Goal: Task Accomplishment & Management: Use online tool/utility

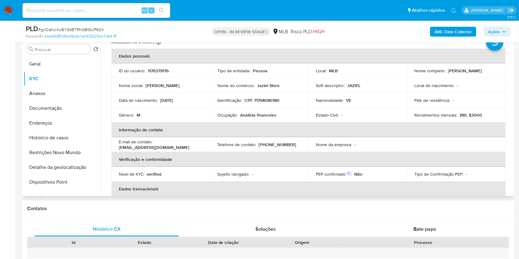
scroll to position [286, 0]
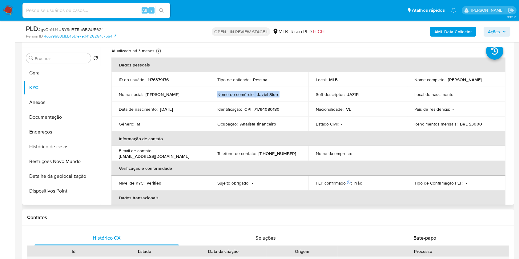
drag, startPoint x: 215, startPoint y: 95, endPoint x: 298, endPoint y: 94, distance: 82.8
click at [298, 94] on td "Nome do comércio : Jaziel Store" at bounding box center [259, 94] width 98 height 15
copy div "Nome do comércio : Jaziel Store"
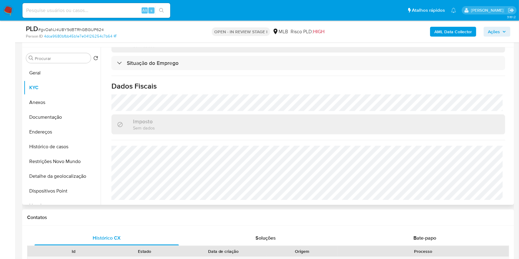
scroll to position [0, 0]
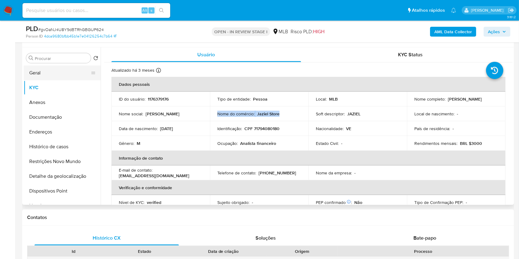
click at [51, 67] on button "Geral" at bounding box center [60, 73] width 72 height 15
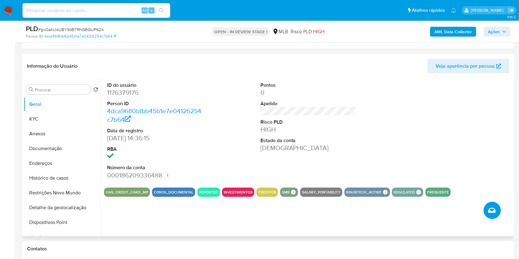
scroll to position [254, 0]
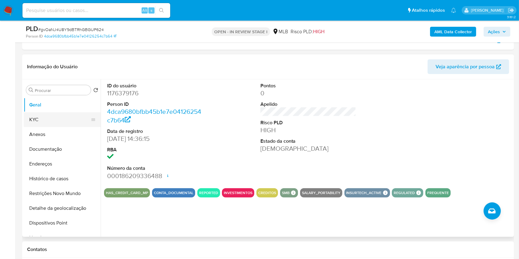
click at [71, 117] on button "KYC" at bounding box center [60, 119] width 72 height 15
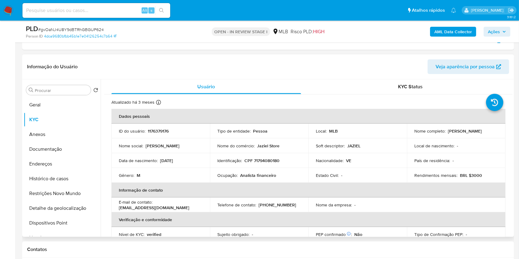
click at [168, 132] on p "1176379176" at bounding box center [158, 131] width 21 height 6
click at [164, 130] on p "1176379176" at bounding box center [158, 131] width 21 height 6
copy p "1176379176"
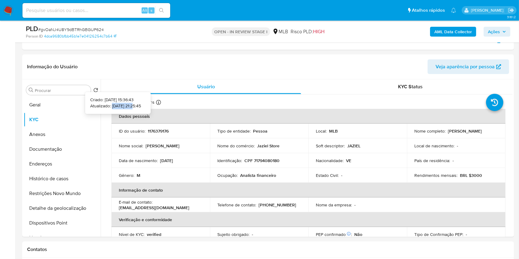
drag, startPoint x: 124, startPoint y: 106, endPoint x: 101, endPoint y: 105, distance: 23.7
click at [101, 105] on p "Atualizado: 30/06/2025 21:25:45" at bounding box center [115, 106] width 51 height 6
copy p "30/06/2025"
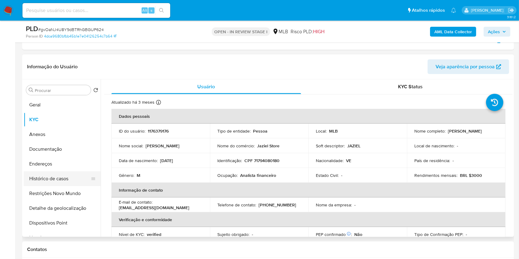
click at [62, 176] on button "Histórico de casos" at bounding box center [60, 178] width 72 height 15
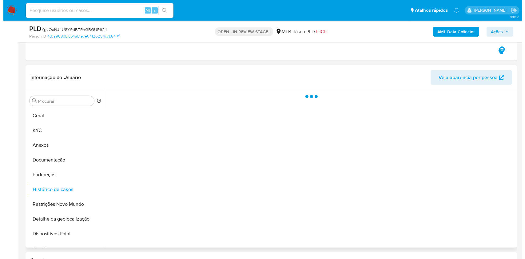
scroll to position [244, 0]
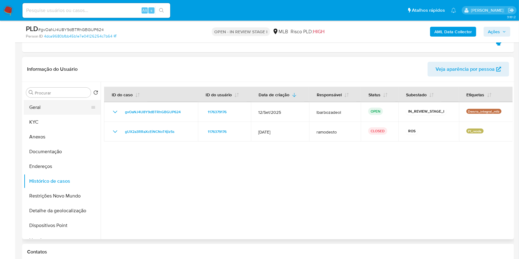
click at [71, 107] on button "Geral" at bounding box center [60, 107] width 72 height 15
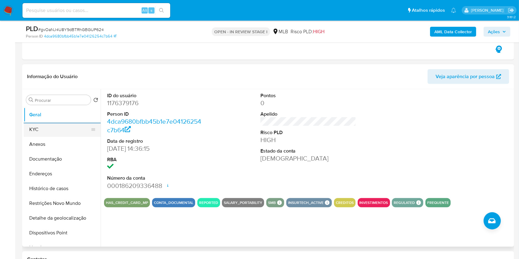
click at [58, 129] on button "KYC" at bounding box center [60, 129] width 72 height 15
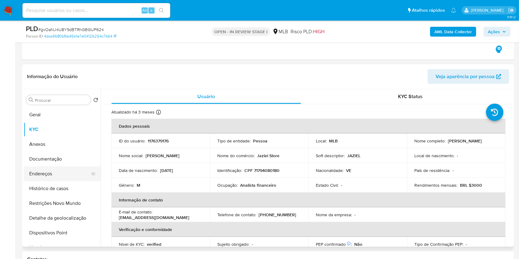
click at [57, 172] on button "Endereços" at bounding box center [60, 173] width 72 height 15
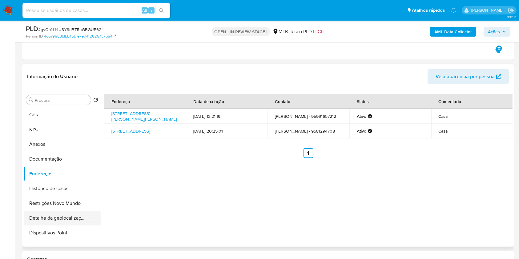
click at [64, 216] on button "Detalhe da geolocalização" at bounding box center [60, 218] width 72 height 15
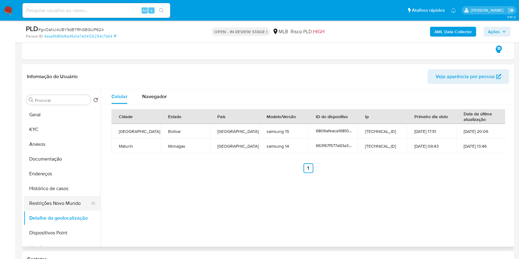
click at [81, 210] on button "Restrições Novo Mundo" at bounding box center [60, 203] width 72 height 15
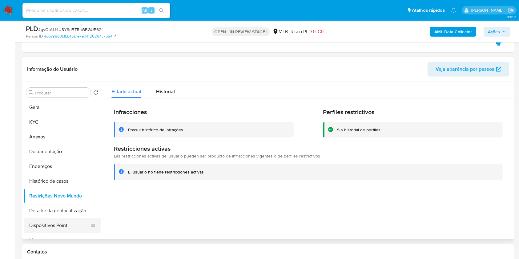
click at [69, 226] on button "Dispositivos Point" at bounding box center [60, 225] width 72 height 15
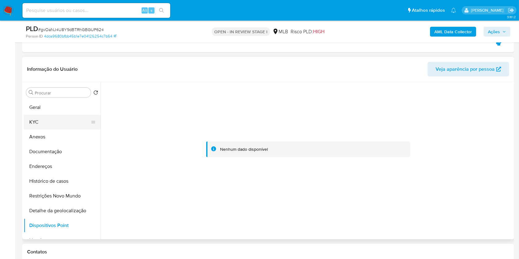
drag, startPoint x: 52, startPoint y: 118, endPoint x: 103, endPoint y: 96, distance: 56.0
click at [52, 118] on button "KYC" at bounding box center [62, 122] width 77 height 15
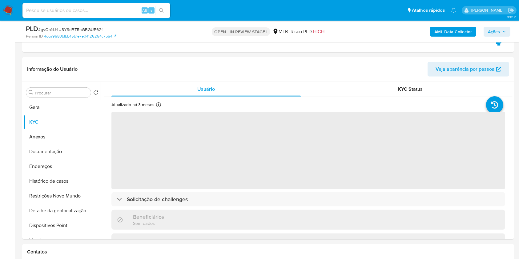
click at [503, 31] on icon "button" at bounding box center [504, 32] width 4 height 4
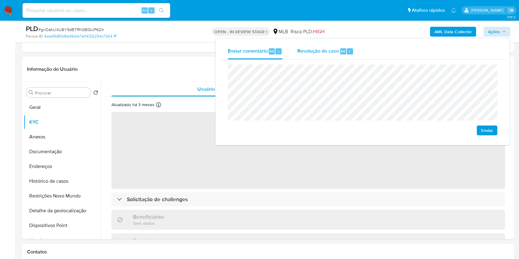
click at [325, 46] on div "Resolução do caso Alt r" at bounding box center [325, 51] width 56 height 16
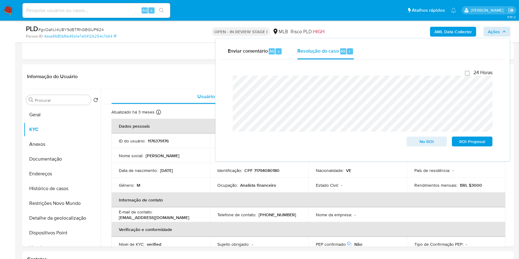
click at [432, 29] on button "AML Data Collector" at bounding box center [453, 32] width 46 height 10
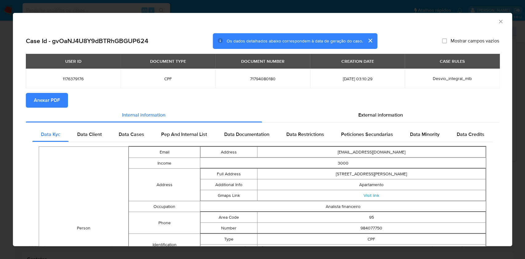
click at [55, 100] on span "Anexar PDF" at bounding box center [47, 101] width 26 height 14
click at [498, 22] on icon "Fechar a janela" at bounding box center [501, 21] width 6 height 6
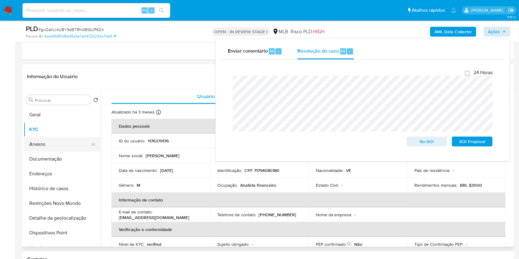
click at [58, 146] on button "Anexos" at bounding box center [60, 144] width 72 height 15
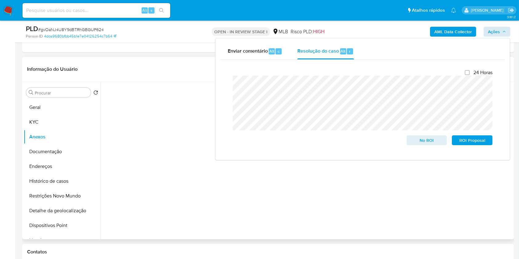
click at [480, 197] on div at bounding box center [307, 161] width 412 height 158
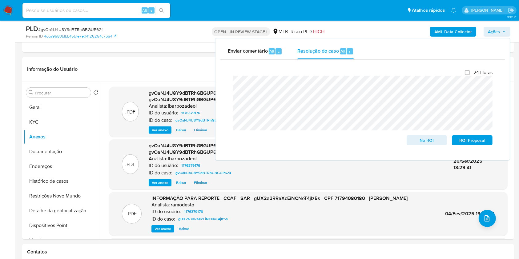
click at [495, 33] on span "Ações" at bounding box center [494, 32] width 12 height 10
click at [484, 219] on icon "upload-file" at bounding box center [486, 218] width 7 height 7
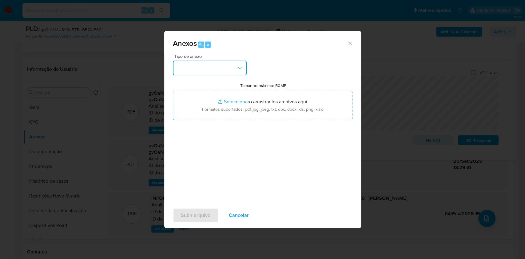
click at [224, 65] on button "button" at bounding box center [210, 68] width 74 height 15
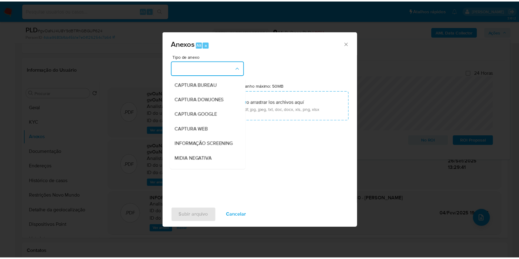
scroll to position [94, 0]
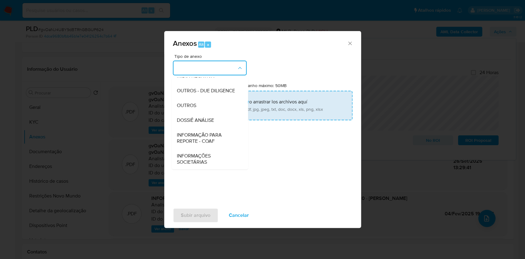
click at [217, 124] on div "DOSSIÊ ANÁLISE" at bounding box center [208, 120] width 63 height 15
click at [217, 124] on div "Tipo de anexo CAPTURA BUREAU CAPTURA DOWJONES CAPTURA GOOGLE CAPTURA WEB INFORM…" at bounding box center [263, 126] width 180 height 145
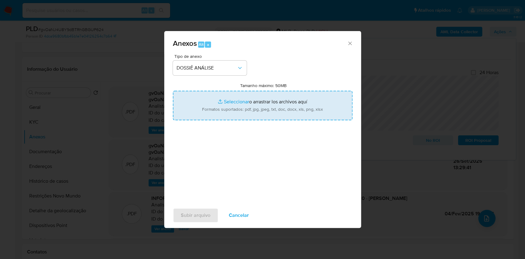
click at [238, 104] on input "Tamanho máximo: 50MB Seleccionar archivos" at bounding box center [263, 106] width 180 height 30
type input "C:\fakepath\2° SAR - XXXX - CPF 71794080180 - JORGE ABRAHAM SOSA.pdf"
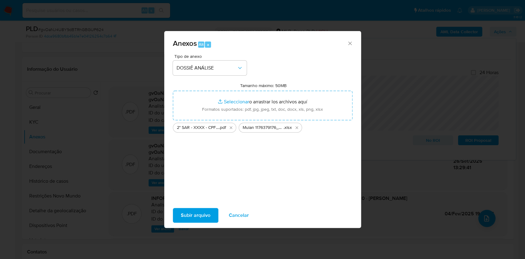
click at [197, 219] on span "Subir arquivo" at bounding box center [196, 216] width 30 height 14
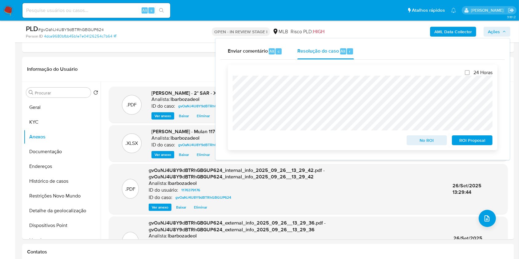
click at [458, 141] on span "ROI Proposal" at bounding box center [472, 140] width 32 height 9
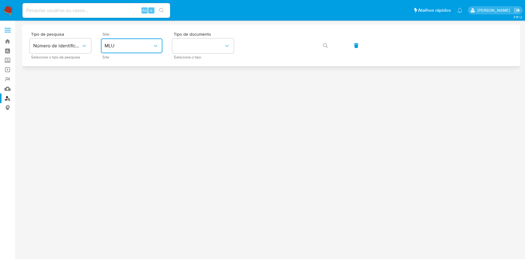
click at [150, 48] on span "MLU" at bounding box center [129, 46] width 48 height 6
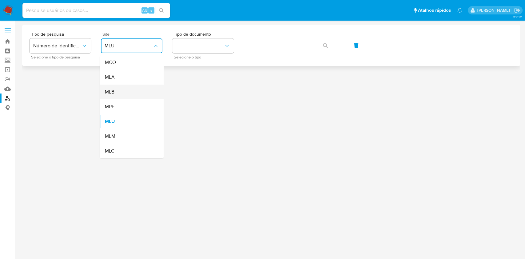
click at [133, 88] on div "MLB" at bounding box center [130, 92] width 50 height 15
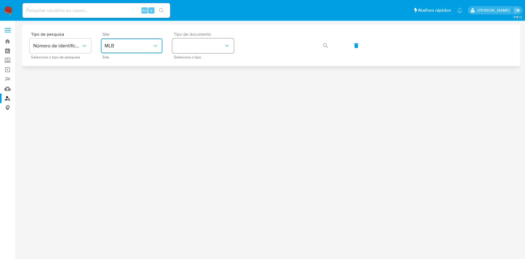
click at [199, 53] on button "identificationType" at bounding box center [203, 45] width 62 height 15
click at [208, 82] on div "CPF CPF" at bounding box center [201, 86] width 50 height 21
click at [328, 53] on div "Tipo de pesquisa Número de identificação Selecione o tipo de pesquisa Site MLB …" at bounding box center [271, 45] width 483 height 27
click at [327, 46] on icon "button" at bounding box center [325, 45] width 5 height 5
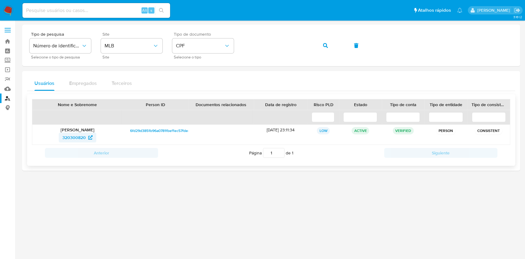
click at [64, 138] on span "320300820" at bounding box center [73, 138] width 23 height 10
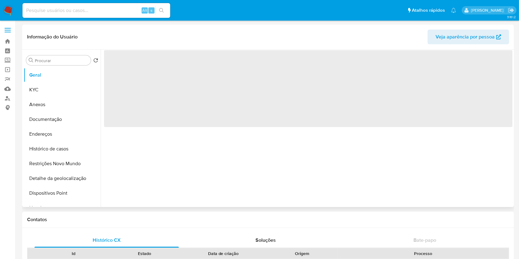
select select "10"
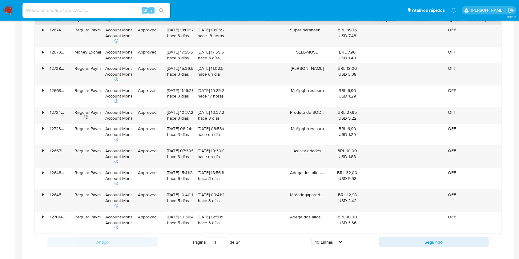
scroll to position [472, 0]
click at [388, 236] on button "Seguindo" at bounding box center [433, 241] width 110 height 10
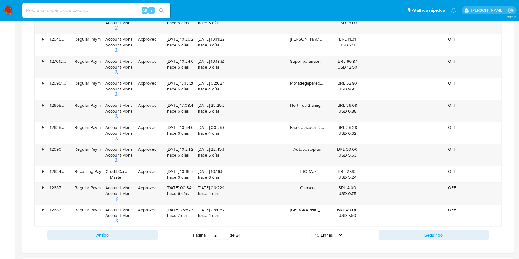
scroll to position [485, 0]
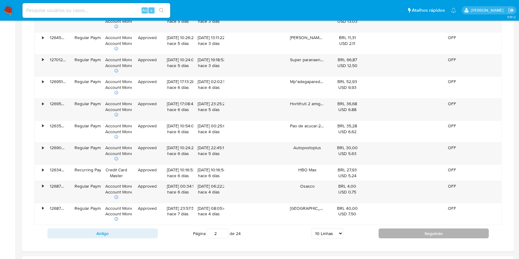
click at [390, 233] on button "Seguindo" at bounding box center [433, 234] width 110 height 10
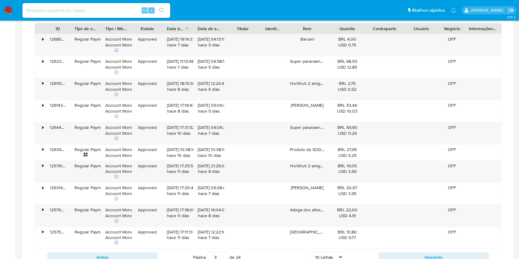
scroll to position [462, 0]
click at [386, 254] on button "Seguindo" at bounding box center [433, 257] width 110 height 10
type input "4"
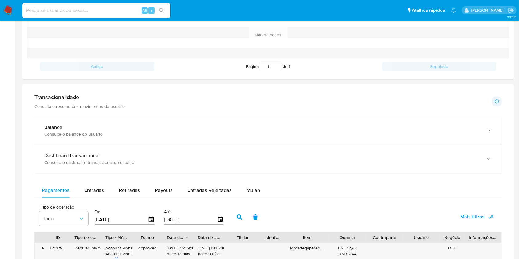
scroll to position [251, 0]
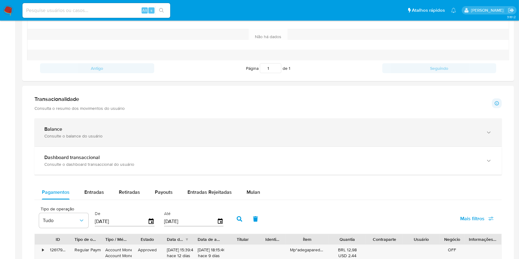
click at [261, 134] on div "Consulte o balance do usuário" at bounding box center [261, 136] width 435 height 6
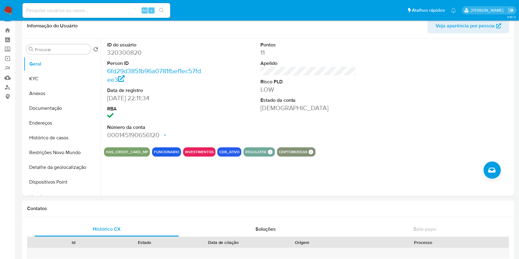
scroll to position [0, 0]
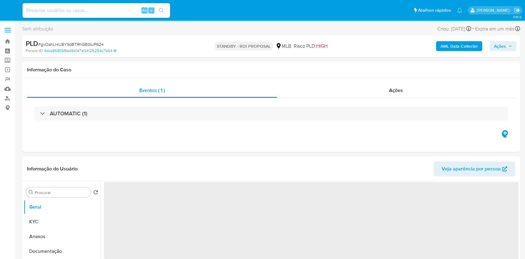
select select "10"
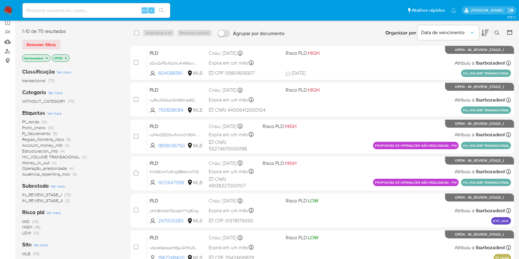
scroll to position [47, 0]
click at [35, 227] on span "(18)" at bounding box center [38, 227] width 6 height 6
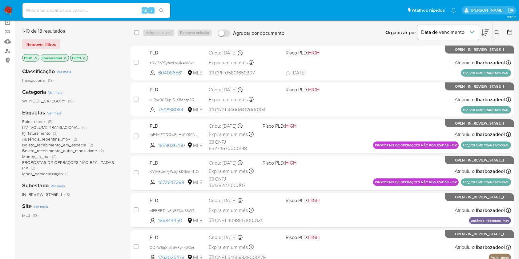
click at [52, 154] on span "(2)" at bounding box center [54, 157] width 4 height 6
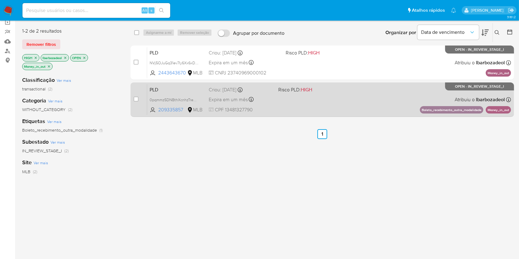
click at [327, 100] on div "PLD 0pqmmz5DNBthXcnhzTre0zpc 209335857 MLB Risco PLD: HIGH Criou: 12/09/2025 Cr…" at bounding box center [329, 99] width 364 height 31
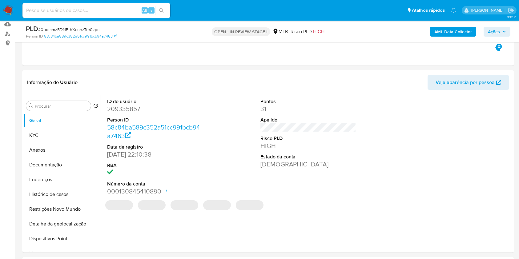
select select "10"
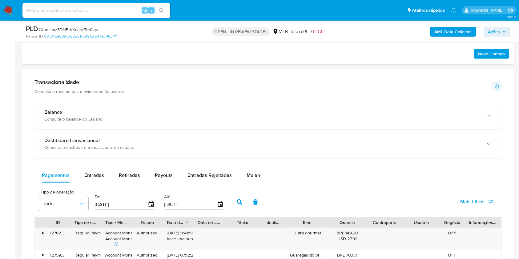
scroll to position [392, 0]
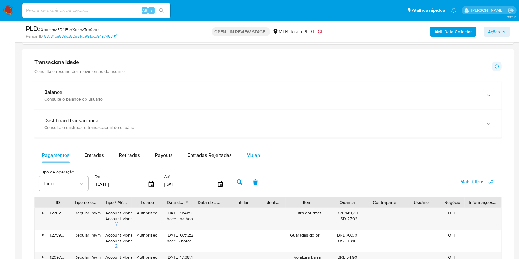
click at [253, 155] on span "Mulan" at bounding box center [253, 155] width 14 height 7
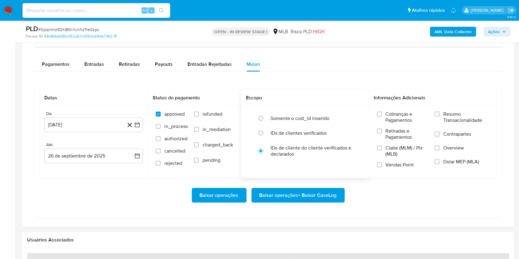
scroll to position [490, 0]
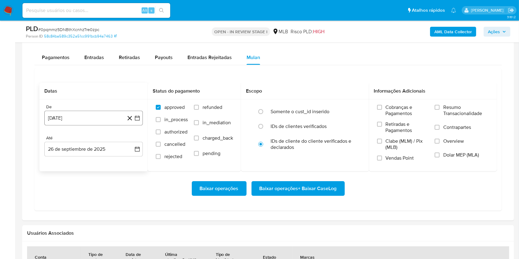
click at [90, 118] on button "26 de agosto de 2024" at bounding box center [93, 118] width 98 height 15
click at [104, 138] on span "agosto 2024" at bounding box center [91, 140] width 28 height 6
click at [129, 139] on icon "Año siguiente" at bounding box center [130, 140] width 7 height 7
click at [94, 198] on span "ago" at bounding box center [93, 197] width 8 height 5
click at [103, 164] on button "1" at bounding box center [106, 163] width 10 height 10
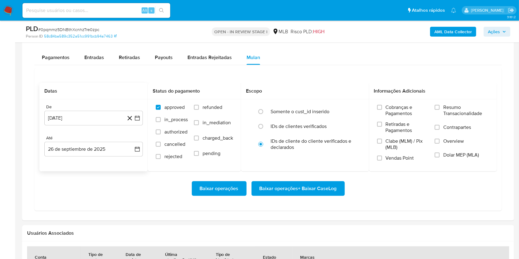
click at [98, 141] on div "Até 26 de septiembre de 2025 26-09-2025" at bounding box center [93, 145] width 98 height 21
click at [103, 149] on button "26 de septiembre de 2025" at bounding box center [93, 149] width 98 height 15
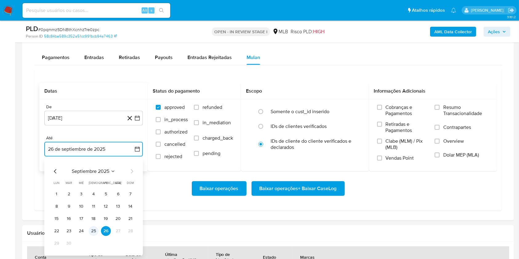
click at [93, 230] on button "25" at bounding box center [94, 231] width 10 height 10
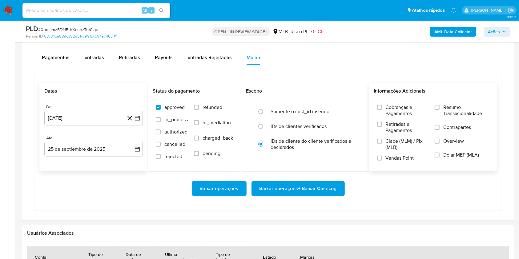
click at [443, 109] on label "Resumo Transacionalidade" at bounding box center [461, 114] width 54 height 20
click at [439, 109] on input "Resumo Transacionalidade" at bounding box center [436, 107] width 5 height 5
click at [296, 192] on span "Baixar operações + Baixar CaseLog" at bounding box center [297, 189] width 77 height 14
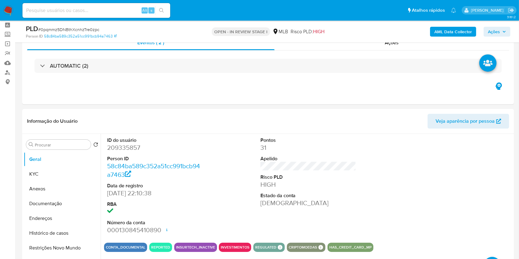
scroll to position [0, 0]
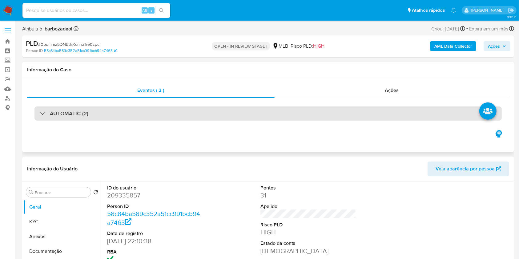
click at [238, 113] on div "AUTOMATIC (2)" at bounding box center [267, 113] width 467 height 14
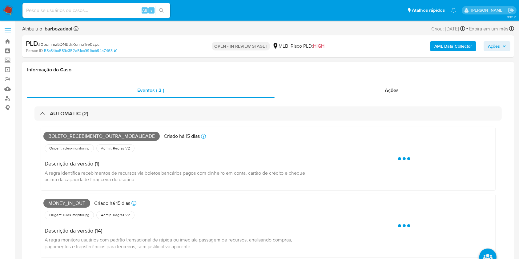
click at [90, 137] on span "Boleto_recebimento_outra_modalidade" at bounding box center [101, 136] width 116 height 9
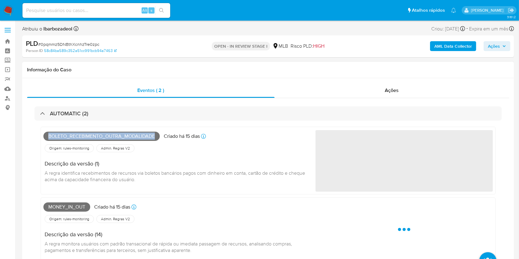
click at [90, 137] on span "Boleto_recebimento_outra_modalidade" at bounding box center [101, 136] width 116 height 9
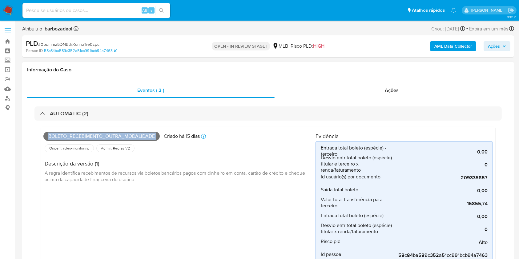
click at [90, 137] on span "Boleto_recebimento_outra_modalidade" at bounding box center [101, 136] width 116 height 9
copy span "Boleto_recebimento_outra_modalidade"
click at [500, 46] on span "Ações" at bounding box center [497, 46] width 18 height 9
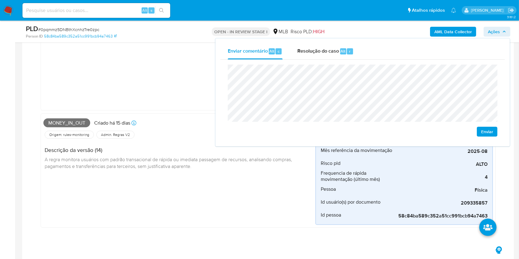
scroll to position [330, 0]
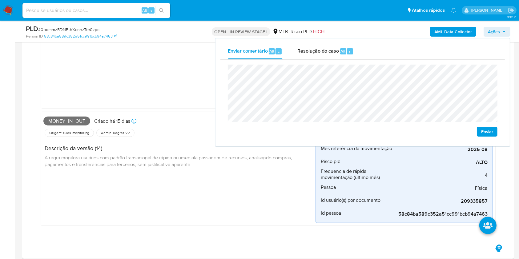
click at [54, 122] on span "Money_in_out" at bounding box center [66, 121] width 47 height 9
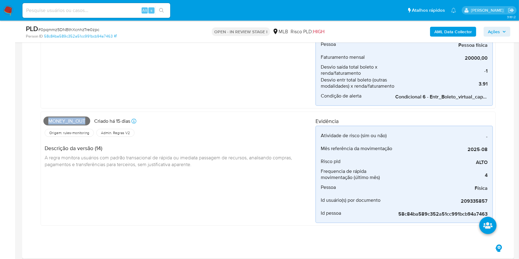
click at [54, 122] on span "Money_in_out" at bounding box center [66, 121] width 47 height 9
copy span "Money_in_out"
click at [497, 35] on span "Ações" at bounding box center [494, 32] width 12 height 10
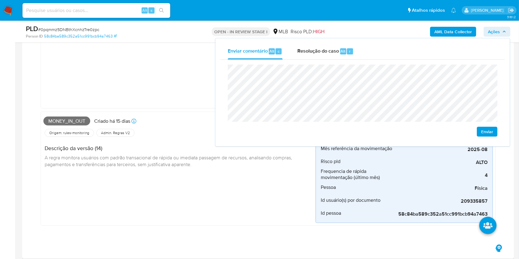
click at [222, 192] on div "Money_in_out Criado há 15 dias Criado: 12/09/2025 00:13:10 Origem: rules-monito…" at bounding box center [179, 168] width 272 height 109
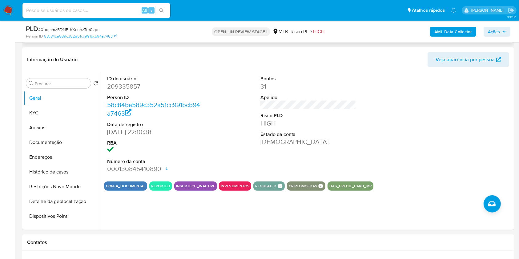
scroll to position [546, 0]
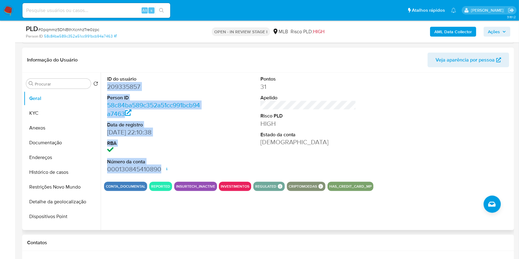
drag, startPoint x: 161, startPoint y: 170, endPoint x: 106, endPoint y: 87, distance: 99.3
click at [106, 87] on div "ID do usuário 209335857 Person ID 58c84ba589c352a51cc991bcb94a7463 Data de regi…" at bounding box center [155, 125] width 102 height 104
copy dl "209335857 Person ID 58c84ba589c352a51cc991bcb94a7463 Data de registro 22/03/201…"
click at [486, 29] on button "Ações" at bounding box center [496, 32] width 27 height 10
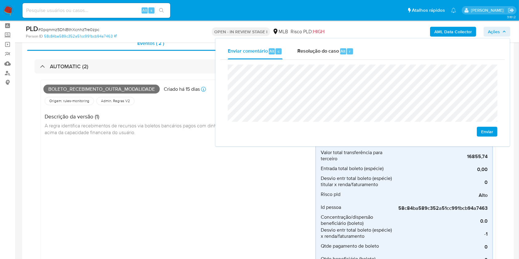
scroll to position [0, 0]
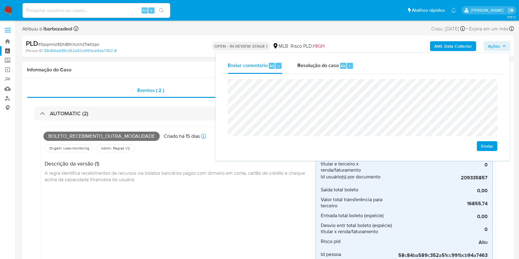
click at [9, 51] on link "Painel" at bounding box center [36, 51] width 73 height 10
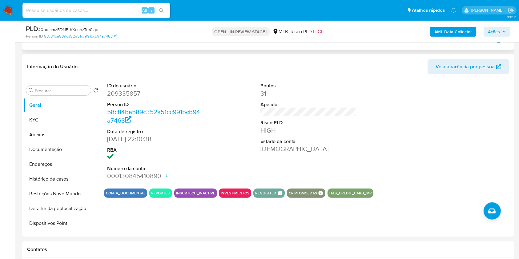
scroll to position [539, 0]
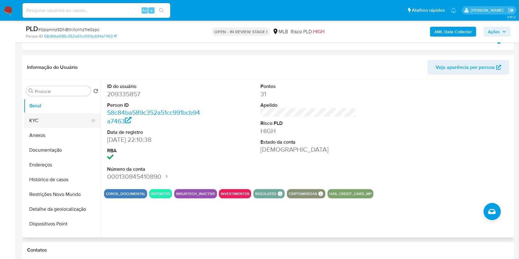
click at [41, 119] on button "KYC" at bounding box center [60, 120] width 72 height 15
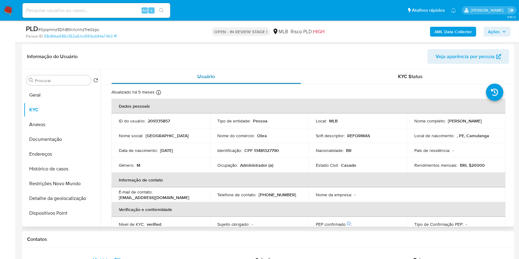
scroll to position [550, 0]
click at [272, 149] on p "CPF 13481327790" at bounding box center [261, 150] width 34 height 6
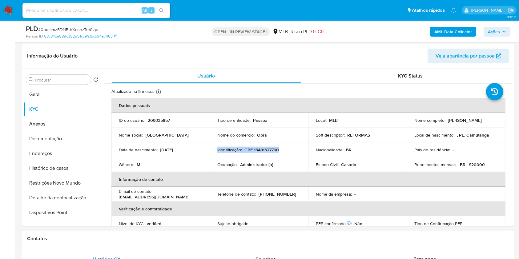
click at [272, 149] on p "CPF 13481327790" at bounding box center [261, 150] width 34 height 6
click at [277, 150] on p "CPF 13481327790" at bounding box center [261, 150] width 34 height 6
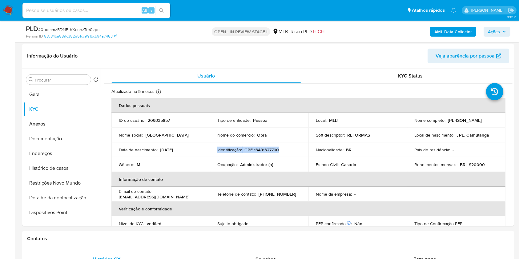
click at [277, 150] on p "CPF 13481327790" at bounding box center [261, 150] width 34 height 6
click at [270, 152] on p "CPF 13481327790" at bounding box center [261, 150] width 34 height 6
click at [494, 29] on span "Ações" at bounding box center [494, 32] width 12 height 10
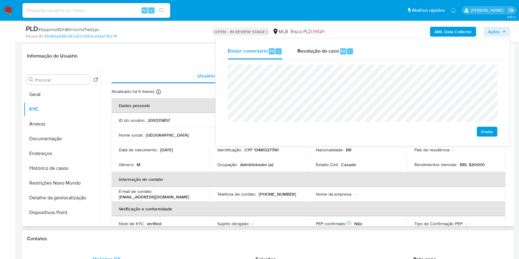
click at [249, 162] on p "Administrador (a)" at bounding box center [256, 165] width 33 height 6
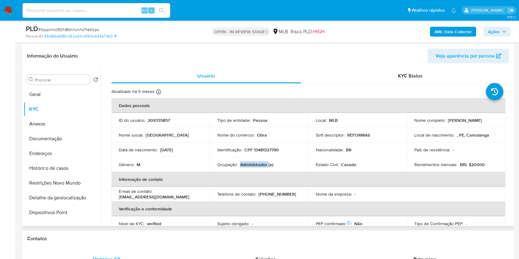
copy p "Administrador"
click at [497, 31] on span "Ações" at bounding box center [494, 32] width 12 height 10
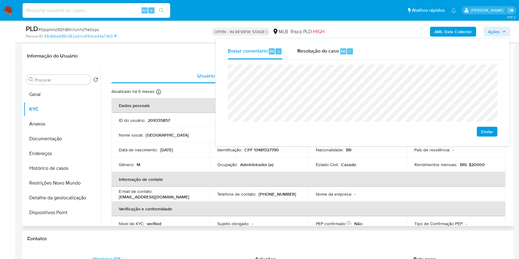
click at [386, 171] on td "Estado Civil : Casado" at bounding box center [357, 164] width 98 height 15
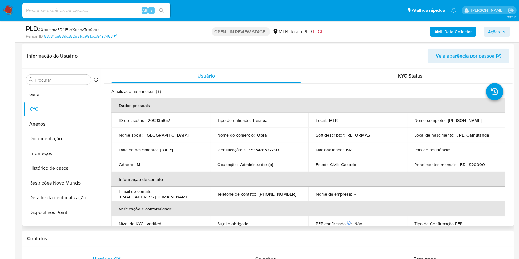
scroll to position [262, 0]
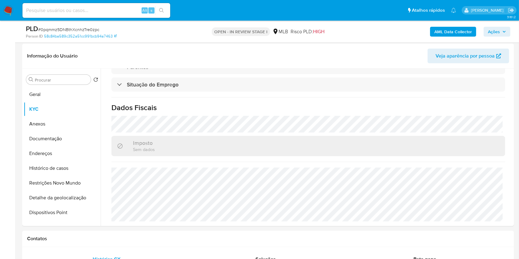
click at [500, 31] on span "Ações" at bounding box center [494, 32] width 12 height 10
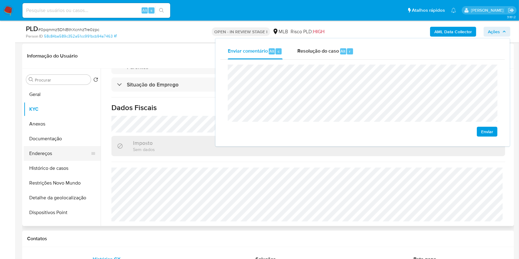
click at [58, 154] on button "Endereços" at bounding box center [60, 153] width 72 height 15
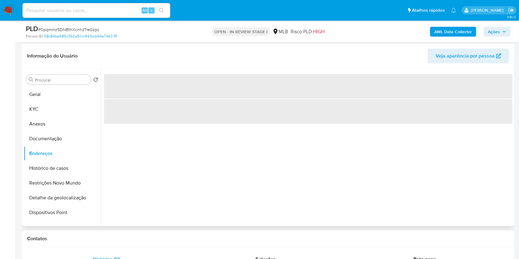
scroll to position [532, 0]
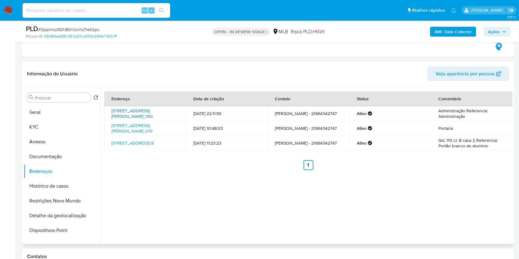
click at [131, 111] on link "Avenida Armando Lombardi 350, Rio De Janeiro, Rio De Janeiro, 22640000, Brasil …" at bounding box center [132, 114] width 42 height 12
click at [130, 129] on link "Rua Jornalista Henrique Cordeiro 270, Rio De Janeiro, Rio De Janeiro, 22631450,…" at bounding box center [131, 128] width 41 height 12
click at [139, 145] on link "Rua Sessenta E Oito 8, Rio De Janeiro, Rio De Janeiro, 23025046, Brasil 8" at bounding box center [132, 143] width 42 height 6
click at [67, 152] on button "Documentação" at bounding box center [60, 156] width 72 height 15
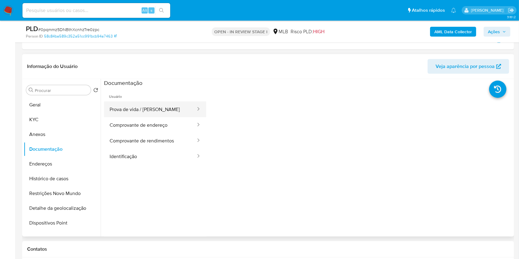
click at [169, 112] on button "Prova de vida / [PERSON_NAME]" at bounding box center [150, 110] width 92 height 16
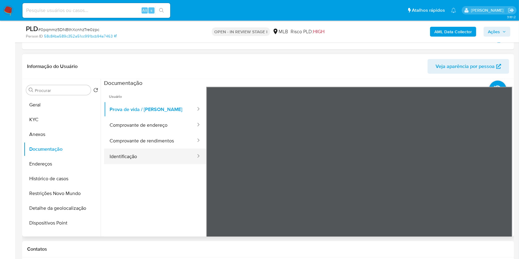
click at [146, 154] on button "Identificação" at bounding box center [150, 157] width 92 height 16
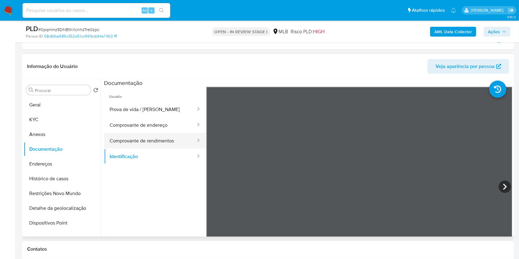
click at [144, 136] on button "Comprovante de rendimentos" at bounding box center [150, 141] width 92 height 16
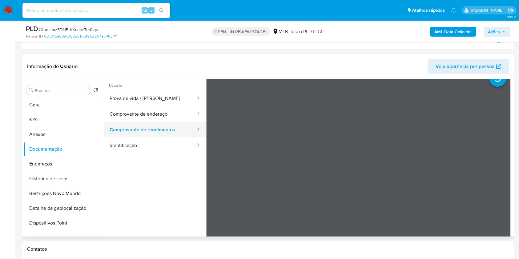
scroll to position [12, 0]
click at [150, 113] on button "Comprovante de endereço" at bounding box center [150, 113] width 92 height 16
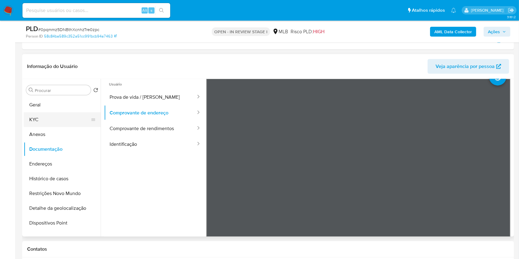
click at [42, 112] on button "KYC" at bounding box center [60, 119] width 72 height 15
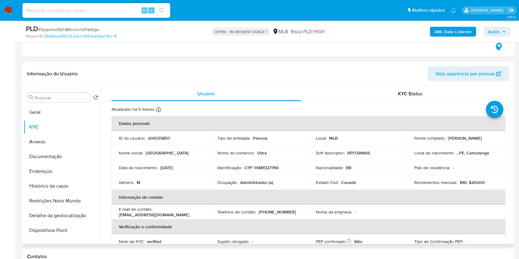
scroll to position [9, 0]
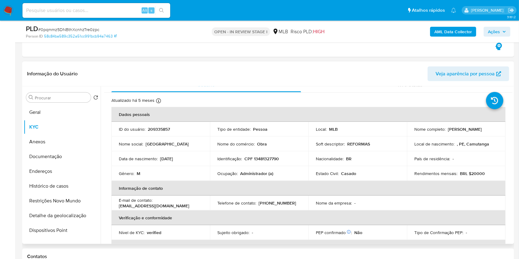
click at [385, 85] on div "Informação do Usuário Veja aparência por pessoa" at bounding box center [268, 74] width 492 height 25
click at [386, 91] on div "KYC Status" at bounding box center [411, 85] width 190 height 15
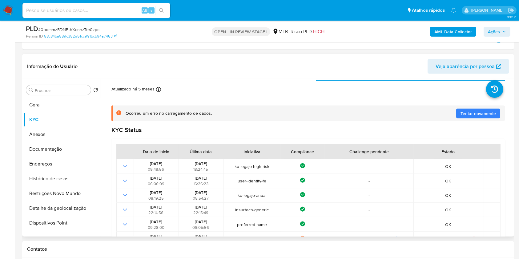
scroll to position [0, 0]
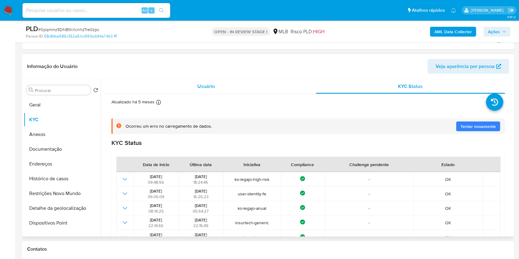
click at [219, 81] on div "Usuário" at bounding box center [206, 86] width 190 height 15
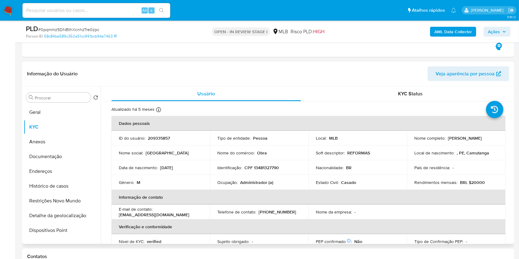
click at [150, 139] on p "209335857" at bounding box center [159, 138] width 22 height 6
copy p "209335857"
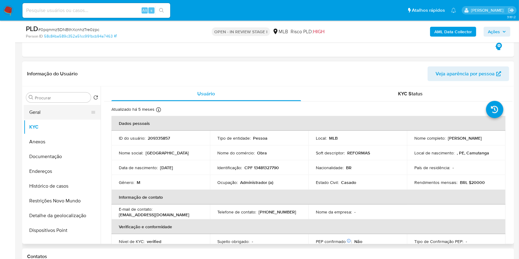
click at [62, 109] on button "Geral" at bounding box center [60, 112] width 72 height 15
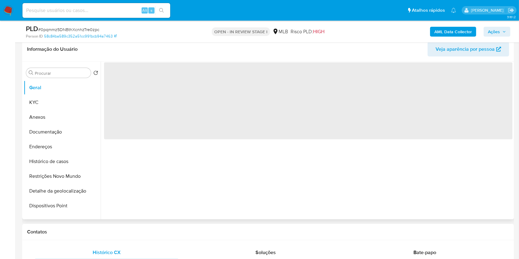
scroll to position [543, 0]
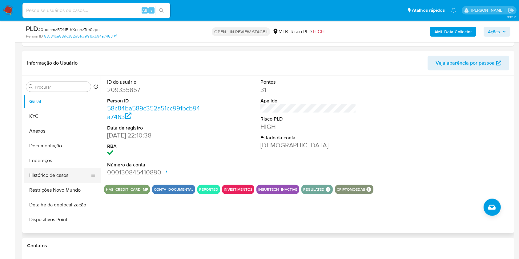
click at [56, 172] on button "Histórico de casos" at bounding box center [60, 175] width 72 height 15
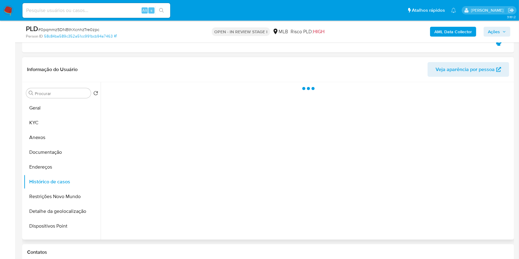
scroll to position [529, 0]
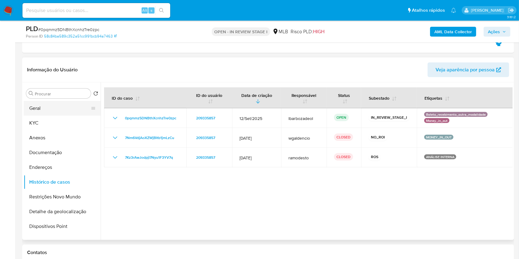
click at [72, 107] on button "Geral" at bounding box center [60, 108] width 72 height 15
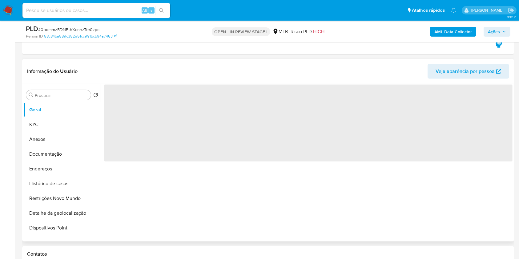
scroll to position [527, 0]
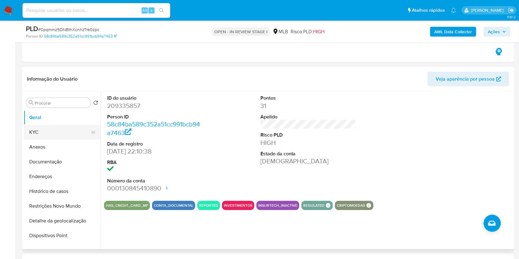
click at [66, 131] on button "KYC" at bounding box center [60, 132] width 72 height 15
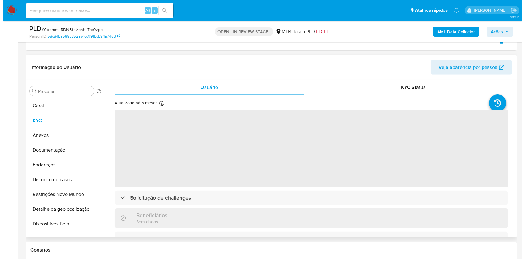
scroll to position [534, 0]
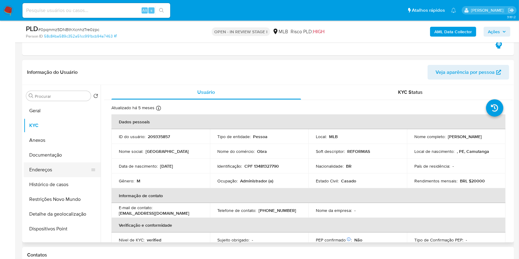
click at [64, 168] on button "Endereços" at bounding box center [60, 169] width 72 height 15
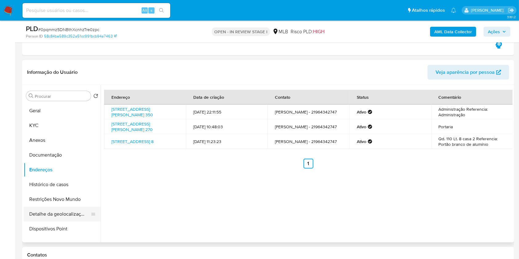
click at [58, 210] on button "Detalhe da geolocalização" at bounding box center [60, 214] width 72 height 15
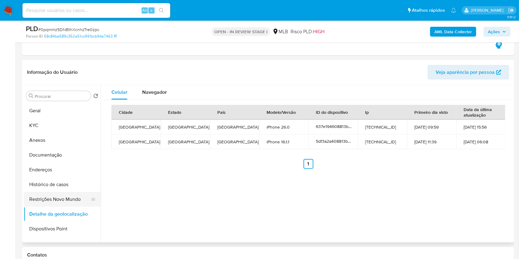
click at [74, 198] on button "Restrições Novo Mundo" at bounding box center [60, 199] width 72 height 15
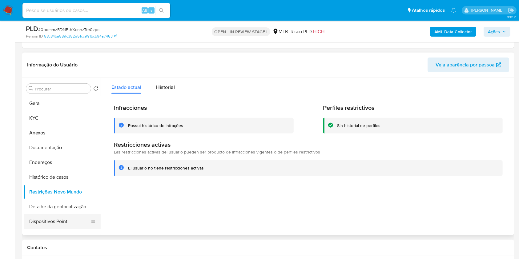
click at [70, 216] on button "Dispositivos Point" at bounding box center [60, 221] width 72 height 15
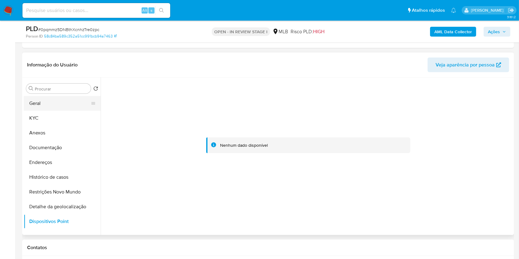
click at [56, 99] on button "Geral" at bounding box center [60, 103] width 72 height 15
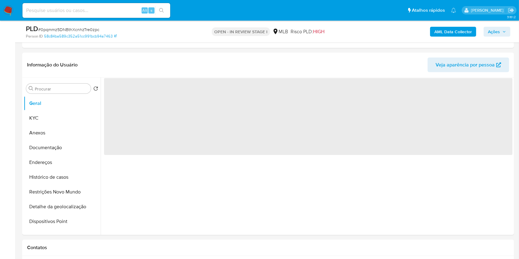
click at [500, 31] on span "Ações" at bounding box center [497, 31] width 18 height 9
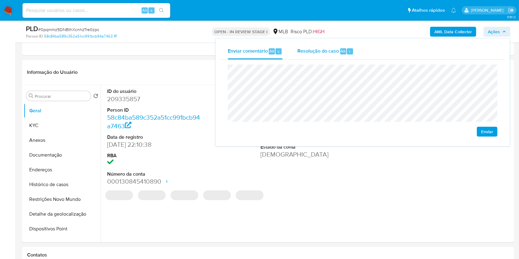
click at [334, 54] on span "Resolução do caso" at bounding box center [318, 50] width 42 height 7
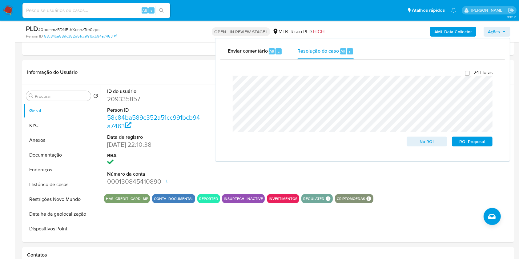
click at [381, 26] on div "AML Data Collector Ações Enviar comentário Alt c Resolução do caso Alt r Fecham…" at bounding box center [430, 31] width 160 height 14
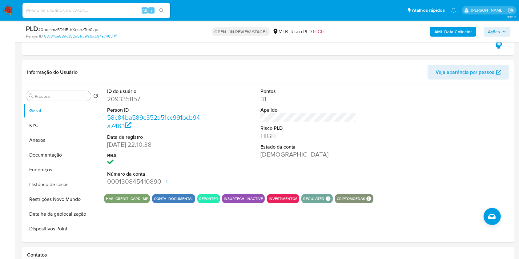
click at [448, 30] on b "AML Data Collector" at bounding box center [453, 32] width 38 height 10
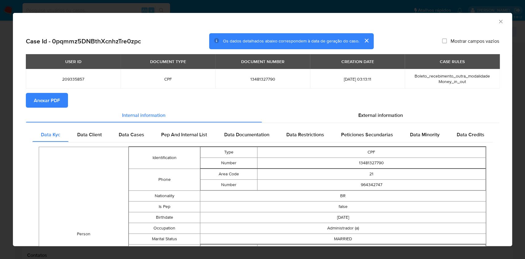
click at [51, 102] on span "Anexar PDF" at bounding box center [47, 101] width 26 height 14
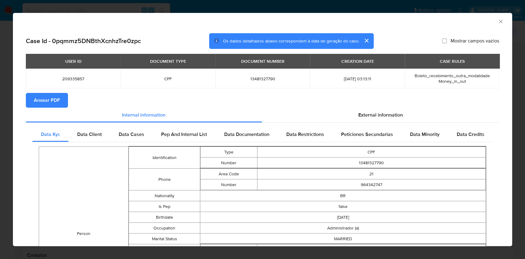
click at [498, 19] on icon "Fechar a janela" at bounding box center [501, 21] width 6 height 6
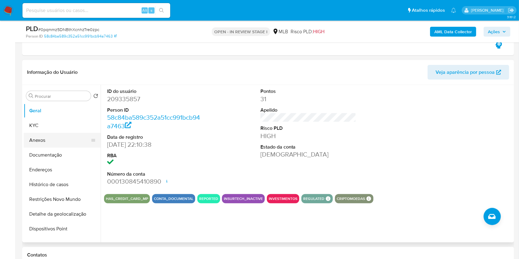
click at [52, 139] on button "Anexos" at bounding box center [60, 140] width 72 height 15
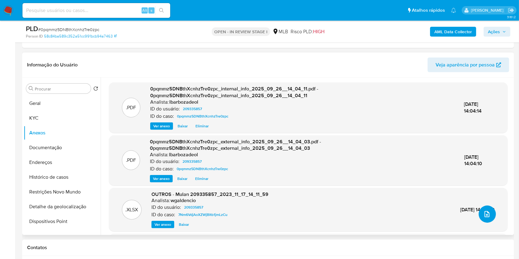
click at [483, 214] on icon "upload-file" at bounding box center [486, 213] width 7 height 7
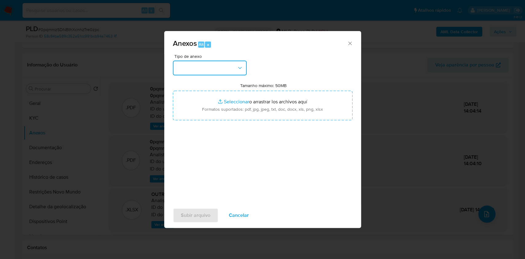
drag, startPoint x: 240, startPoint y: 70, endPoint x: 239, endPoint y: 76, distance: 6.5
click at [239, 71] on button "button" at bounding box center [210, 68] width 74 height 15
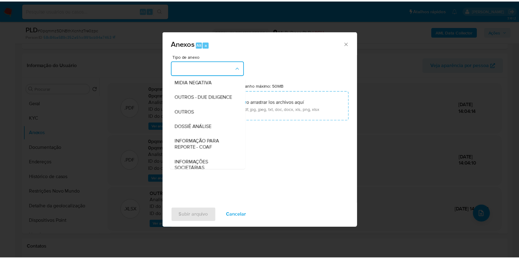
scroll to position [94, 0]
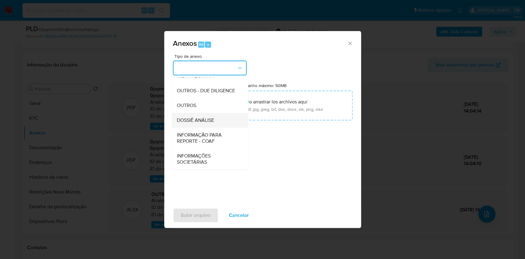
click at [234, 125] on li "DOSSIÊ ANÁLISE" at bounding box center [210, 120] width 76 height 15
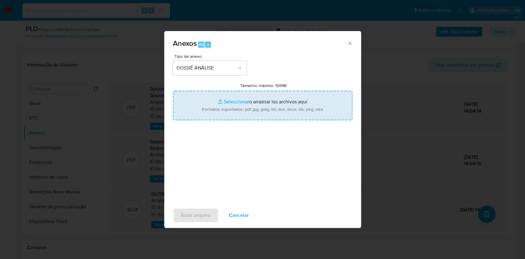
click at [235, 110] on input "Tamanho máximo: 50MB Seleccionar archivos" at bounding box center [263, 106] width 180 height 30
type input "C:\fakepath\2° SAR - XXXX - CPF 13481327790 - MARCOS VENICIUS DA SILVA.pdf"
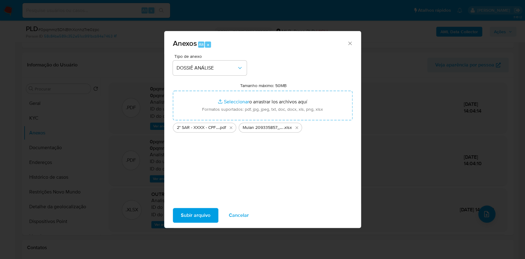
click at [199, 221] on span "Subir arquivo" at bounding box center [196, 216] width 30 height 14
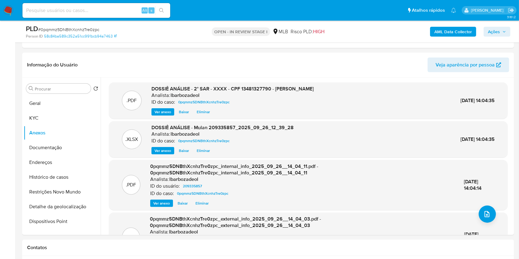
click at [506, 30] on button "Ações" at bounding box center [496, 32] width 27 height 10
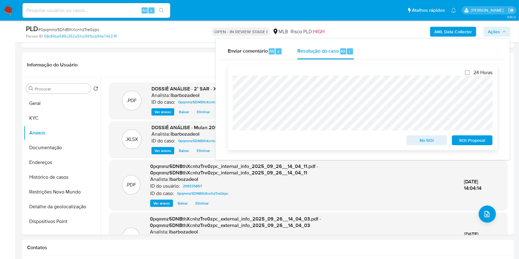
click at [462, 142] on span "ROI Proposal" at bounding box center [472, 140] width 32 height 9
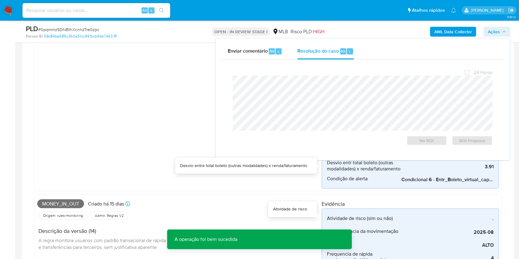
scroll to position [0, 0]
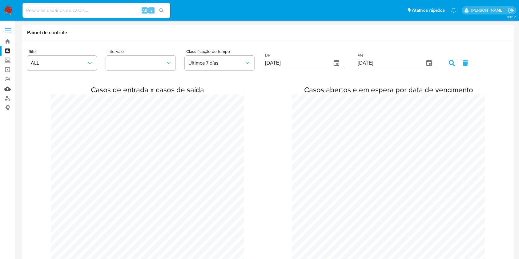
click at [10, 87] on link "Mulan" at bounding box center [36, 89] width 73 height 10
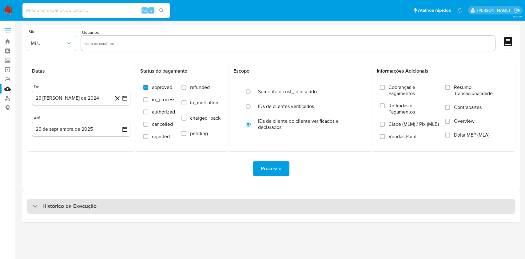
click at [270, 206] on div "Histórico de Execução" at bounding box center [271, 206] width 488 height 15
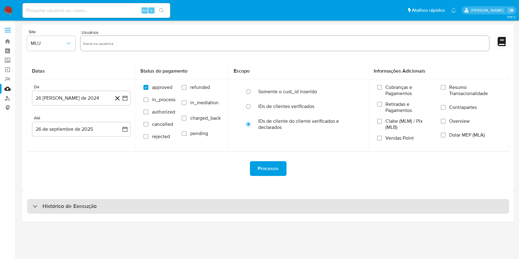
select select "10"
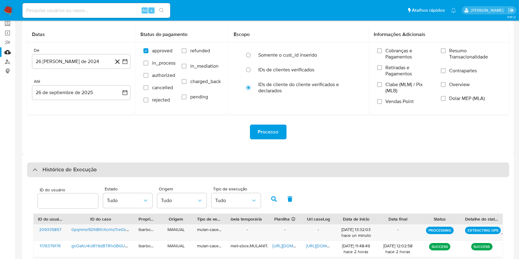
scroll to position [41, 0]
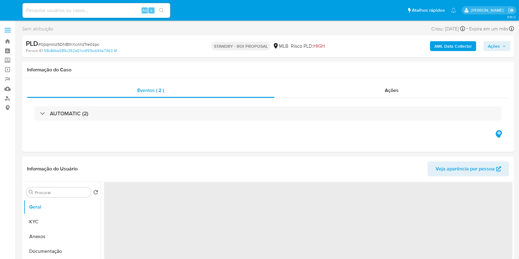
select select "10"
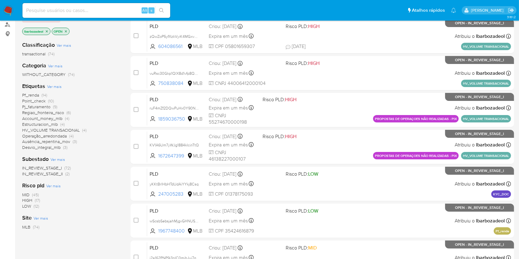
scroll to position [74, 0]
click at [53, 107] on span "(9)" at bounding box center [55, 106] width 4 height 6
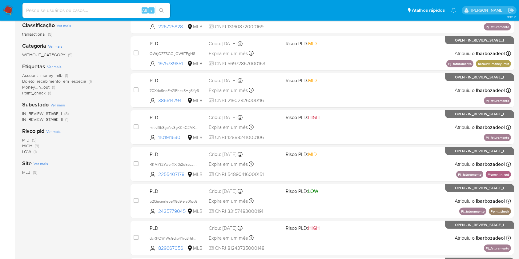
scroll to position [94, 0]
click at [37, 146] on span "(3)" at bounding box center [37, 145] width 4 height 6
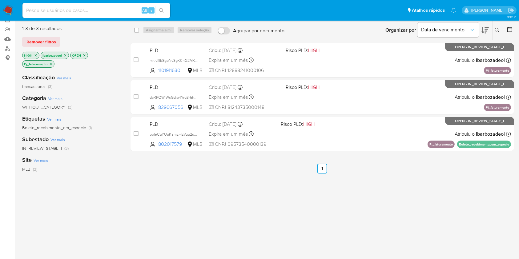
scroll to position [50, 0]
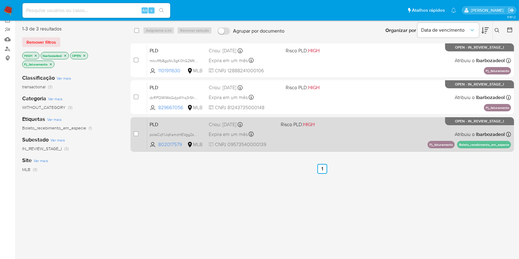
click at [334, 146] on div "PLD poleCqYUqKamzHEVgg2seBMv 802017579 MLB Risco PLD: HIGH Criou: [DATE] Criou:…" at bounding box center [329, 134] width 364 height 31
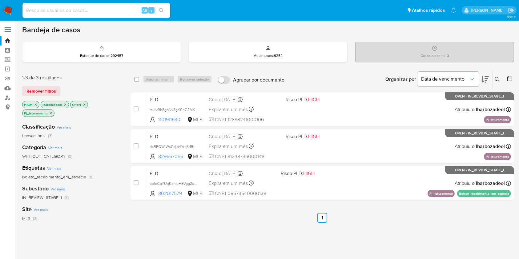
scroll to position [0, 0]
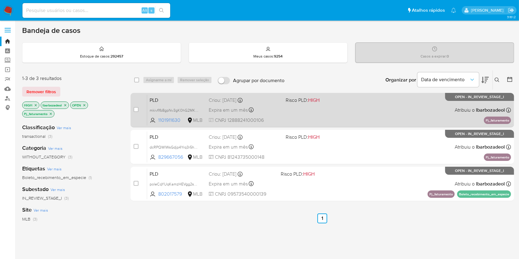
click at [305, 114] on div "PLD mkivflfb8gpNv3gK0hG2MKLZ 1101911630 MLB Risco PLD: HIGH Criou: [DATE] Criou…" at bounding box center [329, 109] width 364 height 31
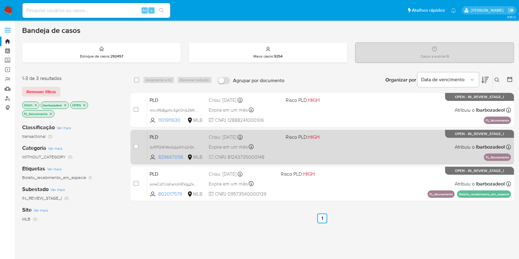
click at [317, 147] on div "PLD dcRPQWlWsGdjp4Yrq3r5hLko 829667056 MLB Risco PLD: HIGH Criou: [DATE] Criou:…" at bounding box center [329, 146] width 364 height 31
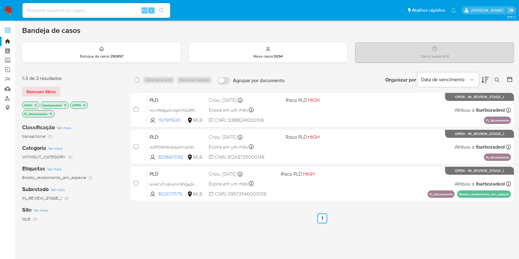
click at [34, 105] on icon "close-filter" at bounding box center [36, 105] width 4 height 4
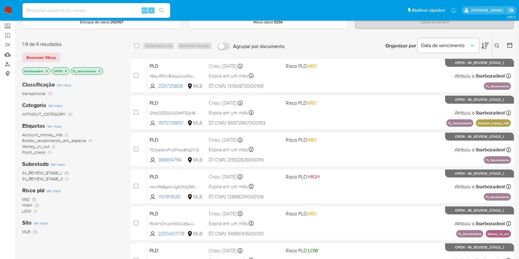
scroll to position [35, 0]
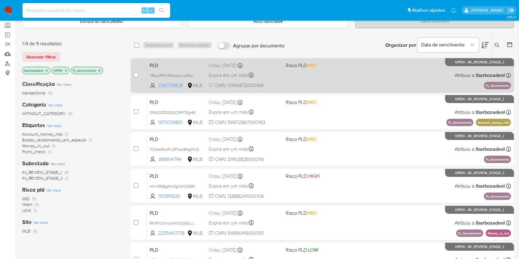
click at [320, 85] on div "PLD XBtsJRFKVBXapzxUoRqvDnIy 226725828 MLB Risco PLD: MID Criou: 12/09/2025 Cri…" at bounding box center [329, 75] width 364 height 31
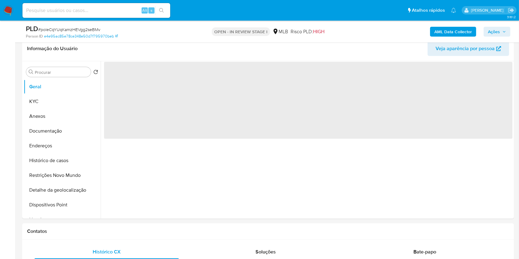
scroll to position [99, 0]
select select "10"
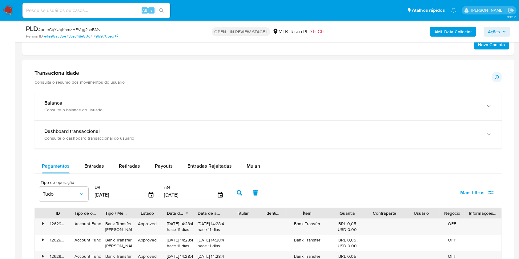
scroll to position [404, 0]
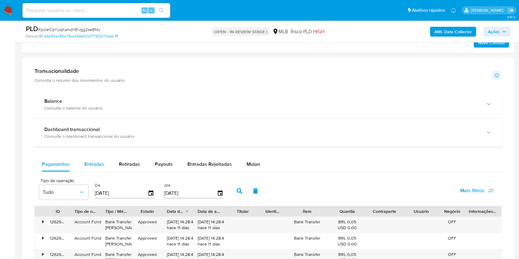
click at [85, 161] on span "Entradas" at bounding box center [94, 164] width 20 height 7
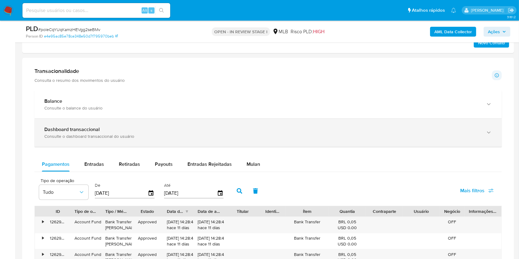
select select "10"
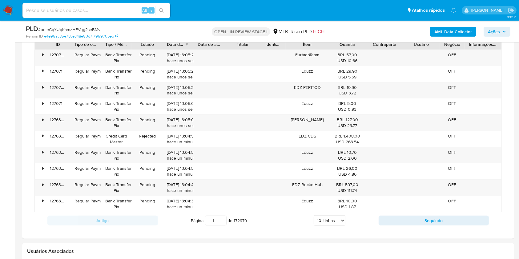
scroll to position [571, 0]
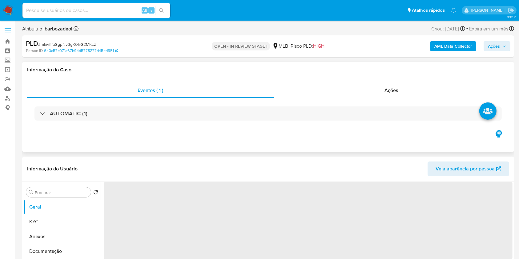
select select "10"
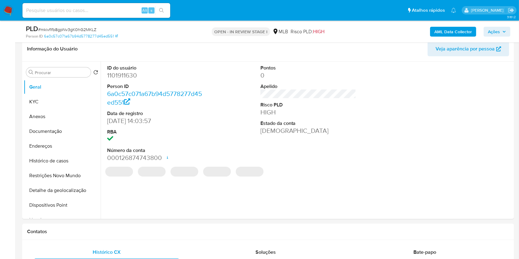
scroll to position [98, 0]
click at [68, 98] on button "KYC" at bounding box center [60, 102] width 72 height 15
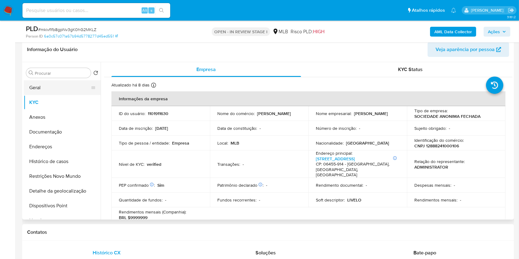
click at [65, 90] on button "Geral" at bounding box center [60, 87] width 72 height 15
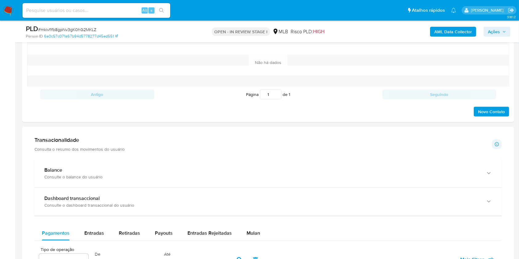
scroll to position [335, 0]
click at [101, 228] on div "Entradas" at bounding box center [94, 232] width 20 height 15
select select "10"
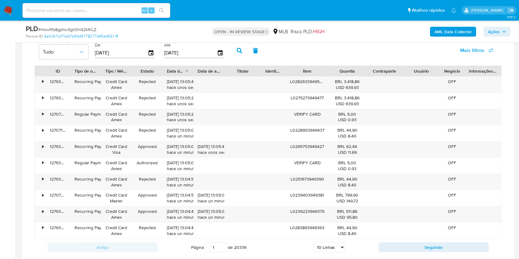
scroll to position [548, 0]
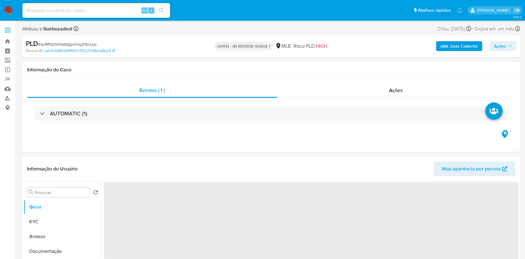
select select "10"
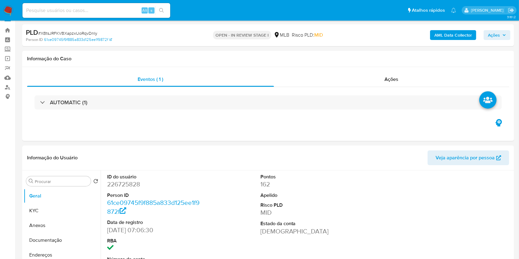
select select "10"
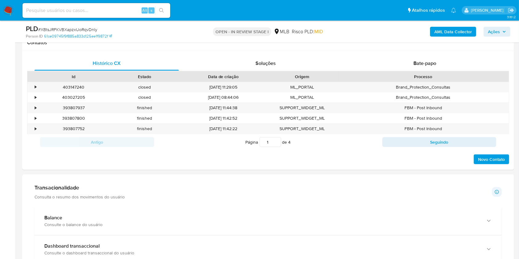
scroll to position [365, 0]
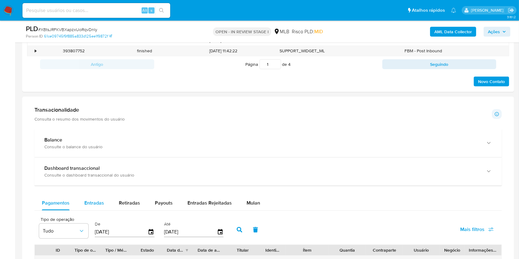
click at [98, 198] on div "Entradas" at bounding box center [94, 203] width 20 height 15
select select "10"
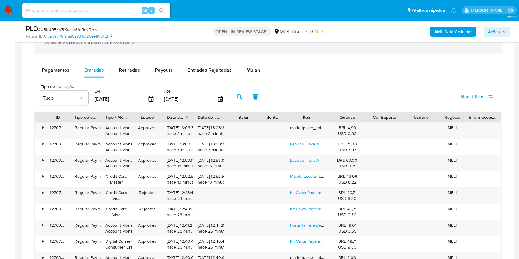
scroll to position [501, 0]
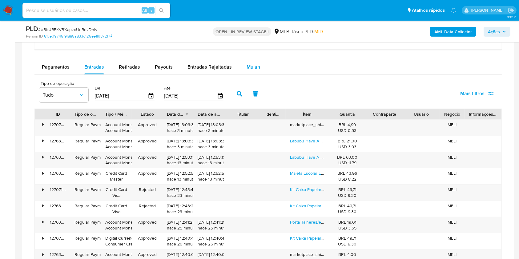
click at [255, 68] on span "Mulan" at bounding box center [253, 66] width 14 height 7
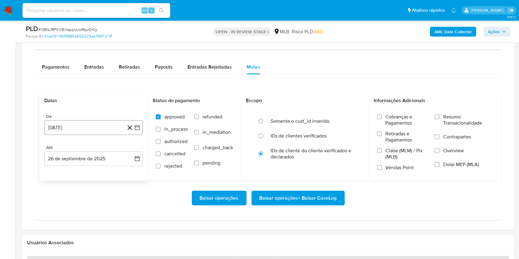
click at [104, 122] on button "26 de agosto de 2024" at bounding box center [93, 127] width 98 height 15
click at [96, 149] on span "agosto 2024" at bounding box center [91, 150] width 28 height 6
click at [130, 150] on icon "Año siguiente" at bounding box center [130, 149] width 7 height 7
click at [91, 205] on span "ago" at bounding box center [93, 206] width 8 height 5
click at [106, 171] on button "1" at bounding box center [106, 173] width 10 height 10
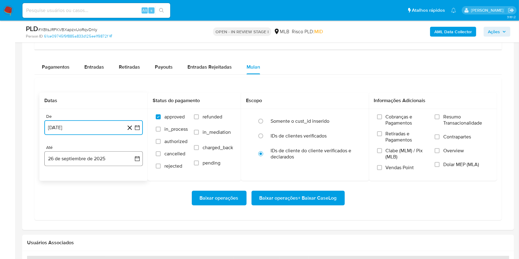
click at [76, 161] on button "26 de septiembre de 2025" at bounding box center [93, 158] width 98 height 15
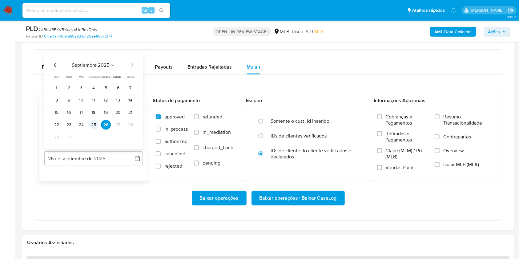
click at [94, 126] on button "25" at bounding box center [94, 125] width 10 height 10
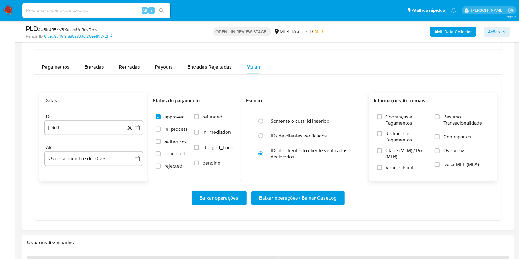
click at [450, 121] on span "Resumo Transacionalidade" at bounding box center [466, 120] width 46 height 12
click at [439, 119] on input "Resumo Transacionalidade" at bounding box center [436, 116] width 5 height 5
click at [295, 198] on span "Baixar operações + Baixar CaseLog" at bounding box center [297, 198] width 77 height 14
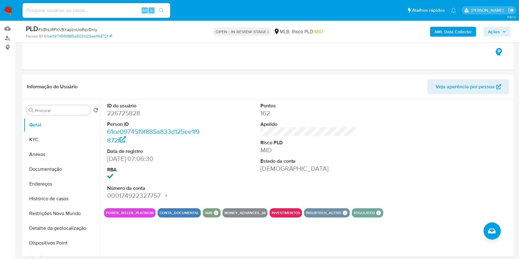
scroll to position [0, 0]
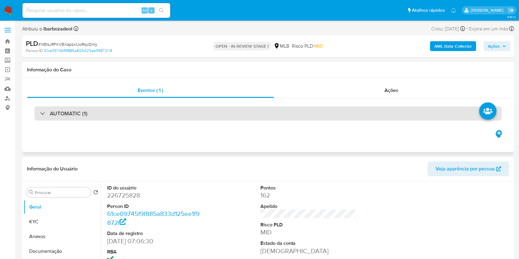
click at [236, 111] on div "AUTOMATIC (1)" at bounding box center [267, 113] width 467 height 14
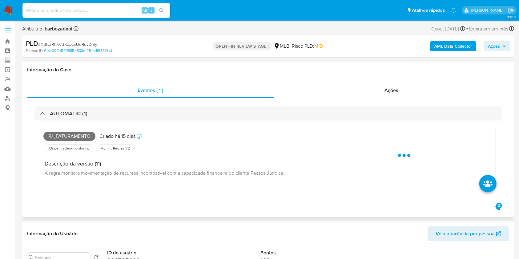
click at [86, 135] on span "Pj_faturamento" at bounding box center [69, 136] width 52 height 9
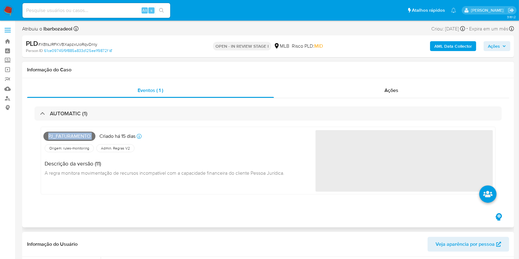
click at [86, 135] on span "Pj_faturamento" at bounding box center [69, 136] width 52 height 9
copy span "Pj_faturamento"
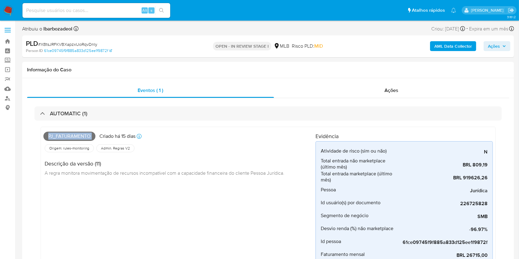
click at [497, 48] on span "Ações" at bounding box center [494, 46] width 12 height 10
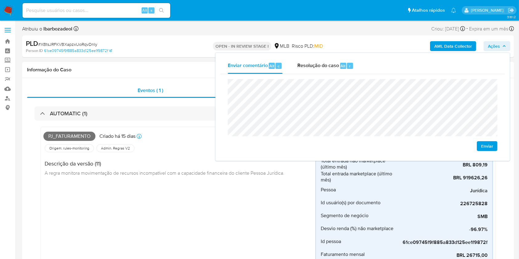
click at [101, 235] on div "Pj_faturamento Criado há 15 dias Criado: 12/09/2025 00:31:59 Origem: rules-moni…" at bounding box center [179, 223] width 272 height 186
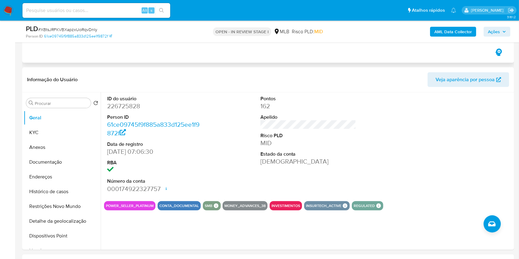
scroll to position [267, 0]
drag, startPoint x: 162, startPoint y: 189, endPoint x: 108, endPoint y: 104, distance: 101.0
click at [108, 104] on dl "ID do usuário 226725828 Person ID 61ce09745f9f885a833d125ee1f9872f Data de regi…" at bounding box center [155, 144] width 96 height 98
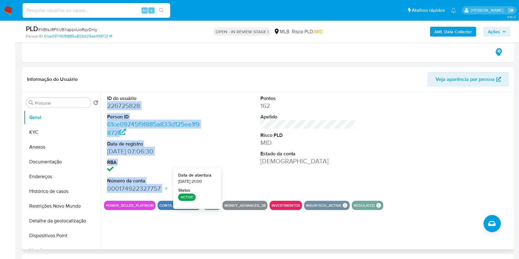
drag, startPoint x: 108, startPoint y: 104, endPoint x: 164, endPoint y: 186, distance: 99.0
click at [164, 186] on dl "ID do usuário 226725828 Person ID 61ce09745f9f885a833d125ee1f9872f Data de regi…" at bounding box center [155, 144] width 96 height 98
copy dl "226725828 Person ID 61ce09745f9f885a833d125ee1f9872f Data de registro 29/08/201…"
click at [486, 29] on button "Ações" at bounding box center [496, 32] width 27 height 10
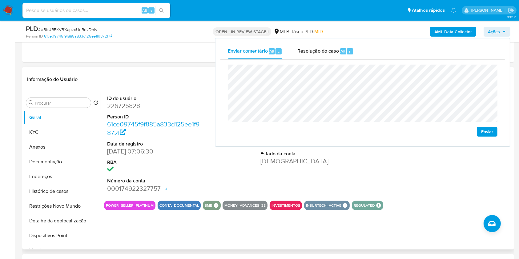
click at [499, 200] on section "ID do usuário 226725828 Person ID 61ce09745f9f885a833d125ee1f9872f Data de regi…" at bounding box center [308, 151] width 408 height 118
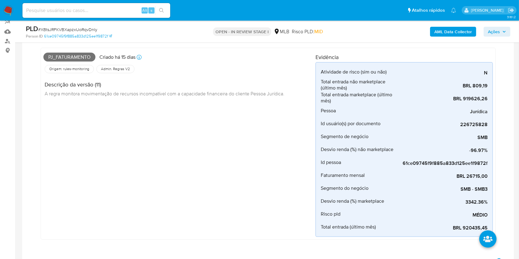
scroll to position [57, 0]
click at [71, 58] on span "Pj_faturamento" at bounding box center [69, 57] width 52 height 9
copy span "Pj_faturamento"
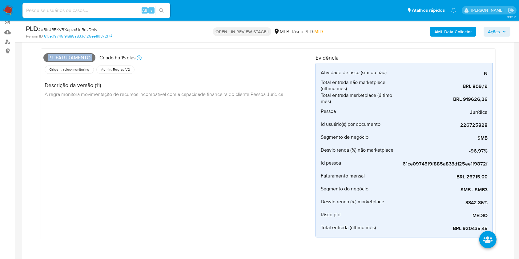
click at [504, 29] on span "Ações" at bounding box center [497, 31] width 18 height 9
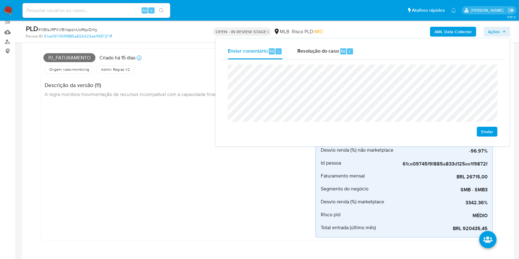
click at [66, 110] on div "Pj_faturamento Criado há 15 dias Criado: 12/09/2025 00:31:59 Origem: rules-moni…" at bounding box center [179, 144] width 272 height 186
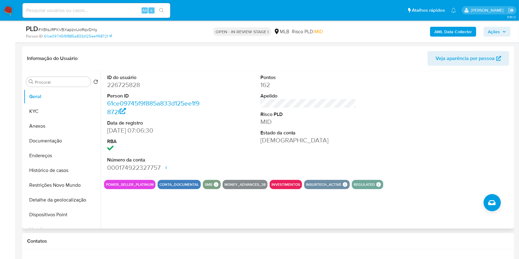
scroll to position [288, 0]
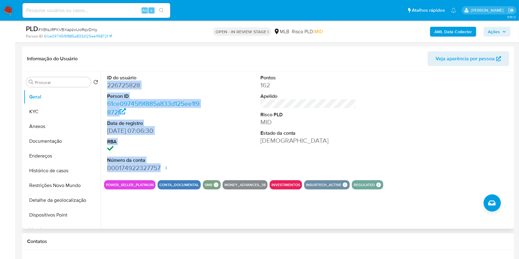
drag, startPoint x: 104, startPoint y: 86, endPoint x: 162, endPoint y: 167, distance: 100.0
click at [162, 167] on div "ID do usuário 226725828 Person ID 61ce09745f9f885a833d125ee1f9872f Data de regi…" at bounding box center [155, 123] width 102 height 104
click at [44, 111] on button "KYC" at bounding box center [60, 111] width 72 height 15
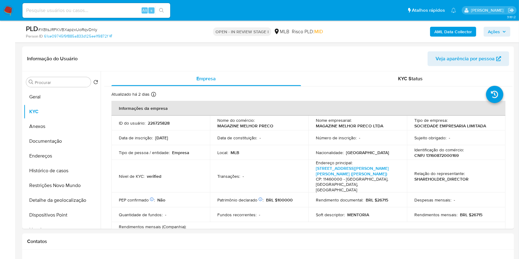
click at [451, 155] on p "CNPJ 13160872000169" at bounding box center [436, 156] width 44 height 6
click at [451, 156] on p "CNPJ 13160872000169" at bounding box center [436, 156] width 44 height 6
copy p "13160872000169"
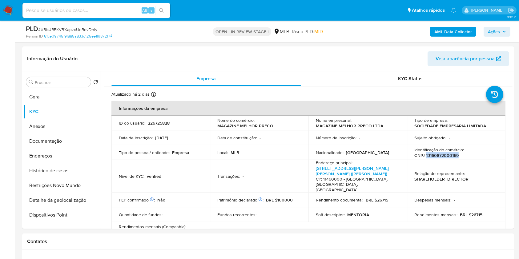
click at [507, 31] on button "Ações" at bounding box center [496, 32] width 27 height 10
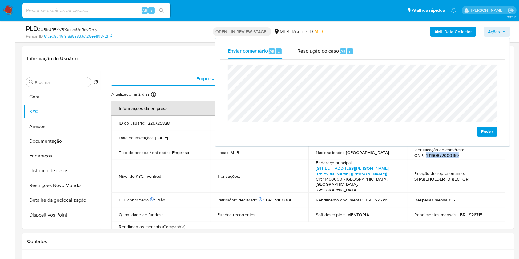
click at [506, 31] on button "Ações" at bounding box center [496, 32] width 27 height 10
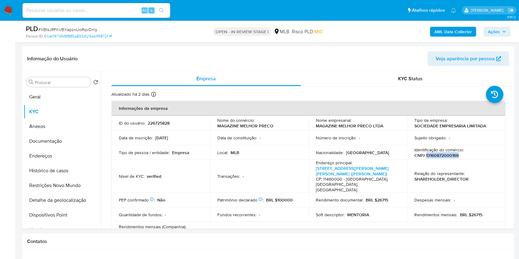
click at [491, 34] on span "Ações" at bounding box center [494, 32] width 12 height 10
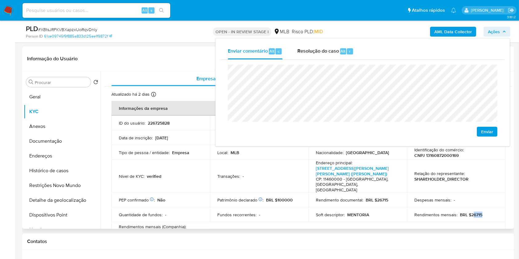
drag, startPoint x: 470, startPoint y: 204, endPoint x: 484, endPoint y: 204, distance: 13.5
click at [484, 212] on div "Rendimentos mensais : BRL $26715" at bounding box center [456, 215] width 84 height 6
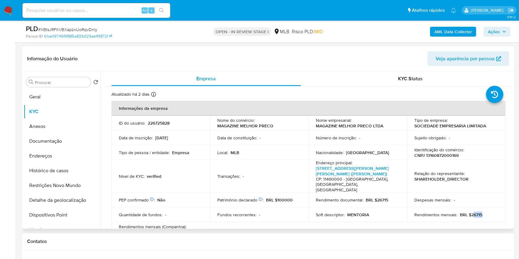
click at [478, 212] on p "BRL $26715" at bounding box center [471, 215] width 22 height 6
drag, startPoint x: 474, startPoint y: 205, endPoint x: 482, endPoint y: 203, distance: 8.6
click at [482, 212] on div "Rendimentos mensais : BRL $26715" at bounding box center [456, 215] width 84 height 6
copy p "26715"
click at [498, 34] on span "Ações" at bounding box center [494, 32] width 12 height 10
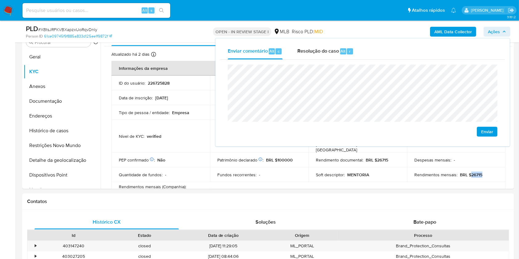
scroll to position [332, 0]
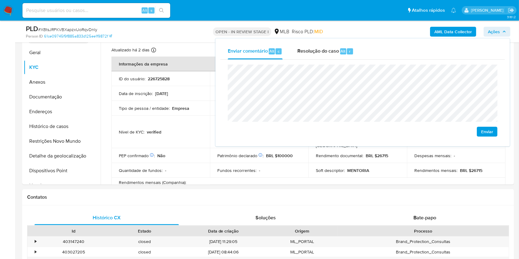
click at [0, 0] on lt-span "econômica" at bounding box center [0, 0] width 0 height 0
click at [166, 113] on td "Tipo de pessoa / entidade : Empresa" at bounding box center [160, 108] width 98 height 15
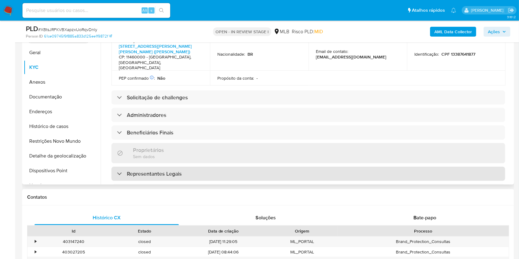
scroll to position [222, 0]
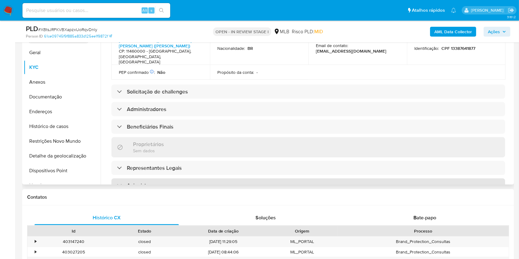
click at [217, 178] on div "Acionistas" at bounding box center [308, 185] width 394 height 14
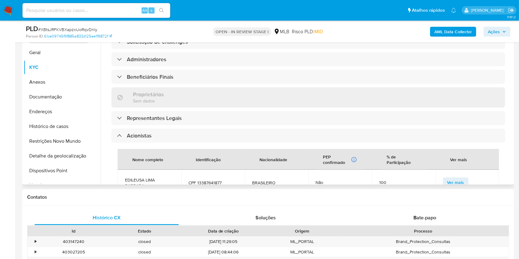
scroll to position [294, 0]
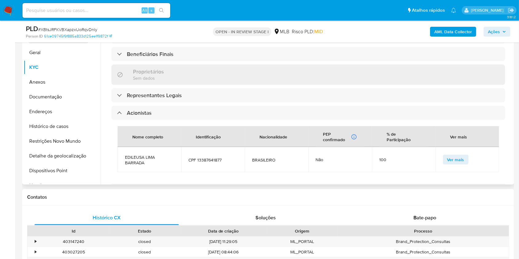
click at [212, 157] on span "CPF 13387641877" at bounding box center [213, 160] width 49 height 6
copy span "13387641877"
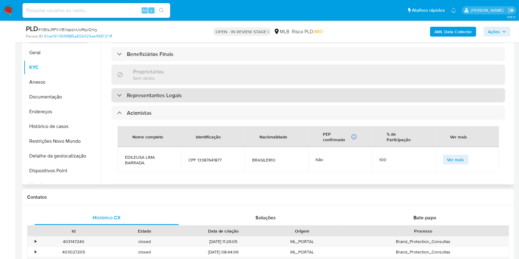
click at [228, 88] on div "Representantes Legais" at bounding box center [308, 95] width 394 height 14
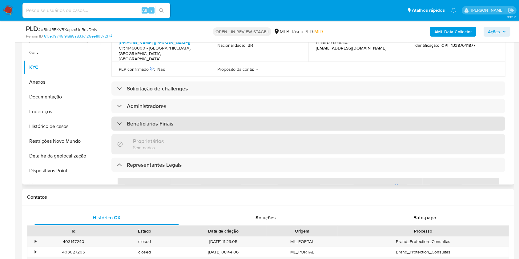
scroll to position [224, 0]
click at [214, 117] on div "Beneficiários Finais" at bounding box center [308, 124] width 394 height 14
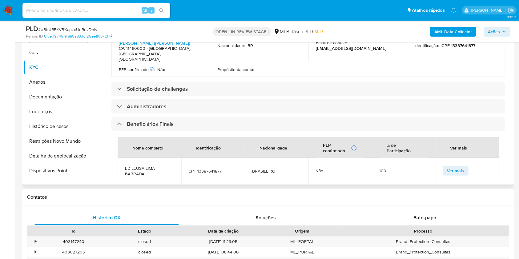
click at [193, 75] on div "Informações da empresa ID do usuário : 226725828 Nome do comércio : MAGAZINE ME…" at bounding box center [308, 166] width 394 height 668
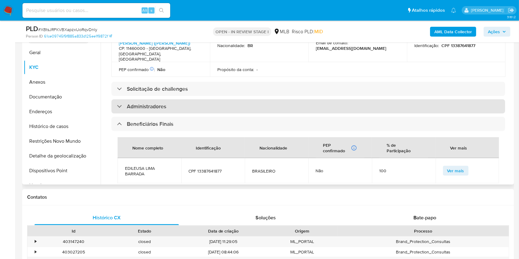
click at [192, 99] on div "Administradores" at bounding box center [308, 106] width 394 height 14
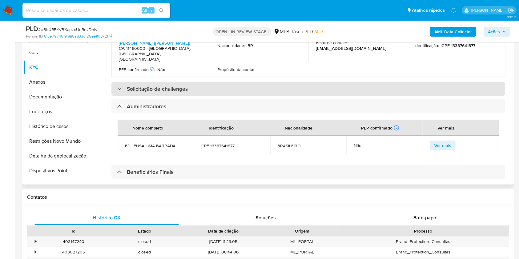
click at [201, 82] on div "Solicitação de challenges" at bounding box center [308, 89] width 394 height 14
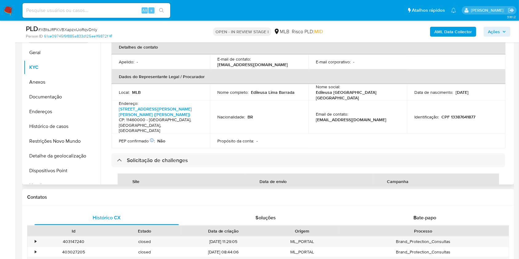
scroll to position [140, 0]
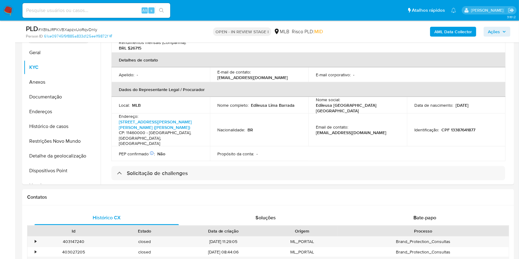
click at [506, 28] on button "Ações" at bounding box center [496, 32] width 27 height 10
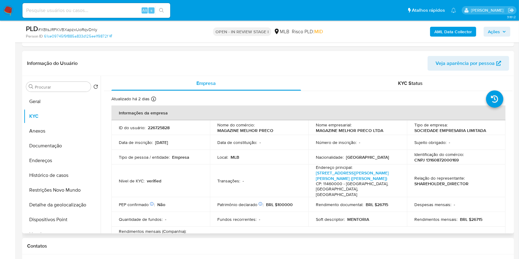
scroll to position [283, 0]
click at [490, 31] on span "Ações" at bounding box center [494, 32] width 12 height 10
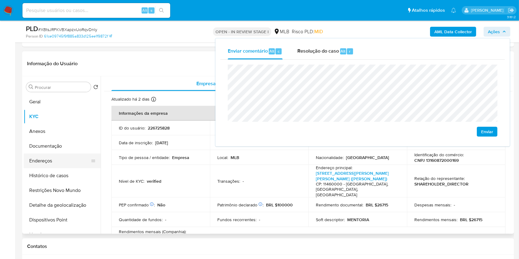
click at [62, 166] on button "Endereços" at bounding box center [60, 161] width 72 height 15
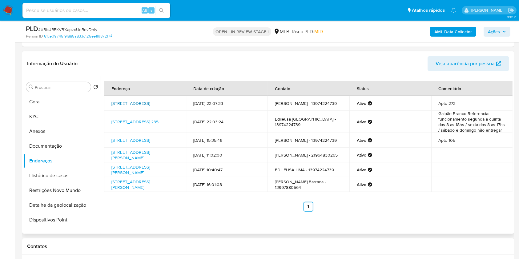
click at [150, 102] on link "Rua Brigadeiro Faria Lima 147, Praia Grande, São Paulo, 11700630, Brasil 147" at bounding box center [130, 103] width 38 height 6
click at [144, 123] on link "Avenida Presidente Kennedy 235, Praia Grande, São Paulo, 11701335, Brasil 235" at bounding box center [134, 122] width 47 height 6
click at [144, 142] on link "Avenida Rio Branco 601, Praia Grande, São Paulo, 11700200, Brasil 601" at bounding box center [130, 140] width 38 height 6
click at [141, 157] on link "Rua Ministro José Linhares 33, Nova Iguaçu, Rio De Janeiro, 26083125, Brasil 33" at bounding box center [130, 155] width 38 height 12
click at [142, 174] on link "Avenida Santos Dumont 800, Guarujá, São Paulo, 11460000, Brasil 800" at bounding box center [130, 170] width 38 height 12
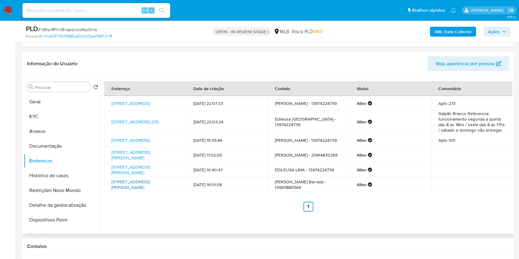
drag, startPoint x: 142, startPoint y: 193, endPoint x: 139, endPoint y: 190, distance: 5.0
click at [142, 190] on link "Rua Tereza Simões 31, Cubatão, São Paulo, 11542120, Brasil 31" at bounding box center [130, 185] width 38 height 12
click at [73, 143] on button "Documentação" at bounding box center [60, 146] width 72 height 15
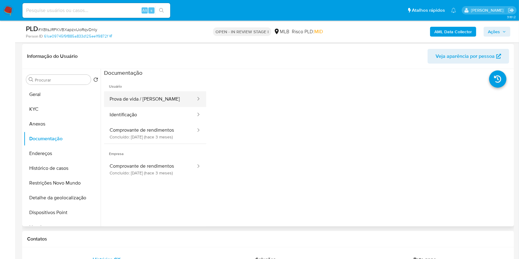
click at [157, 99] on button "Prova de vida / Selfie" at bounding box center [150, 99] width 92 height 16
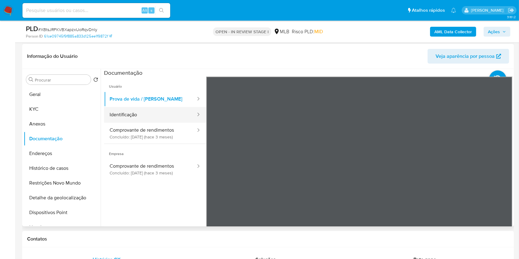
click at [177, 112] on button "Identificação" at bounding box center [150, 115] width 92 height 16
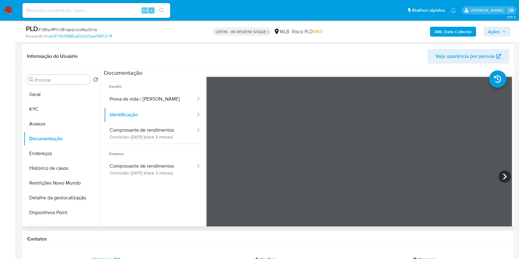
drag, startPoint x: 185, startPoint y: 134, endPoint x: 202, endPoint y: 135, distance: 16.9
click at [158, 120] on button "Identificação" at bounding box center [150, 115] width 92 height 16
click at [160, 128] on button "Comprovante de rendimentos Concluído: 25/06/2025 (hace 3 meses)" at bounding box center [150, 133] width 92 height 21
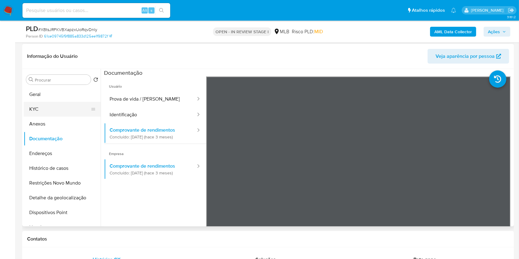
click at [80, 109] on button "KYC" at bounding box center [60, 109] width 72 height 15
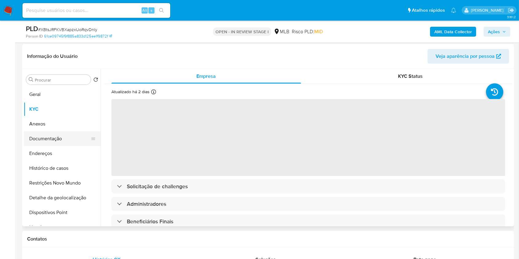
click at [65, 146] on button "Documentação" at bounding box center [60, 138] width 72 height 15
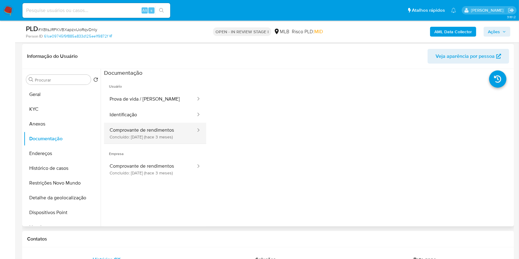
click at [148, 140] on button "Comprovante de rendimentos Concluído: 25/06/2025 (hace 3 meses)" at bounding box center [150, 133] width 92 height 21
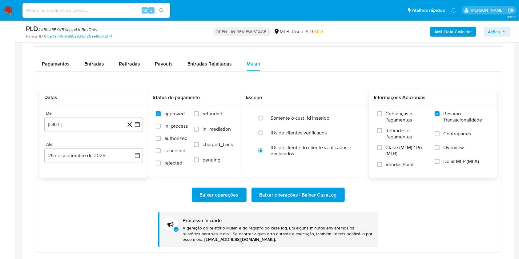
scroll to position [695, 0]
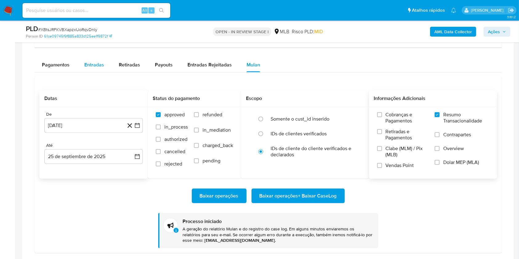
click at [94, 67] on span "Entradas" at bounding box center [94, 64] width 20 height 7
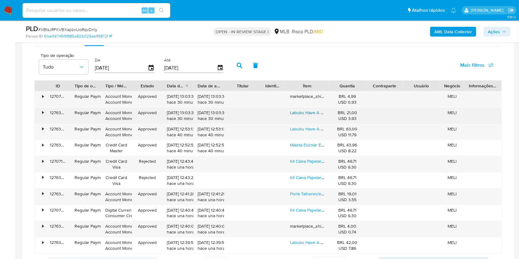
scroll to position [726, 0]
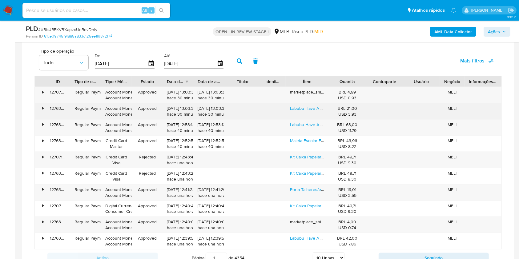
drag, startPoint x: 301, startPoint y: 110, endPoint x: 301, endPoint y: 113, distance: 3.7
click at [301, 110] on link "Labubu Have A Seat Pop Mart 1 Peça" at bounding box center [325, 108] width 70 height 6
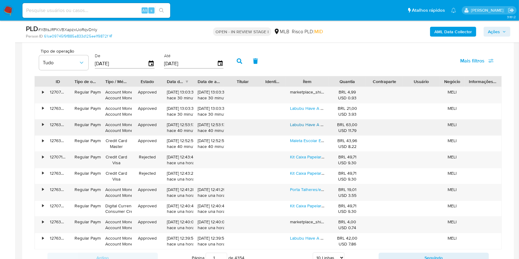
click at [302, 124] on link "Labubu Have A Seat Pop Mart 1 Peça" at bounding box center [325, 125] width 70 height 6
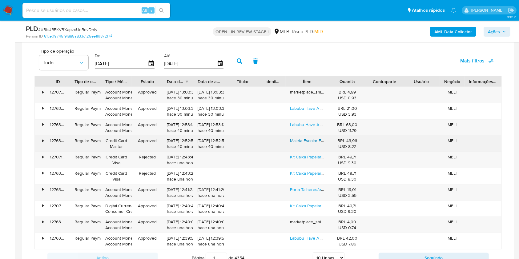
click at [295, 140] on link "Maleta Escolar Estojo De Pintura Canetinhas Giz Presente" at bounding box center [345, 141] width 110 height 6
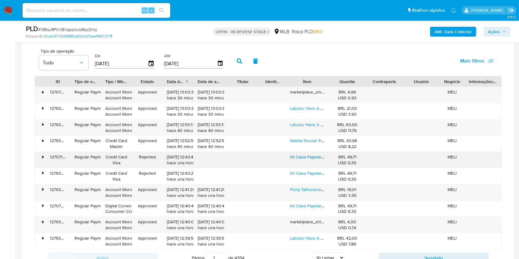
click at [309, 157] on link "Kit Caixa Papelaria Fofa Kawaii 15 Itens Presente Criativos" at bounding box center [344, 157] width 109 height 6
click at [299, 190] on link "Porta Talheres/escorredor Clink 17,5x11,5x11,5cm Inox Ck3053" at bounding box center [348, 189] width 117 height 6
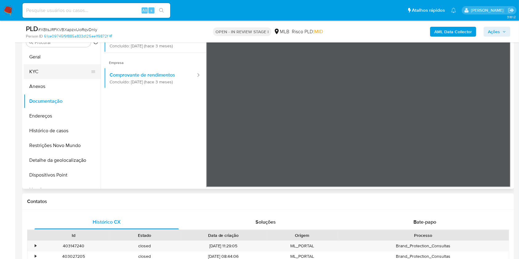
scroll to position [320, 0]
click at [59, 73] on button "KYC" at bounding box center [60, 72] width 72 height 15
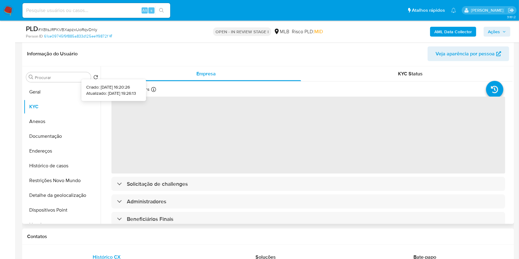
scroll to position [286, 0]
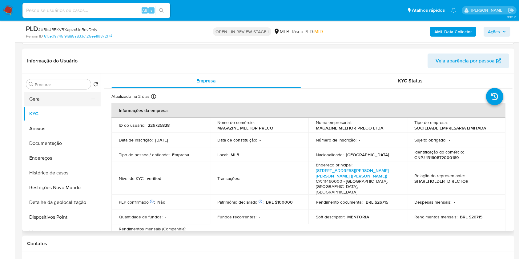
click at [66, 97] on button "Geral" at bounding box center [60, 99] width 72 height 15
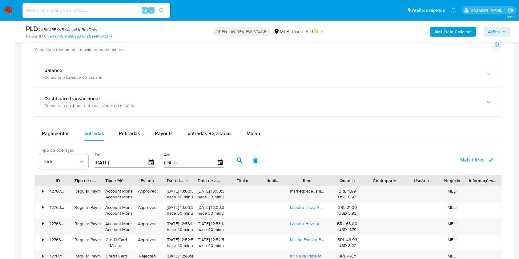
scroll to position [672, 0]
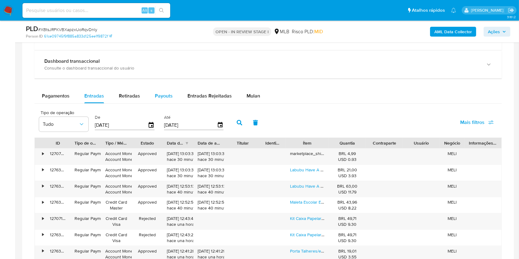
click at [169, 102] on div "Payouts" at bounding box center [164, 96] width 18 height 15
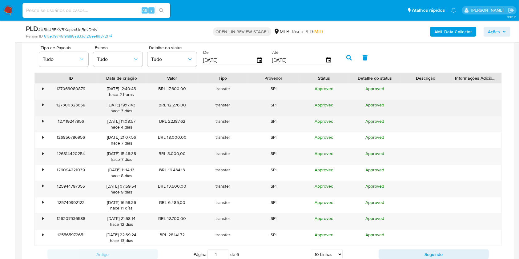
scroll to position [742, 0]
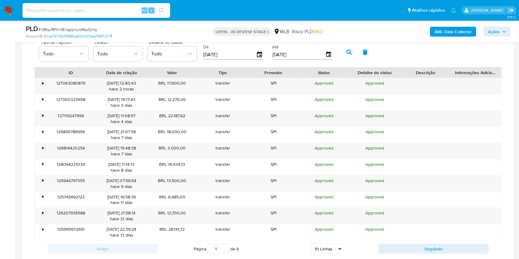
drag, startPoint x: 318, startPoint y: 248, endPoint x: 320, endPoint y: 243, distance: 6.1
click at [318, 248] on select "5 Linhas 10 Linhas 20 Linhas 25 Linhas 50 Linhas 100 Linhas" at bounding box center [327, 249] width 32 height 10
select select "100"
click at [311, 244] on select "5 Linhas 10 Linhas 20 Linhas 25 Linhas 50 Linhas 100 Linhas" at bounding box center [327, 249] width 32 height 10
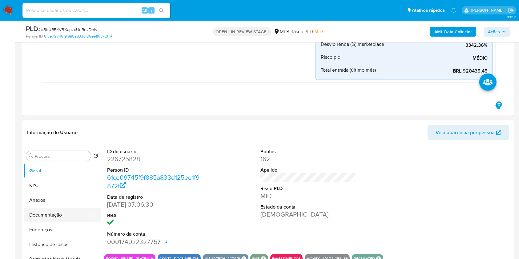
scroll to position [215, 0]
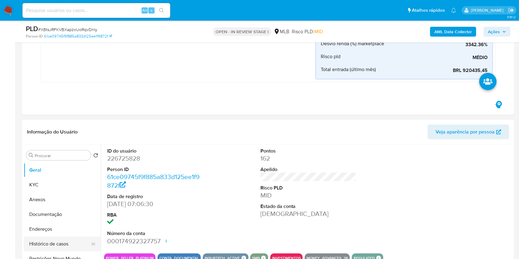
click at [66, 240] on button "Histórico de casos" at bounding box center [60, 244] width 72 height 15
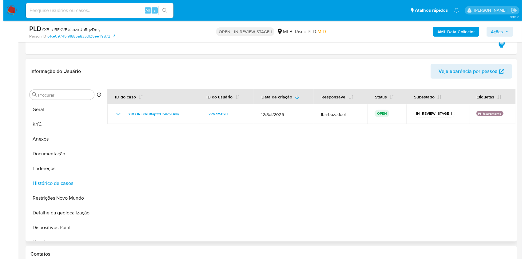
scroll to position [268, 0]
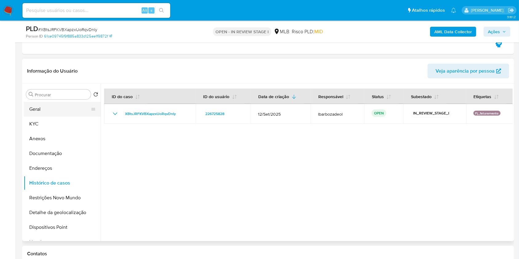
click at [53, 113] on button "Geral" at bounding box center [60, 109] width 72 height 15
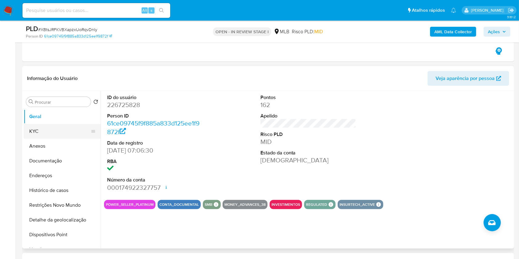
click at [55, 128] on button "KYC" at bounding box center [60, 131] width 72 height 15
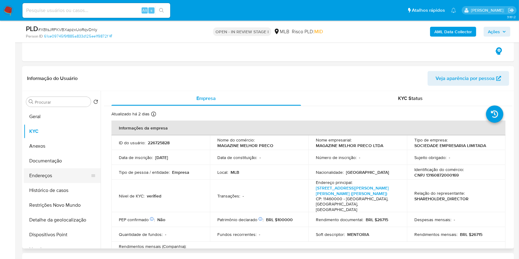
click at [59, 174] on button "Endereços" at bounding box center [60, 175] width 72 height 15
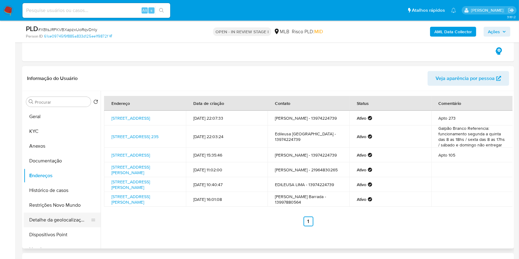
click at [54, 217] on button "Detalhe da geolocalização" at bounding box center [60, 220] width 72 height 15
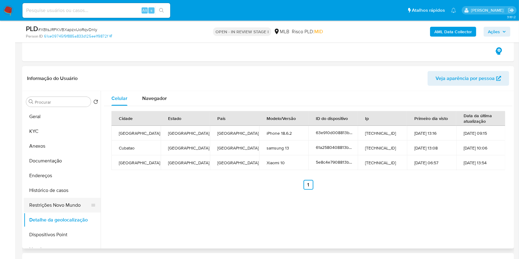
click at [58, 205] on button "Restrições Novo Mundo" at bounding box center [60, 205] width 72 height 15
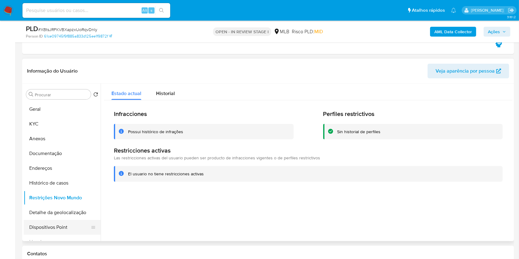
click at [54, 224] on button "Dispositivos Point" at bounding box center [60, 227] width 72 height 15
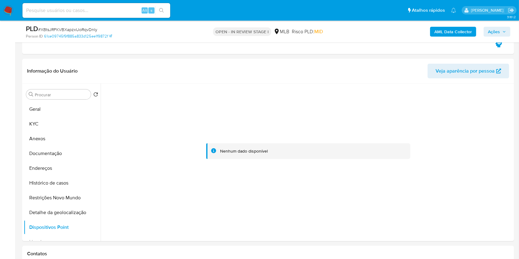
click at [492, 30] on span "Ações" at bounding box center [494, 32] width 12 height 10
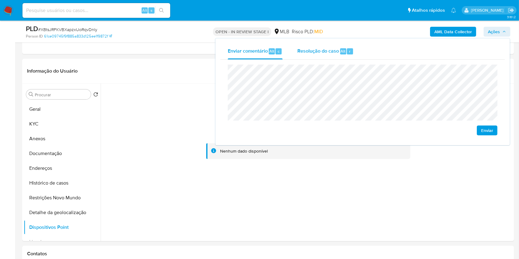
drag, startPoint x: 321, startPoint y: 55, endPoint x: 321, endPoint y: 63, distance: 7.4
click at [321, 55] on div "Resolução do caso Alt r" at bounding box center [325, 51] width 56 height 16
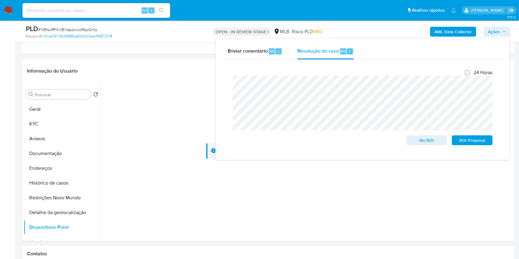
drag, startPoint x: 359, startPoint y: 27, endPoint x: 364, endPoint y: 27, distance: 4.9
click at [359, 28] on div "AML Data Collector Ações Enviar comentário Alt c Resolução do caso Alt r Fecham…" at bounding box center [430, 31] width 160 height 14
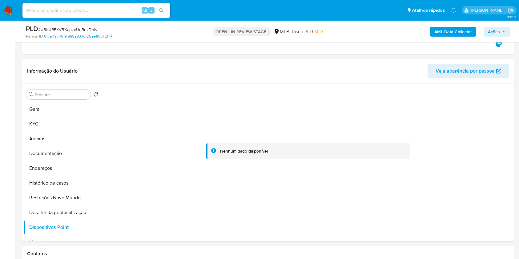
click at [436, 29] on b "AML Data Collector" at bounding box center [453, 32] width 38 height 10
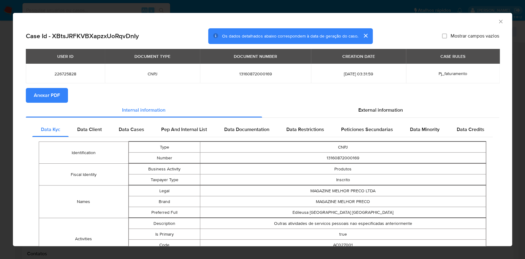
click at [57, 93] on span "Anexar PDF" at bounding box center [47, 96] width 26 height 14
click at [498, 20] on div "AML Data Collector" at bounding box center [262, 20] width 499 height 15
drag, startPoint x: 494, startPoint y: 22, endPoint x: 495, endPoint y: 26, distance: 4.2
click at [498, 22] on icon "Fechar a janela" at bounding box center [501, 21] width 6 height 6
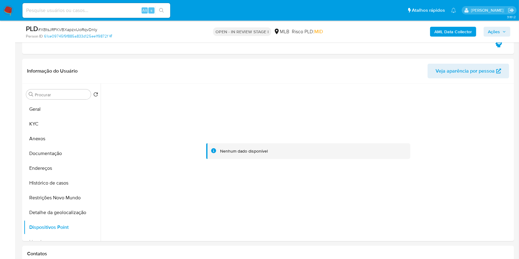
click at [498, 32] on span "Ações" at bounding box center [494, 32] width 12 height 10
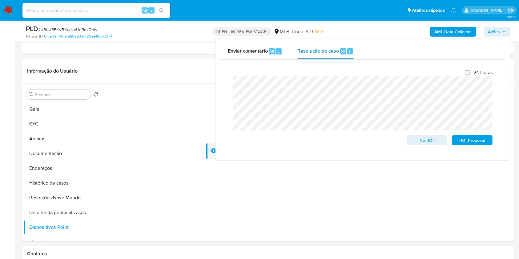
click at [320, 54] on span "Resolução do caso" at bounding box center [318, 50] width 42 height 7
click at [62, 140] on button "Anexos" at bounding box center [60, 138] width 72 height 15
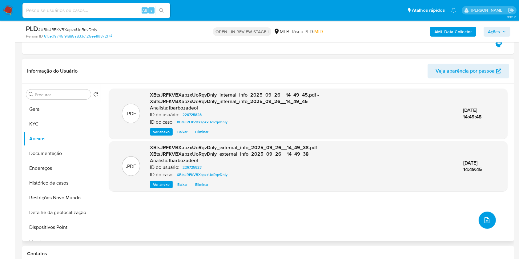
click at [485, 215] on button "upload-file" at bounding box center [486, 220] width 17 height 17
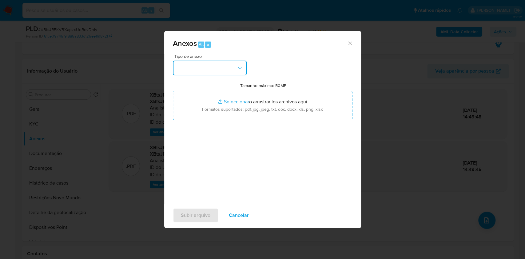
click at [235, 69] on button "button" at bounding box center [210, 68] width 74 height 15
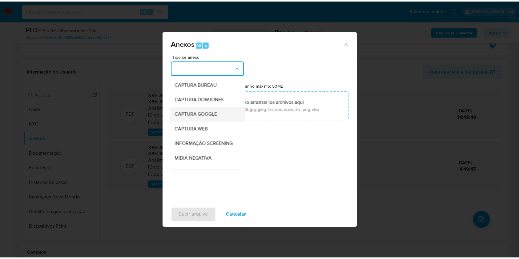
scroll to position [94, 0]
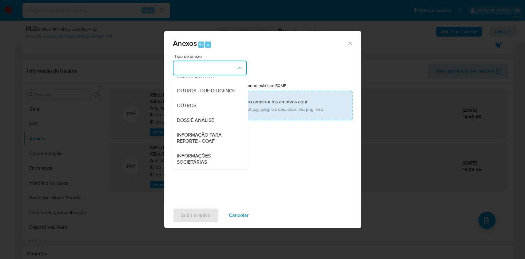
drag, startPoint x: 223, startPoint y: 120, endPoint x: 228, endPoint y: 112, distance: 9.1
click at [223, 120] on div "DOSSIÊ ANÁLISE" at bounding box center [208, 120] width 63 height 15
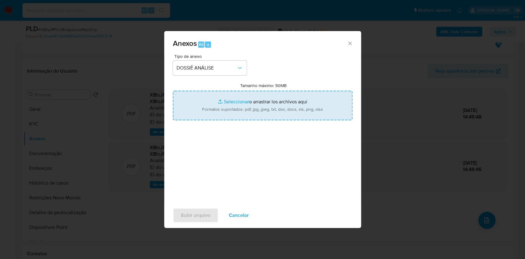
click at [230, 107] on input "Tamanho máximo: 50MB Seleccionar archivos" at bounding box center [263, 106] width 180 height 30
type input "C:\fakepath\SAR - XXXX - CNPJ 13160872000169 - MAGAZINE MELHOR PRECO LTDA.pdf"
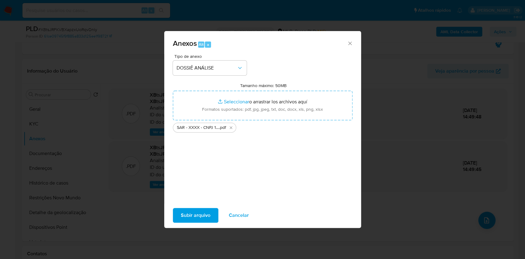
click at [206, 214] on span "Subir arquivo" at bounding box center [196, 216] width 30 height 14
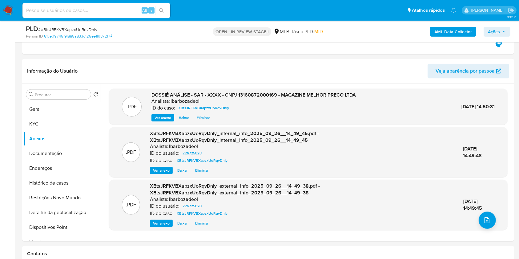
click at [498, 29] on span "Ações" at bounding box center [494, 32] width 12 height 10
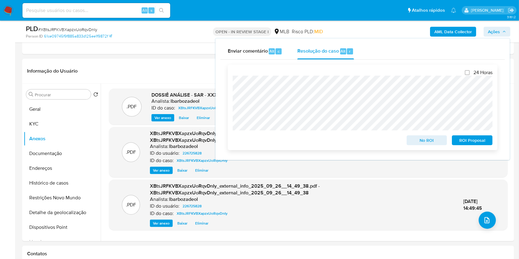
click at [421, 82] on div at bounding box center [363, 103] width 260 height 55
click at [464, 138] on span "ROI Proposal" at bounding box center [472, 140] width 32 height 9
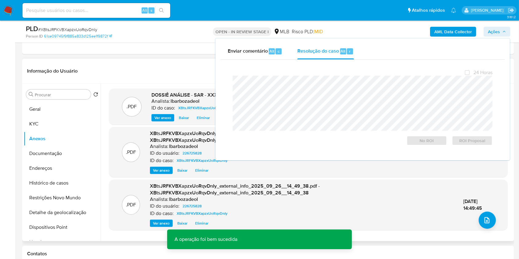
scroll to position [0, 0]
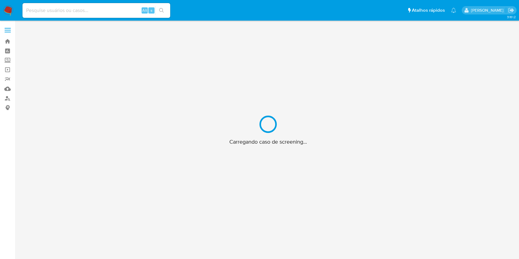
scroll to position [22, 0]
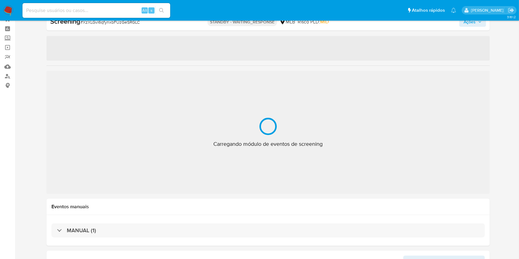
select select "10"
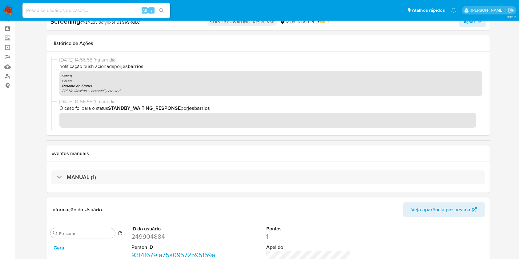
click at [111, 10] on input at bounding box center [96, 10] width 148 height 8
paste input "1461345703"
type input "1461345703"
click at [155, 12] on button "search-icon" at bounding box center [161, 10] width 13 height 9
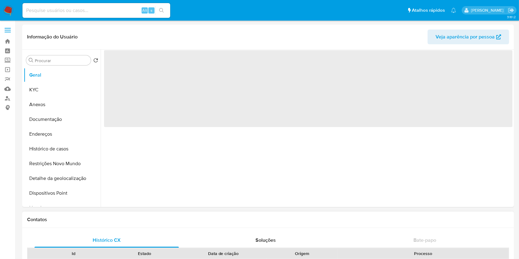
select select "10"
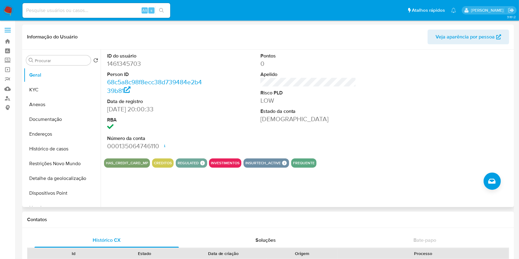
click at [499, 90] on div at bounding box center [461, 102] width 102 height 104
click at [60, 87] on button "KYC" at bounding box center [60, 89] width 72 height 15
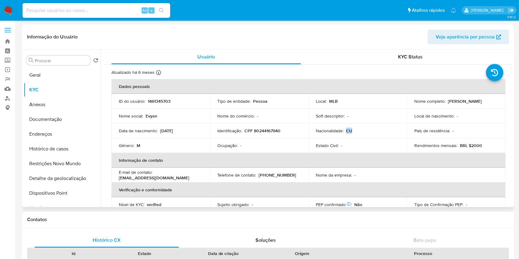
drag, startPoint x: 346, startPoint y: 130, endPoint x: 354, endPoint y: 132, distance: 8.3
click at [354, 132] on div "Nacionalidade : CU" at bounding box center [358, 131] width 84 height 6
click at [269, 128] on p "CPF 80244167940" at bounding box center [262, 131] width 36 height 6
copy p "80244167940"
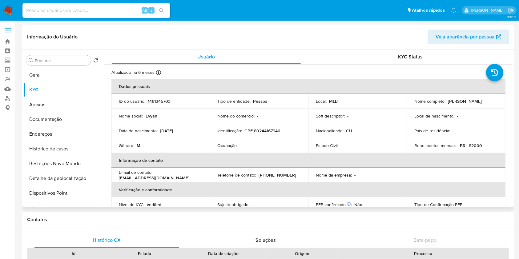
click at [457, 102] on p "[PERSON_NAME]" at bounding box center [465, 101] width 34 height 6
copy div "Nome completo : [PERSON_NAME]"
click at [466, 105] on td "Nome completo : [PERSON_NAME]" at bounding box center [456, 101] width 98 height 15
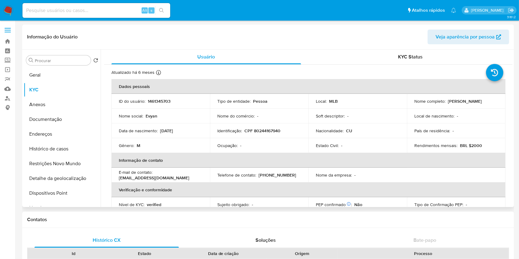
drag, startPoint x: 446, startPoint y: 101, endPoint x: 484, endPoint y: 101, distance: 38.2
click at [484, 101] on div "Nome completo : [PERSON_NAME]" at bounding box center [456, 101] width 84 height 6
copy p "[PERSON_NAME]"
click at [66, 74] on button "Geral" at bounding box center [60, 75] width 72 height 15
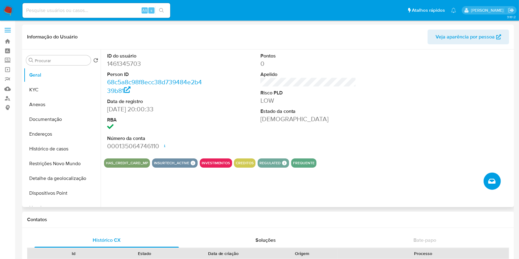
click at [489, 185] on button "Criar caso manual" at bounding box center [491, 181] width 17 height 17
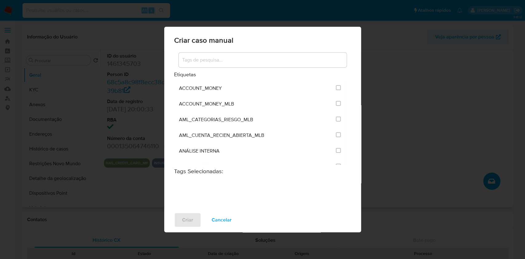
click at [264, 57] on input at bounding box center [263, 60] width 168 height 8
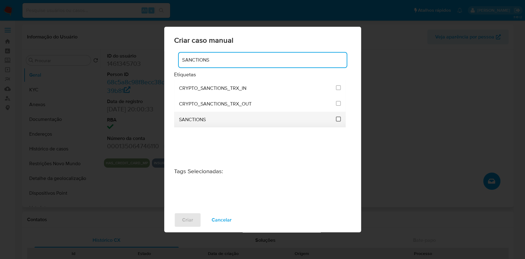
type input "SANCTIONS"
click at [336, 119] on input "2614" at bounding box center [338, 119] width 5 height 5
checkbox input "true"
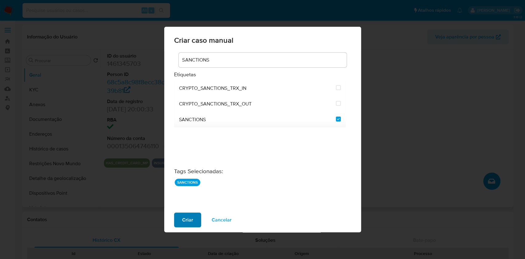
click at [186, 222] on span "Criar" at bounding box center [187, 220] width 11 height 14
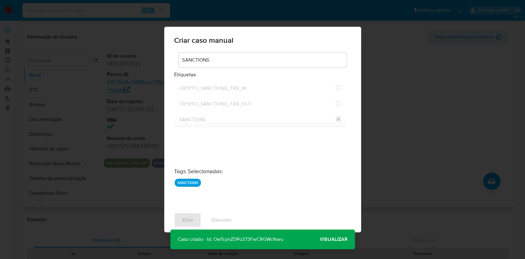
click at [330, 239] on span "Visualizar" at bounding box center [334, 239] width 28 height 0
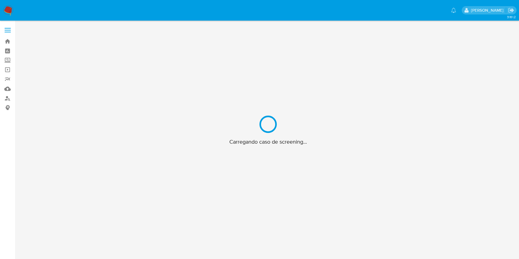
scroll to position [22, 0]
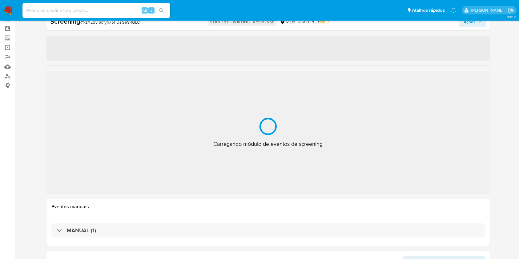
select select "10"
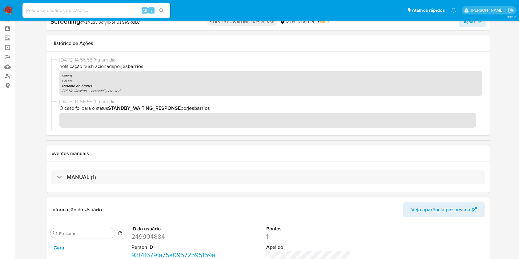
scroll to position [0, 0]
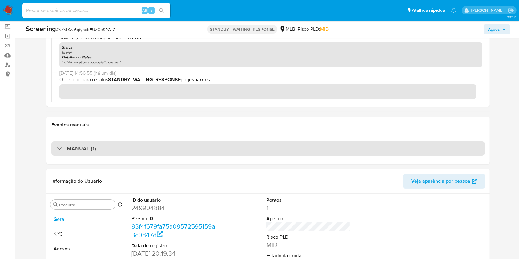
click at [171, 145] on div "MANUAL (1)" at bounding box center [267, 149] width 433 height 14
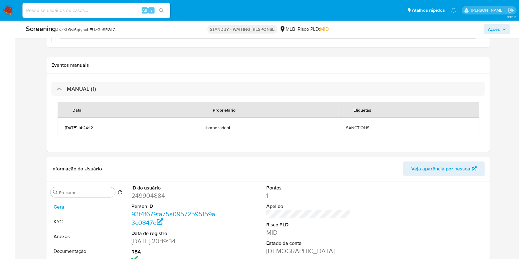
scroll to position [99, 0]
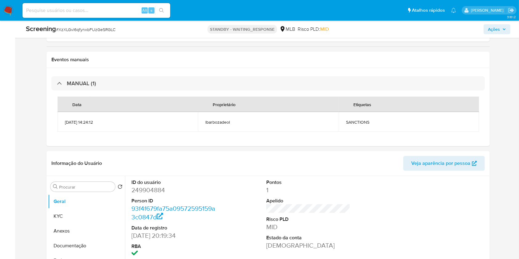
click at [362, 120] on span "SANCTIONS" at bounding box center [409, 122] width 126 height 6
copy span "SANCTIONS"
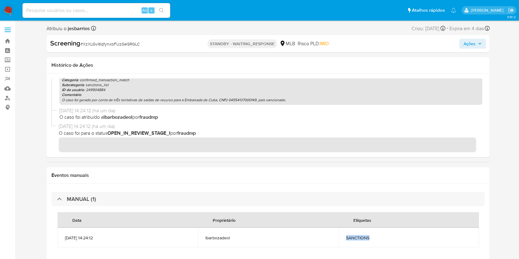
scroll to position [290, 0]
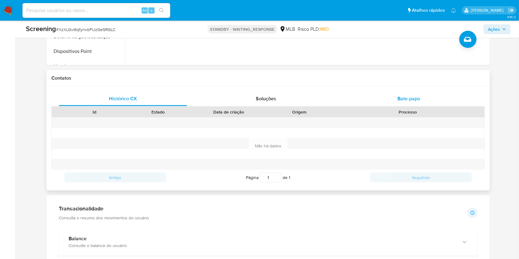
click at [387, 99] on div "Bate-papo" at bounding box center [409, 98] width 128 height 15
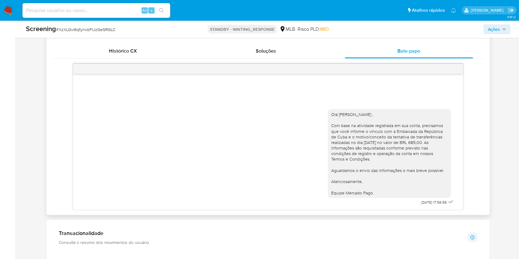
scroll to position [404, 0]
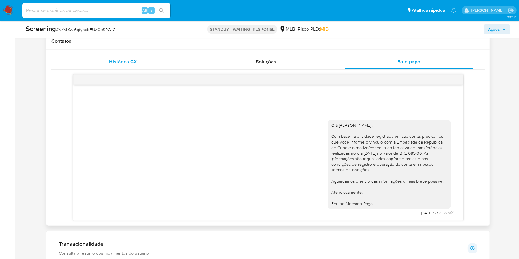
click at [120, 67] on div "Histórico CX" at bounding box center [123, 61] width 128 height 15
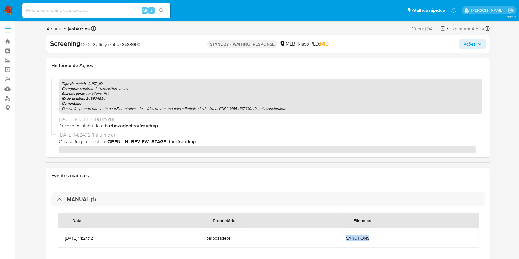
scroll to position [271, 0]
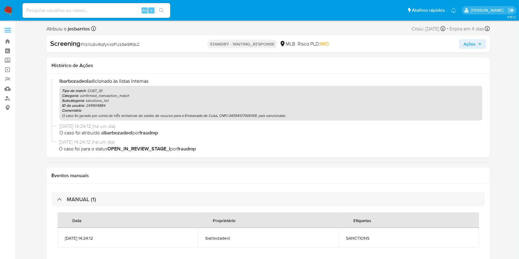
click at [200, 115] on p "O caso foi gerado por conta de trÊs tentativas de saídas de recurso para a Emba…" at bounding box center [271, 115] width 418 height 5
click at [174, 67] on h1 "Histórico de Ações" at bounding box center [267, 65] width 433 height 6
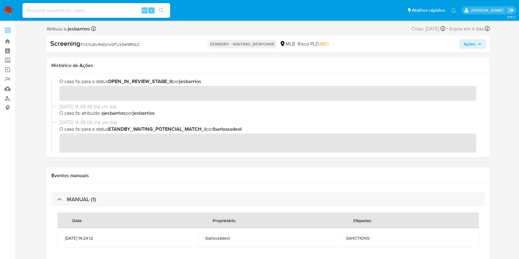
scroll to position [180, 0]
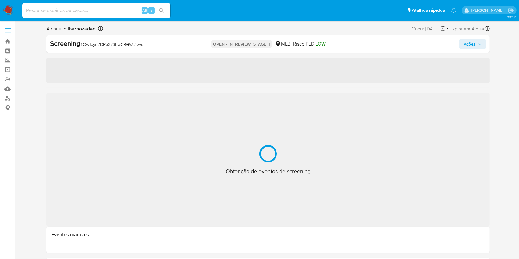
select select "10"
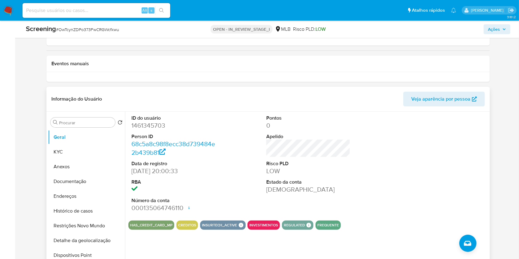
scroll to position [114, 0]
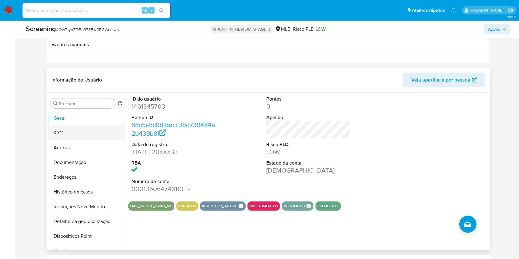
drag, startPoint x: 71, startPoint y: 130, endPoint x: 76, endPoint y: 130, distance: 4.6
click at [71, 130] on button "KYC" at bounding box center [84, 133] width 72 height 15
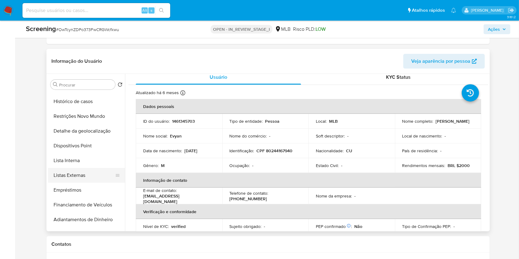
scroll to position [72, 0]
click at [93, 161] on button "Lista Interna" at bounding box center [84, 160] width 72 height 15
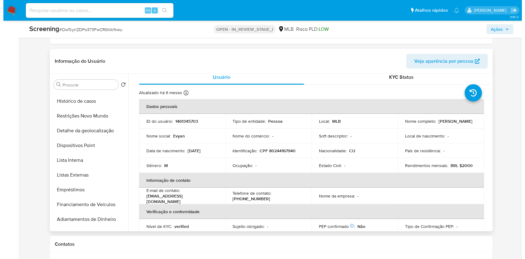
scroll to position [0, 0]
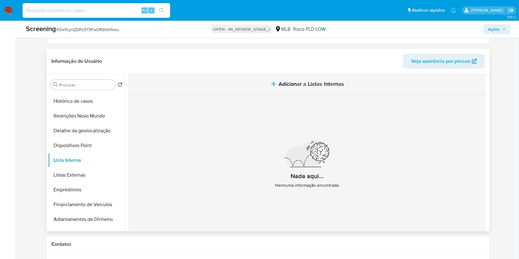
click at [274, 83] on icon "button" at bounding box center [274, 84] width 0 height 4
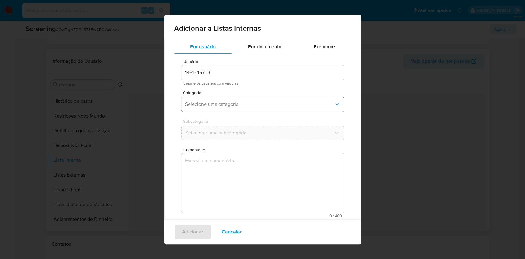
click at [231, 105] on span "Selecione uma categoria" at bounding box center [259, 104] width 149 height 6
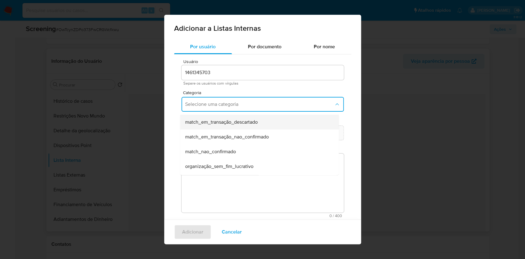
scroll to position [94, 0]
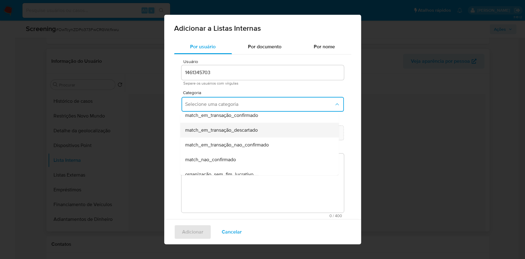
click at [238, 130] on span "match_em_transação_descartado" at bounding box center [221, 130] width 73 height 6
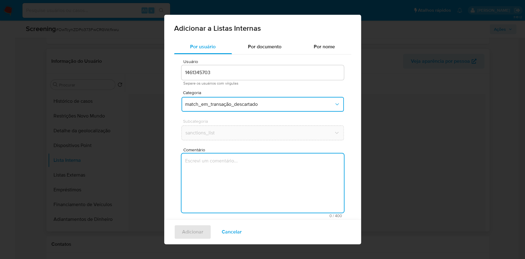
click at [227, 168] on textarea "Comentário" at bounding box center [263, 183] width 162 height 59
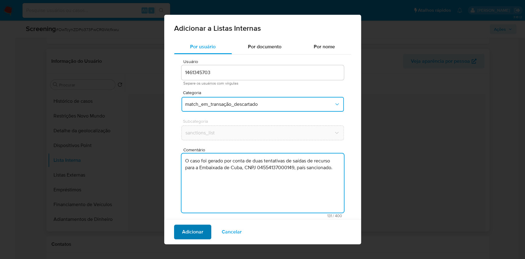
type textarea "O caso foi gerado por conta de duas tentativas de saídas de recurso para a Emba…"
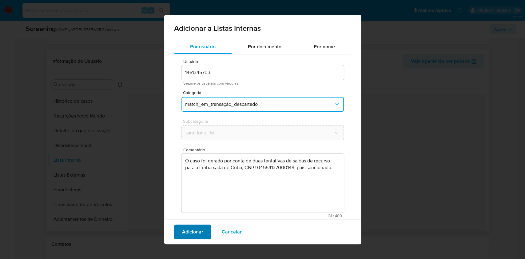
click at [205, 226] on button "Adicionar" at bounding box center [192, 232] width 37 height 15
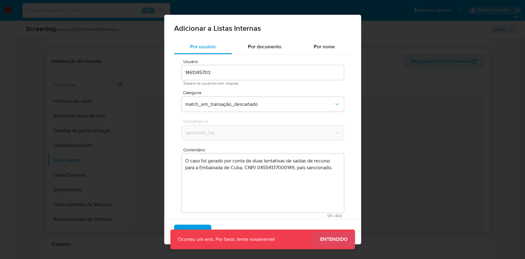
click at [332, 239] on span "Entendido" at bounding box center [333, 239] width 27 height 0
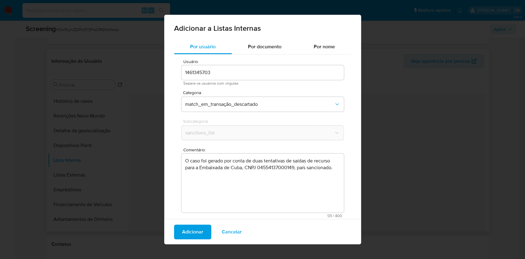
click at [190, 233] on span "Adicionar" at bounding box center [192, 232] width 21 height 14
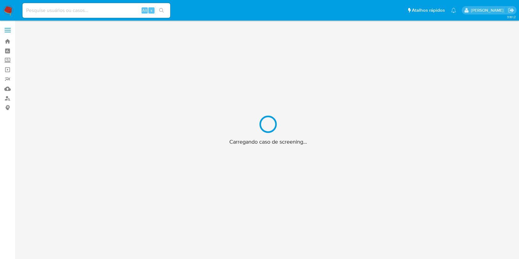
scroll to position [22, 0]
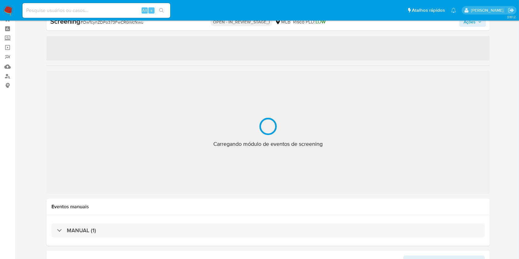
select select "10"
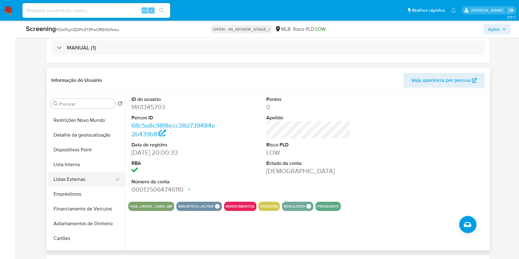
scroll to position [89, 0]
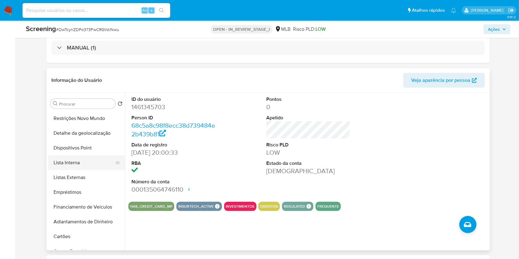
click at [92, 161] on button "Lista Interna" at bounding box center [84, 162] width 72 height 15
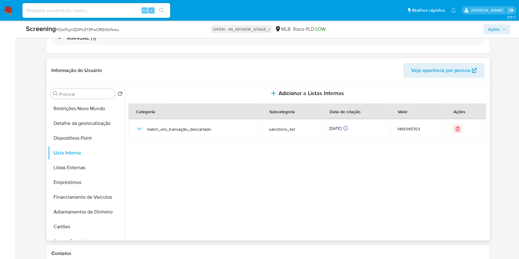
scroll to position [146, 0]
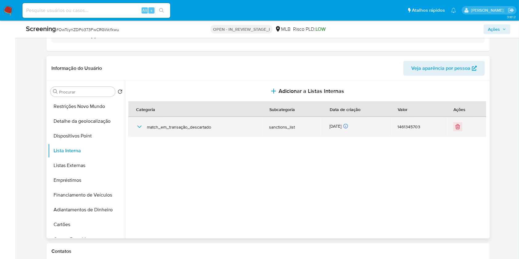
click at [136, 127] on icon "button" at bounding box center [139, 126] width 7 height 7
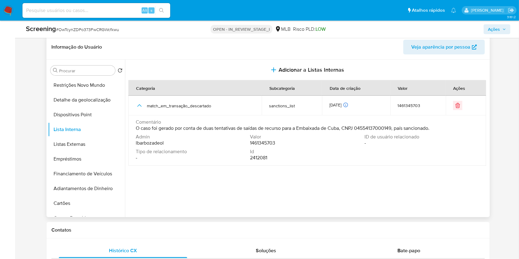
scroll to position [172, 0]
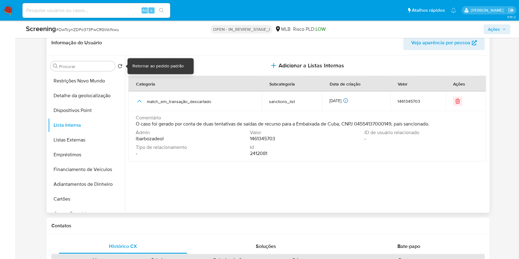
drag, startPoint x: 122, startPoint y: 115, endPoint x: 122, endPoint y: 66, distance: 48.6
click at [122, 66] on div "Procurar Retornar ao pedido padrão Geral KYC Anexos Documentação Endereços Hist…" at bounding box center [86, 134] width 77 height 157
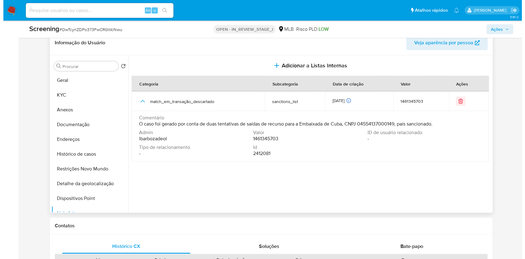
scroll to position [0, 0]
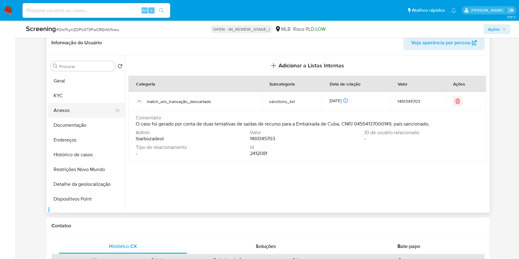
click at [86, 111] on button "Anexos" at bounding box center [84, 110] width 72 height 15
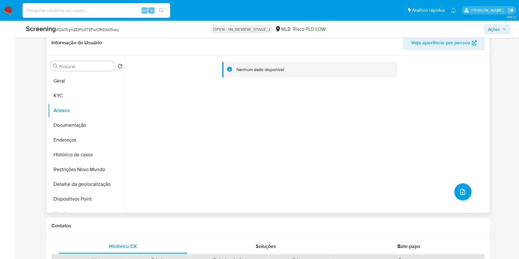
click at [461, 193] on icon "upload-file" at bounding box center [462, 191] width 7 height 7
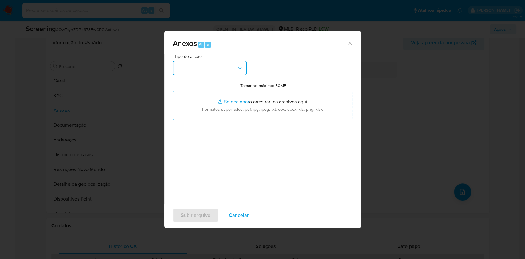
click at [214, 72] on button "button" at bounding box center [210, 68] width 74 height 15
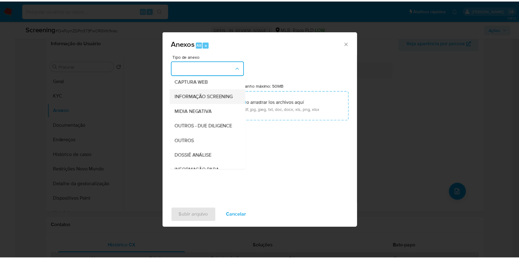
scroll to position [47, 0]
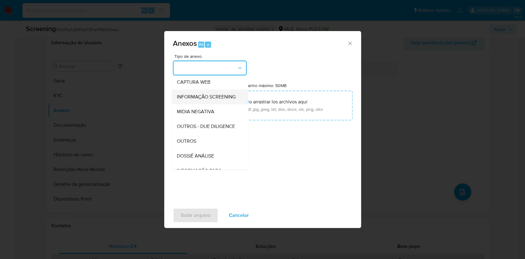
click at [224, 100] on span "INFORMAÇÃO SCREENING" at bounding box center [206, 97] width 59 height 6
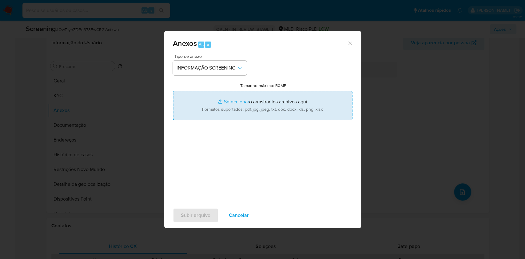
click at [225, 104] on input "Tamanho máximo: 50MB Seleccionar archivos" at bounding box center [263, 106] width 180 height 30
type input "C:\fakepath\Evidencias - [PERSON_NAME] Moya, CPF 80244167940.pdf"
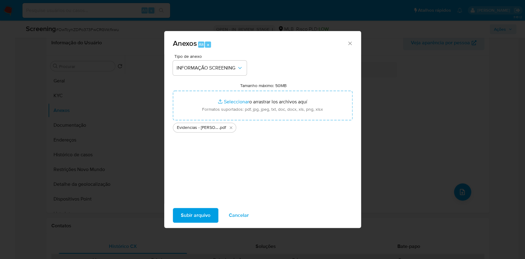
click at [194, 216] on span "Subir arquivo" at bounding box center [196, 216] width 30 height 14
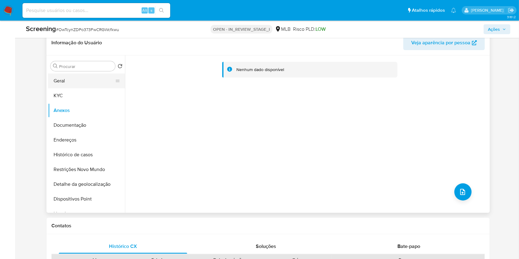
click at [87, 86] on button "Geral" at bounding box center [84, 81] width 72 height 15
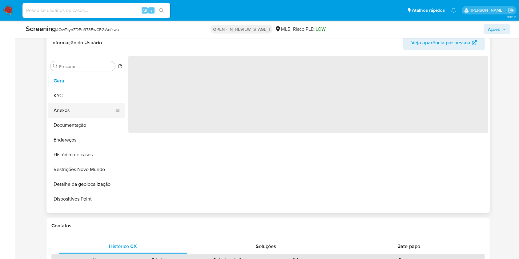
click at [74, 103] on button "Anexos" at bounding box center [84, 110] width 72 height 15
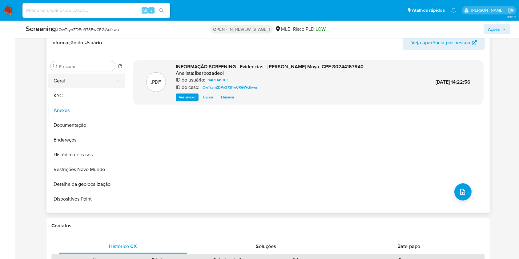
click at [90, 79] on button "Geral" at bounding box center [84, 81] width 72 height 15
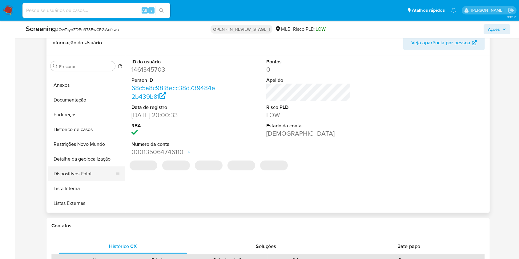
scroll to position [34, 0]
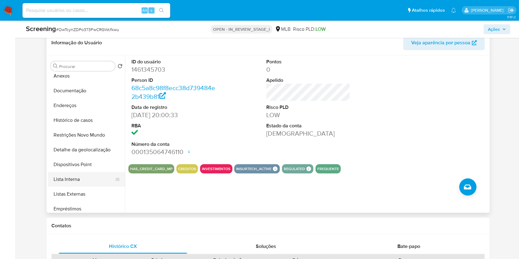
click at [85, 178] on button "Lista Interna" at bounding box center [84, 179] width 72 height 15
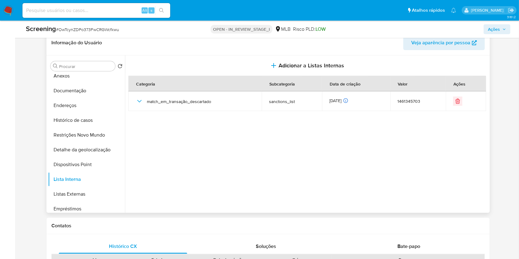
scroll to position [0, 0]
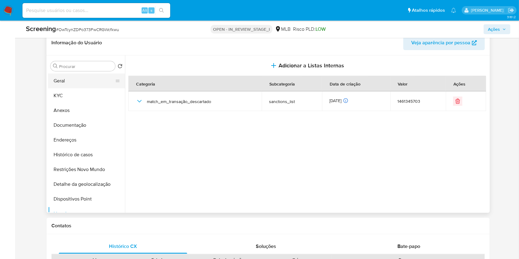
click at [83, 80] on button "Geral" at bounding box center [84, 81] width 72 height 15
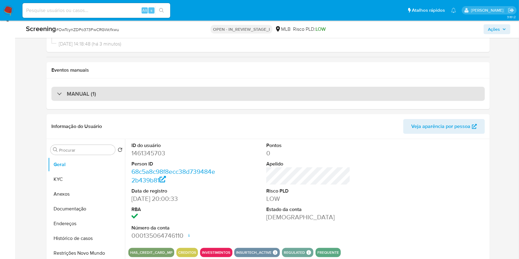
scroll to position [89, 0]
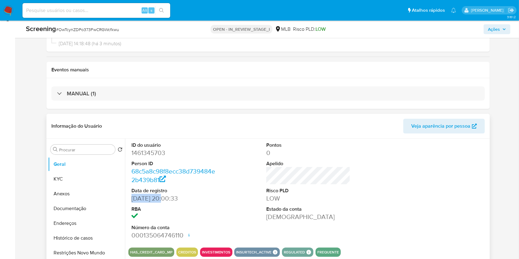
drag, startPoint x: 166, startPoint y: 200, endPoint x: 129, endPoint y: 199, distance: 36.6
click at [129, 199] on div "ID do usuário 1461345703 Person ID 68c5a8c98f8ecc38d739484e2b439b81 Data de reg…" at bounding box center [173, 191] width 90 height 104
copy dd "26/08/2023"
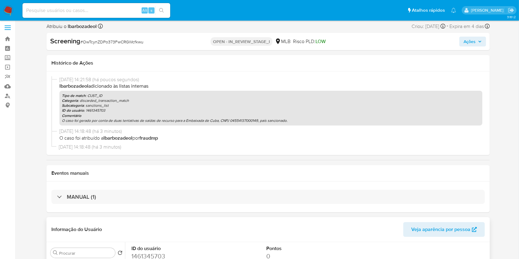
scroll to position [0, 0]
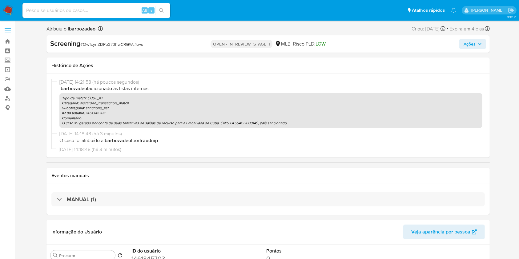
click at [470, 48] on span "Ações" at bounding box center [469, 44] width 12 height 10
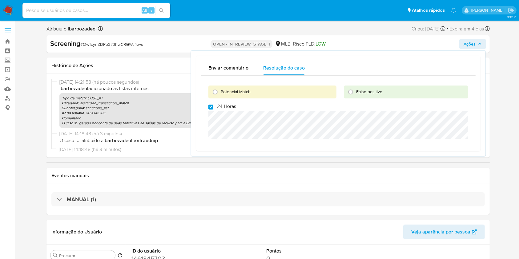
click at [246, 90] on span "Potencial Match" at bounding box center [236, 92] width 30 height 6
click at [220, 90] on input "Potencial Match" at bounding box center [215, 92] width 10 height 10
radio input "true"
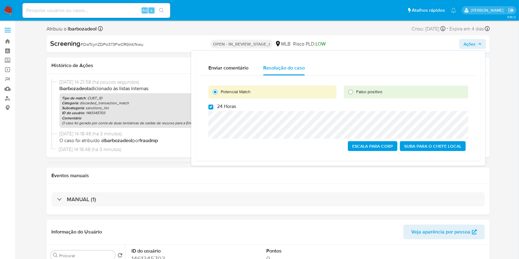
click at [230, 109] on span "24 Horas" at bounding box center [226, 106] width 19 height 6
click at [213, 109] on input "24 Horas" at bounding box center [210, 107] width 5 height 5
checkbox input "false"
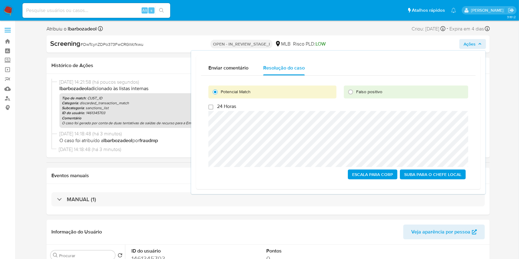
click at [359, 177] on span "Escala para Corp" at bounding box center [372, 174] width 41 height 9
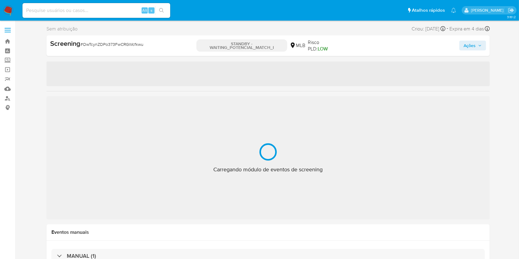
select select "10"
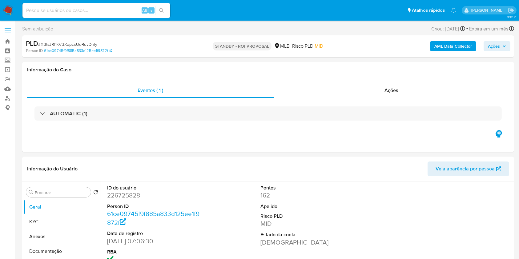
select select "10"
click at [9, 50] on link "Painel" at bounding box center [36, 51] width 73 height 10
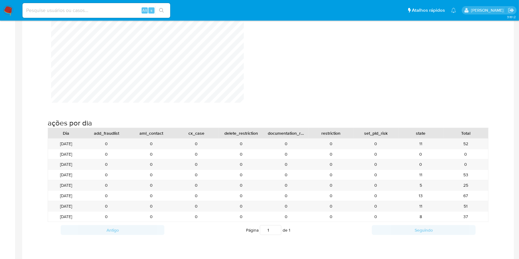
scroll to position [609, 0]
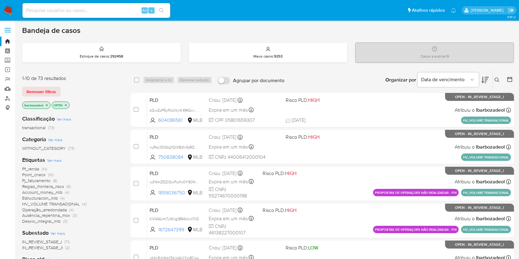
click at [64, 222] on span "(3)" at bounding box center [65, 221] width 4 height 6
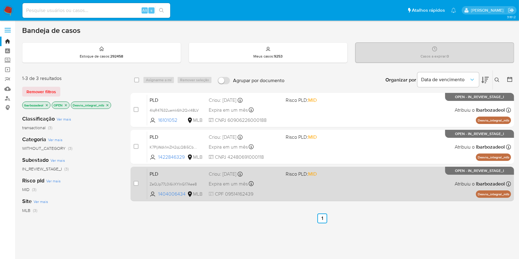
click at [263, 187] on div "Expira em um mês Expira em [DATE] 00:17:14" at bounding box center [245, 184] width 72 height 8
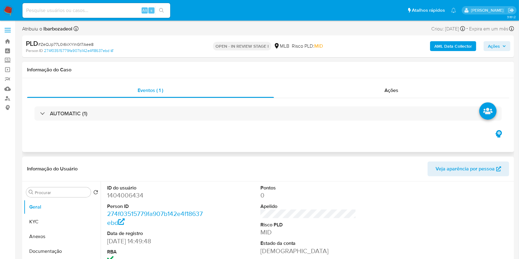
select select "10"
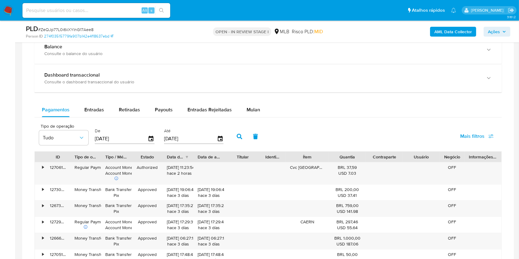
scroll to position [470, 0]
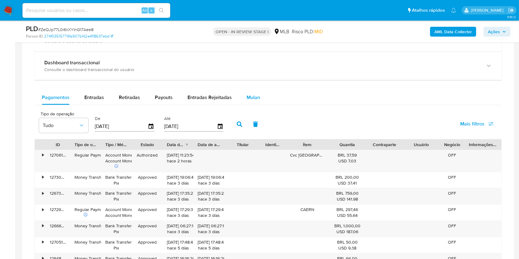
click at [254, 98] on span "Mulan" at bounding box center [253, 97] width 14 height 7
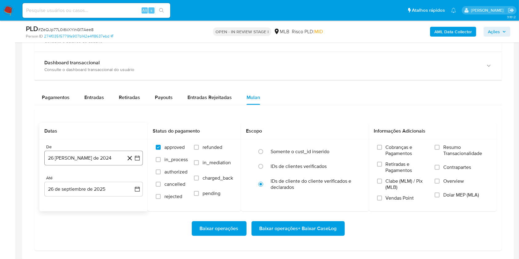
click at [95, 154] on button "26 de agosto de 2024" at bounding box center [93, 158] width 98 height 15
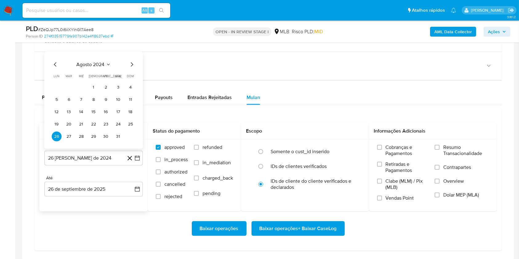
click at [103, 62] on span "agosto 2024" at bounding box center [91, 65] width 28 height 6
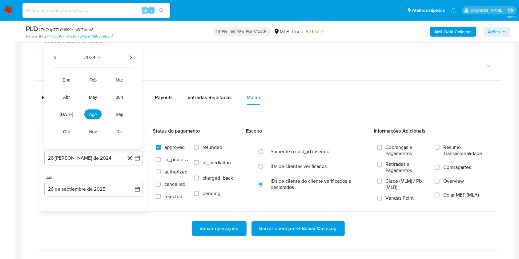
click at [130, 58] on icon "Año siguiente" at bounding box center [131, 57] width 2 height 4
click at [95, 117] on button "ago" at bounding box center [92, 115] width 17 height 10
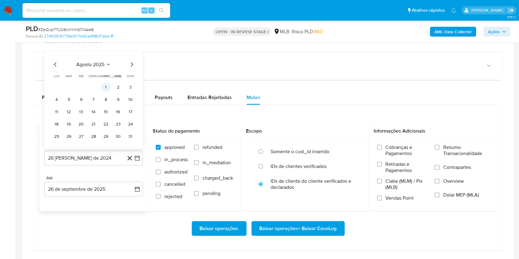
click at [106, 87] on button "1" at bounding box center [106, 87] width 10 height 10
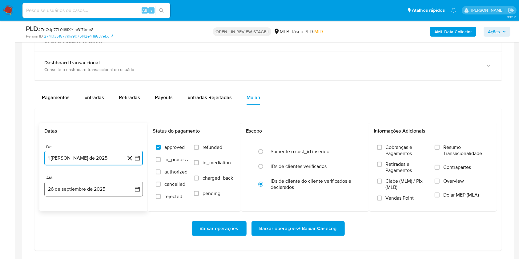
click at [103, 186] on button "26 de septiembre de 2025" at bounding box center [93, 189] width 98 height 15
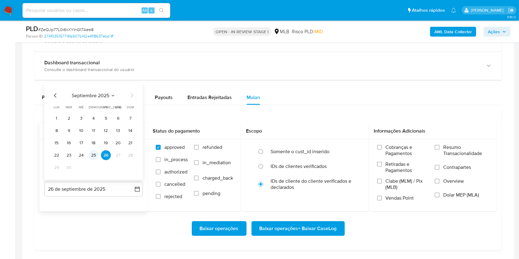
click at [93, 154] on button "25" at bounding box center [94, 155] width 10 height 10
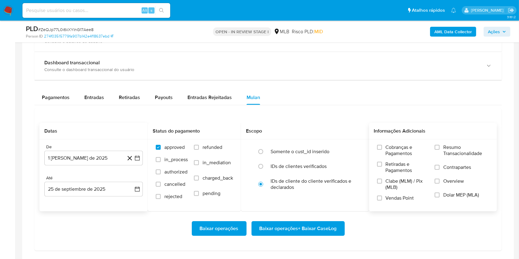
click at [463, 144] on span "Resumo Transacionalidade" at bounding box center [466, 150] width 46 height 12
click at [439, 145] on input "Resumo Transacionalidade" at bounding box center [436, 147] width 5 height 5
click at [297, 223] on span "Baixar operações + Baixar CaseLog" at bounding box center [297, 229] width 77 height 14
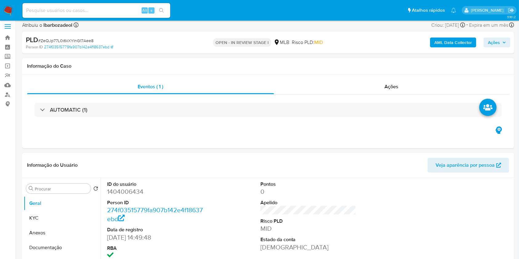
scroll to position [0, 0]
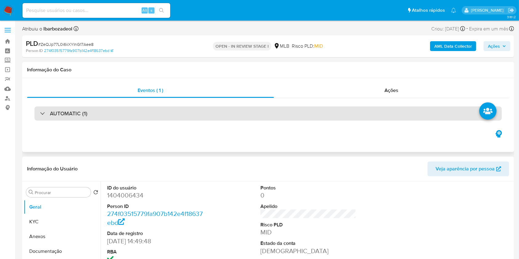
click at [274, 108] on div "AUTOMATIC (1)" at bounding box center [267, 113] width 467 height 14
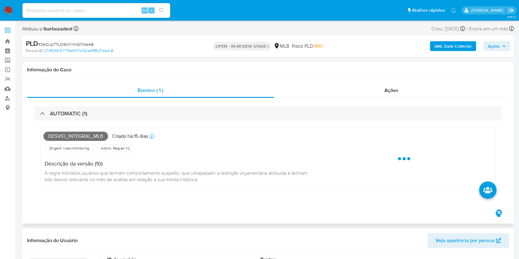
click at [86, 137] on span "Desvio_integral_mlb" at bounding box center [75, 136] width 65 height 9
copy span "Desvio_integral_mlb"
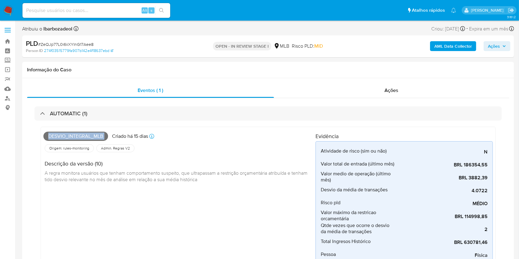
click at [500, 46] on span "Ações" at bounding box center [497, 46] width 18 height 9
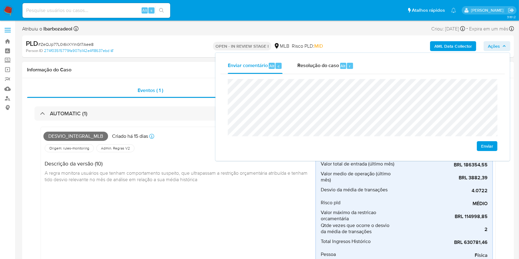
click at [153, 180] on span "A regra monitora usuários que tenham comportamento suspeito, que ultrapassam a …" at bounding box center [177, 177] width 264 height 14
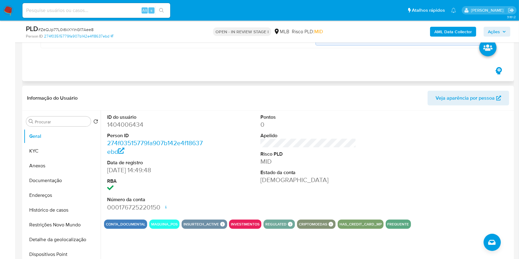
scroll to position [234, 0]
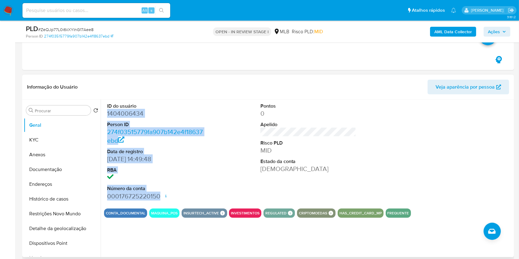
drag, startPoint x: 159, startPoint y: 195, endPoint x: 105, endPoint y: 110, distance: 101.1
click at [105, 110] on div "ID do usuário 1404006434 Person ID 274f03515779fa907b142e4f18637ebd Data de reg…" at bounding box center [155, 152] width 102 height 104
copy dl "1404006434 Person ID 274f03515779fa907b142e4f18637ebd Data de registro 20/06/20…"
click at [507, 29] on button "Ações" at bounding box center [496, 32] width 27 height 10
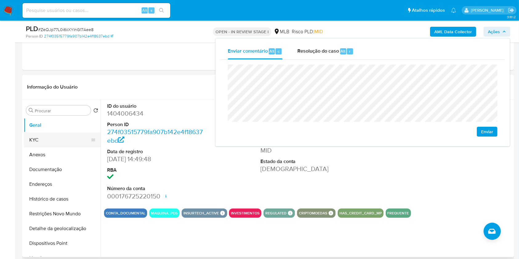
click at [59, 141] on button "KYC" at bounding box center [60, 140] width 72 height 15
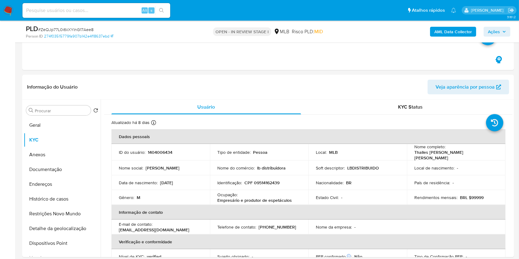
click at [493, 31] on span "Ações" at bounding box center [494, 32] width 12 height 10
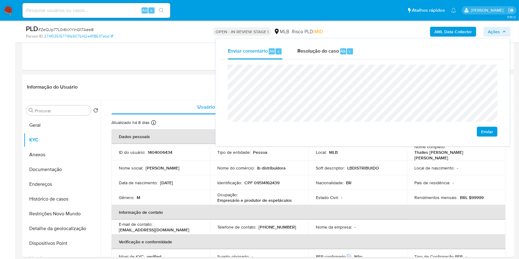
click at [492, 30] on span "Ações" at bounding box center [494, 32] width 12 height 10
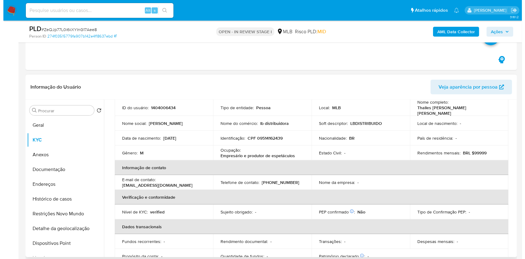
scroll to position [44, 0]
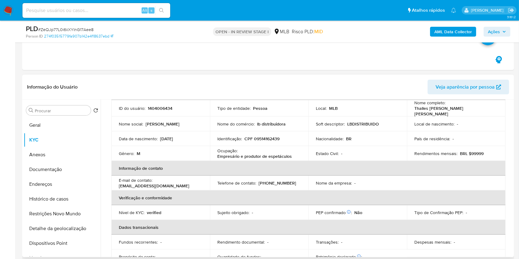
click at [273, 138] on p "CPF 09514162439" at bounding box center [261, 139] width 35 height 6
copy p "09514162439"
click at [505, 32] on icon "button" at bounding box center [504, 32] width 4 height 4
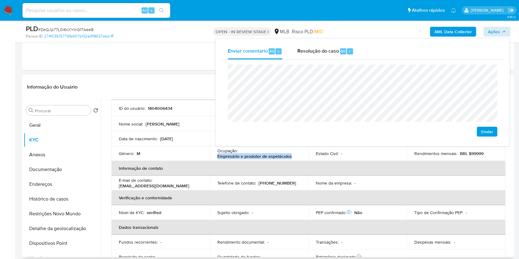
drag, startPoint x: 215, startPoint y: 152, endPoint x: 291, endPoint y: 152, distance: 75.4
click at [291, 152] on td "Ocupação : Empresário e produtor de espetáculos" at bounding box center [259, 153] width 98 height 15
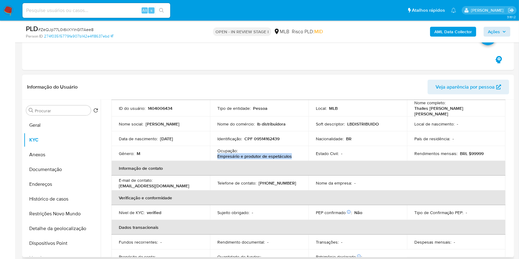
copy p "Empresário e produtor de espetáculos"
click at [491, 32] on span "Ações" at bounding box center [494, 32] width 12 height 10
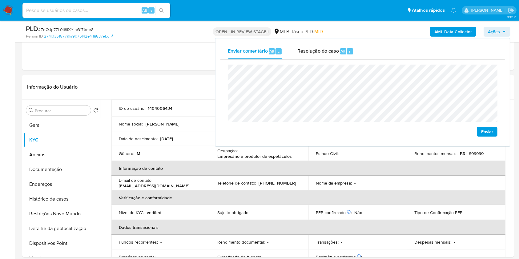
click at [444, 33] on b "AML Data Collector" at bounding box center [453, 32] width 38 height 10
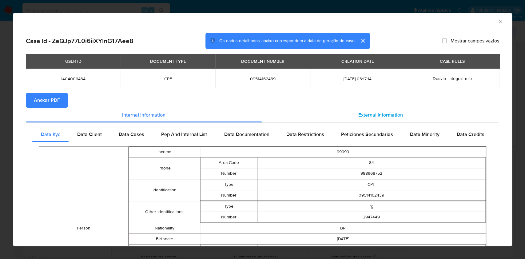
click at [393, 110] on div "External information" at bounding box center [381, 115] width 238 height 15
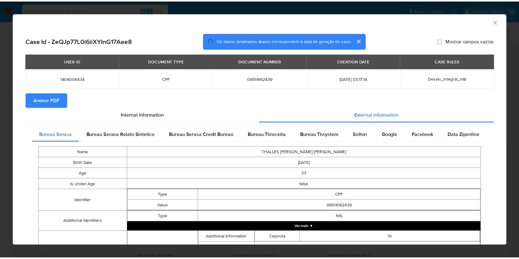
scroll to position [176, 0]
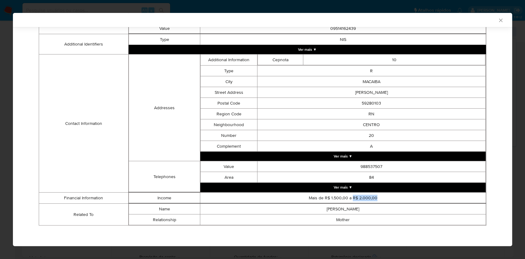
drag, startPoint x: 374, startPoint y: 195, endPoint x: 349, endPoint y: 198, distance: 25.1
click at [348, 198] on td "Mais de R$ 1.500,00 a R$ 2.000,00" at bounding box center [343, 198] width 286 height 11
copy td "R$ 2.000,00"
click at [498, 20] on icon "Fechar a janela" at bounding box center [501, 20] width 6 height 6
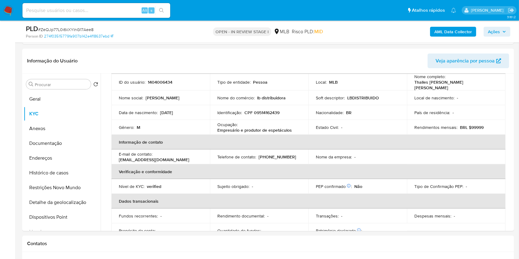
scroll to position [261, 0]
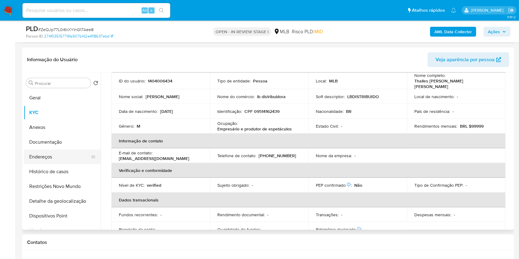
click at [62, 153] on button "Endereços" at bounding box center [60, 157] width 72 height 15
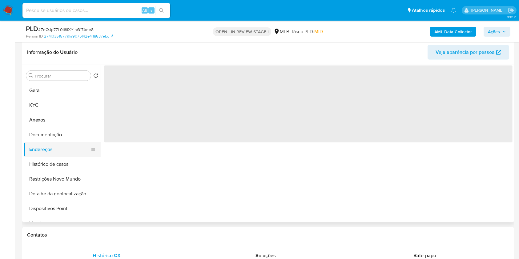
scroll to position [0, 0]
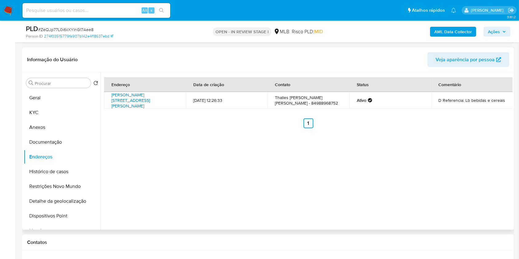
click at [150, 97] on link "Rua Marcos Vicente Mafra 50, Macaíba, Rio Grande Do Norte, 59280103, Brasil 50" at bounding box center [130, 100] width 38 height 17
click at [58, 138] on button "Documentação" at bounding box center [60, 142] width 72 height 15
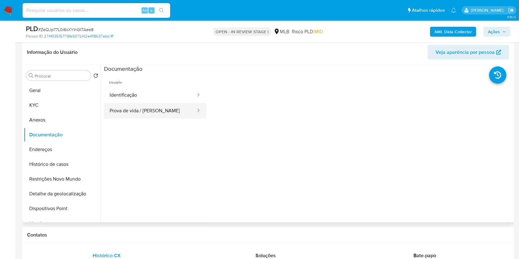
click at [148, 110] on button "Prova de vida / Selfie" at bounding box center [150, 111] width 92 height 16
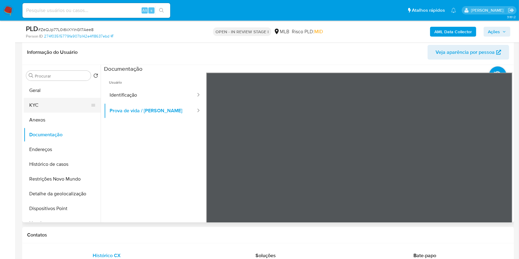
click at [69, 98] on button "KYC" at bounding box center [60, 105] width 72 height 15
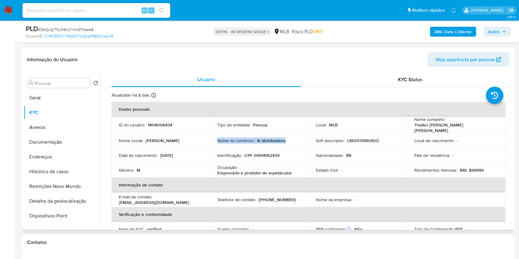
drag, startPoint x: 287, startPoint y: 137, endPoint x: 214, endPoint y: 134, distance: 73.3
click at [214, 134] on td "Nome do comércio : lb distribuidora" at bounding box center [259, 140] width 98 height 15
copy div "Nome do comércio : lb distribuidora"
click at [61, 97] on button "Geral" at bounding box center [60, 97] width 72 height 15
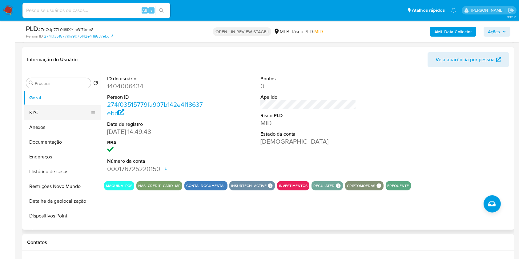
click at [69, 116] on button "KYC" at bounding box center [60, 112] width 72 height 15
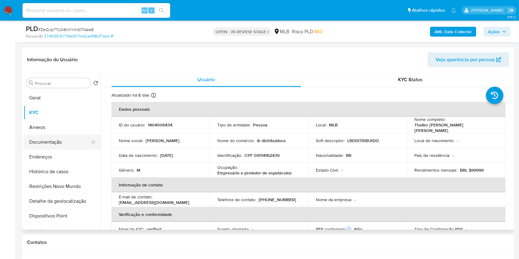
click at [70, 138] on button "Documentação" at bounding box center [60, 142] width 72 height 15
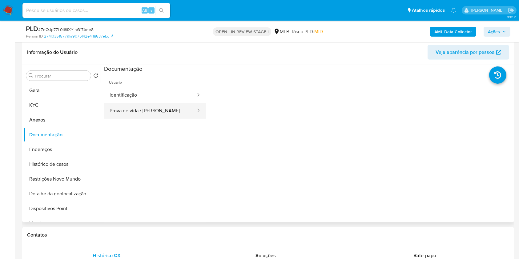
click at [171, 112] on button "Prova de vida / Selfie" at bounding box center [150, 111] width 92 height 16
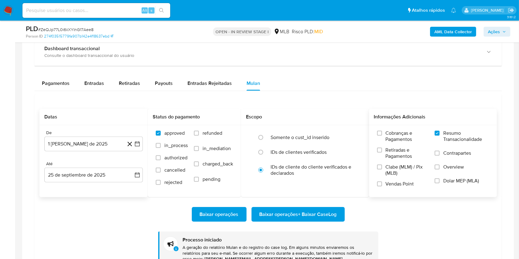
scroll to position [665, 0]
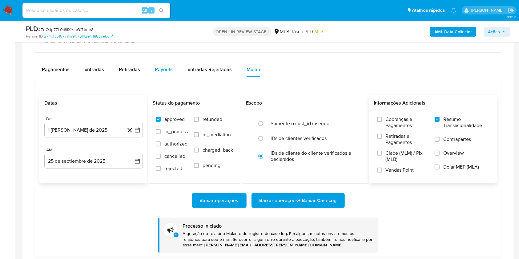
click at [167, 64] on div "Payouts" at bounding box center [164, 69] width 18 height 15
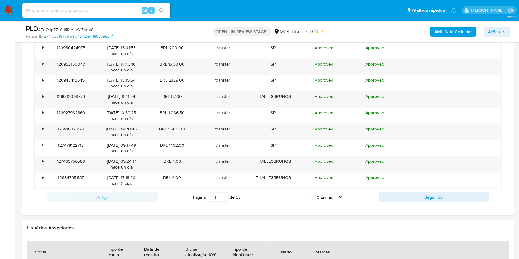
scroll to position [762, 0]
click at [319, 194] on select "5 Linhas 10 Linhas 20 Linhas 25 Linhas 50 Linhas 100 Linhas" at bounding box center [327, 196] width 32 height 10
select select "100"
click at [311, 191] on select "5 Linhas 10 Linhas 20 Linhas 25 Linhas 50 Linhas 100 Linhas" at bounding box center [327, 196] width 32 height 10
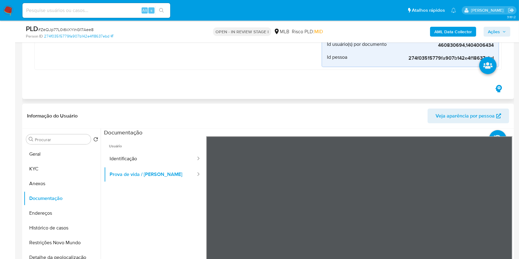
scroll to position [223, 0]
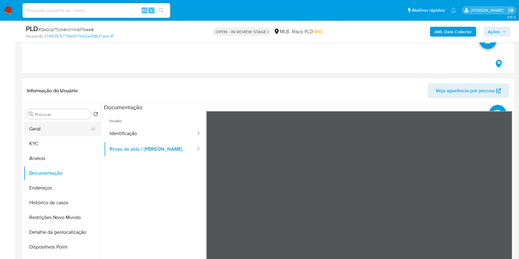
click at [66, 130] on button "Geral" at bounding box center [60, 129] width 72 height 15
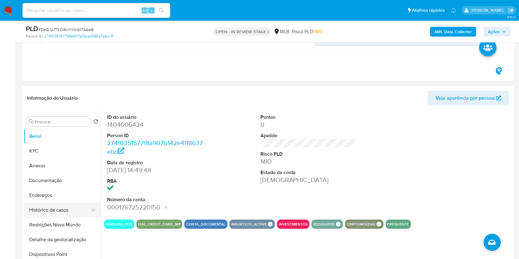
click at [63, 204] on button "Histórico de casos" at bounding box center [60, 210] width 72 height 15
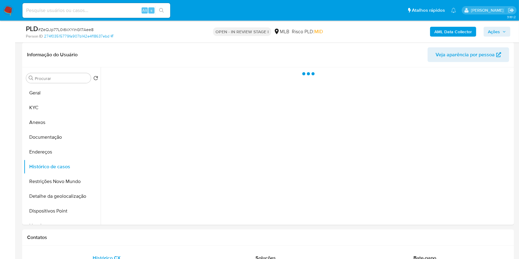
scroll to position [261, 0]
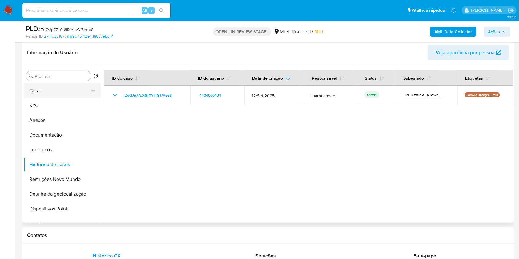
click at [59, 92] on button "Geral" at bounding box center [60, 90] width 72 height 15
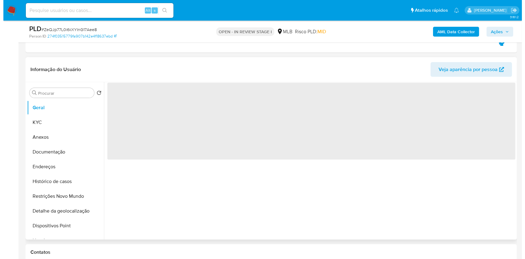
scroll to position [244, 0]
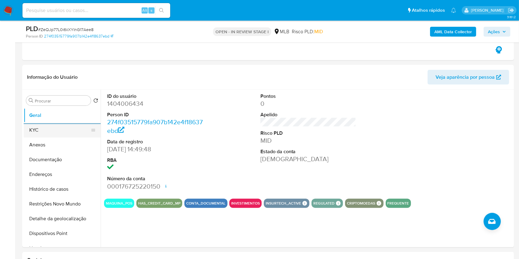
click at [66, 134] on button "KYC" at bounding box center [60, 130] width 72 height 15
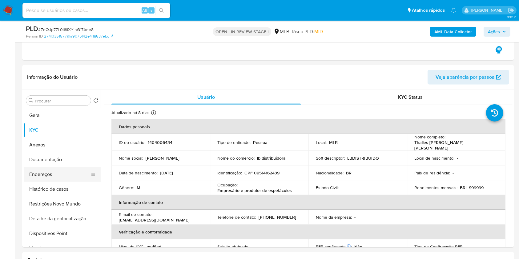
click at [49, 175] on button "Endereços" at bounding box center [60, 174] width 72 height 15
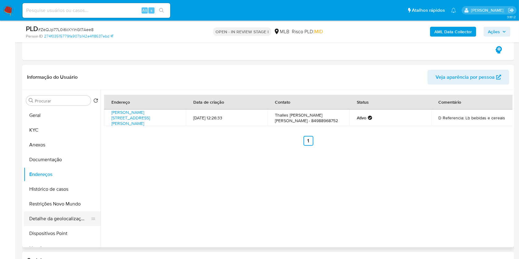
click at [63, 220] on button "Detalhe da geolocalização" at bounding box center [60, 218] width 72 height 15
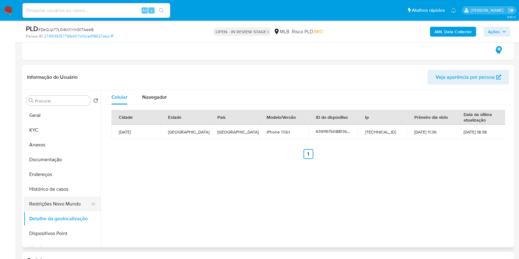
click at [54, 207] on button "Restrições Novo Mundo" at bounding box center [60, 204] width 72 height 15
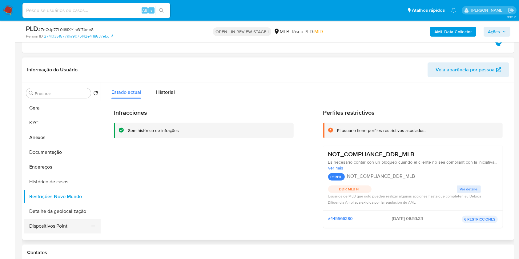
click at [61, 224] on button "Dispositivos Point" at bounding box center [60, 226] width 72 height 15
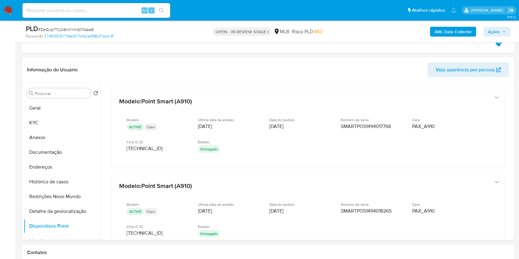
click at [492, 35] on span "Ações" at bounding box center [494, 32] width 12 height 10
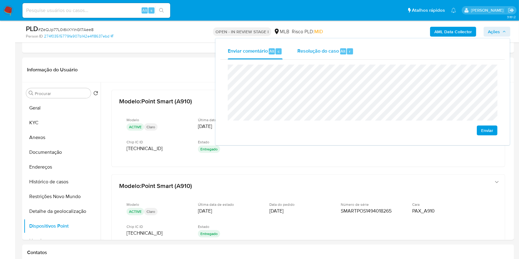
click at [345, 55] on div "Resolução do caso Alt r" at bounding box center [325, 51] width 56 height 16
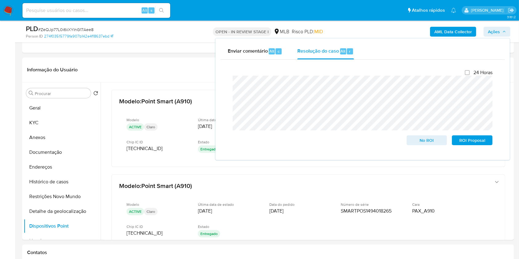
click at [411, 31] on div "AML Data Collector Ações Enviar comentário Alt c Resolução do caso Alt r Fecham…" at bounding box center [430, 31] width 160 height 14
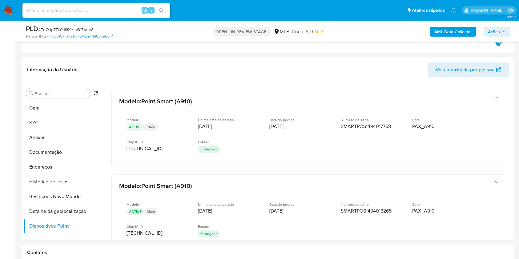
click at [453, 35] on b "AML Data Collector" at bounding box center [453, 32] width 38 height 10
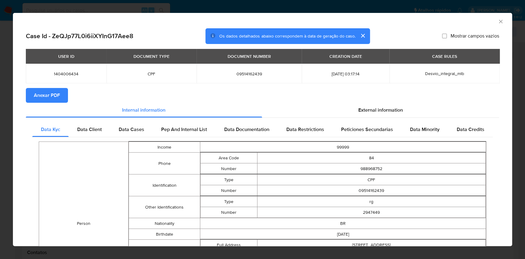
click at [58, 95] on span "Anexar PDF" at bounding box center [47, 96] width 26 height 14
click at [498, 20] on icon "Fechar a janela" at bounding box center [501, 21] width 6 height 6
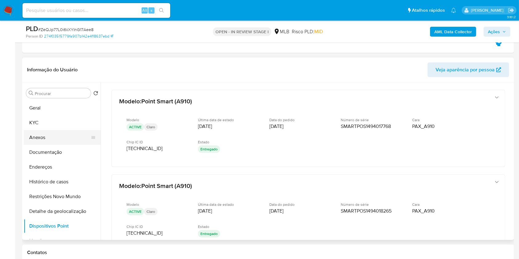
click at [68, 139] on button "Anexos" at bounding box center [60, 137] width 72 height 15
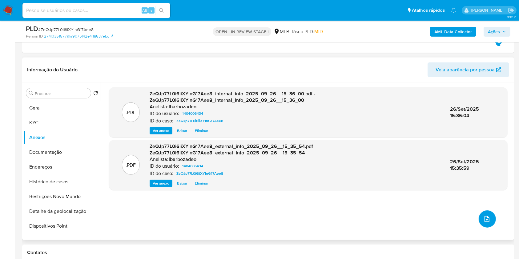
click at [484, 225] on button "upload-file" at bounding box center [486, 218] width 17 height 17
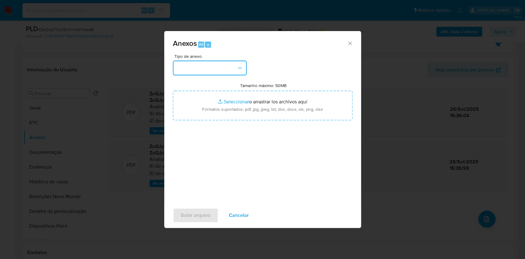
click at [222, 61] on button "button" at bounding box center [210, 68] width 74 height 15
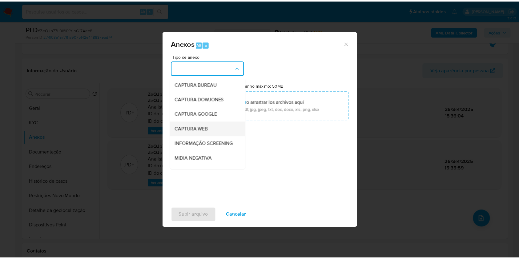
scroll to position [94, 0]
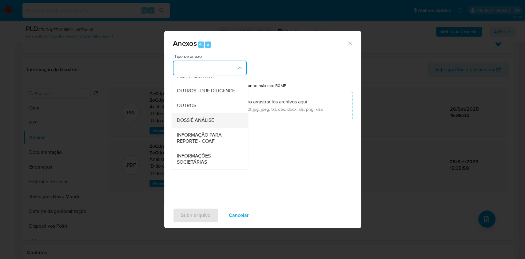
click at [214, 117] on div "DOSSIÊ ANÁLISE" at bounding box center [208, 120] width 63 height 15
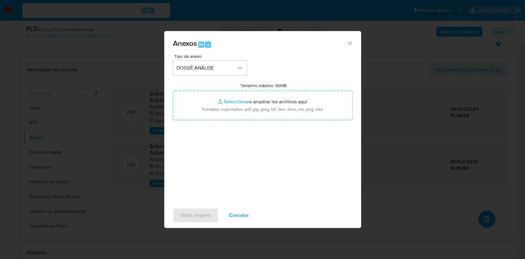
click at [214, 117] on input "Tamanho máximo: 50MB Seleccionar archivos" at bounding box center [263, 106] width 180 height 30
type input "C:\fakepath\SAR - XXXX - CPF 09514162439 - THALLES BRUNO SILVA MACHADO.pdf"
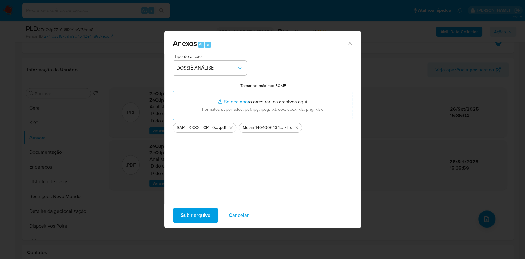
click at [198, 213] on span "Subir arquivo" at bounding box center [196, 216] width 30 height 14
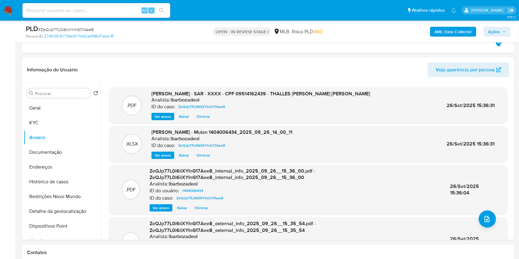
click at [492, 31] on span "Ações" at bounding box center [494, 32] width 12 height 10
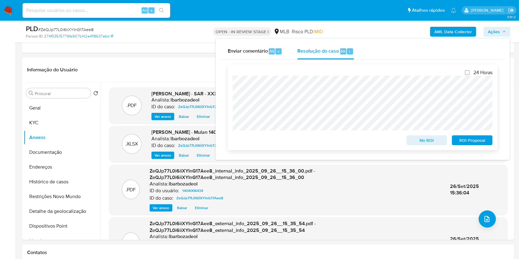
click at [463, 140] on span "ROI Proposal" at bounding box center [472, 140] width 32 height 9
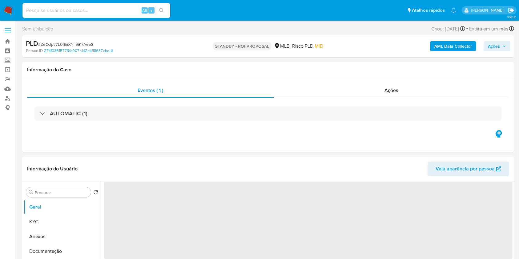
select select "10"
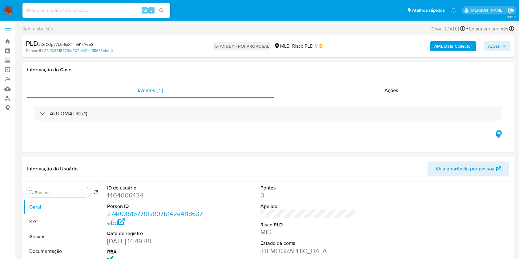
click at [510, 11] on icon "Sair" at bounding box center [511, 10] width 6 height 5
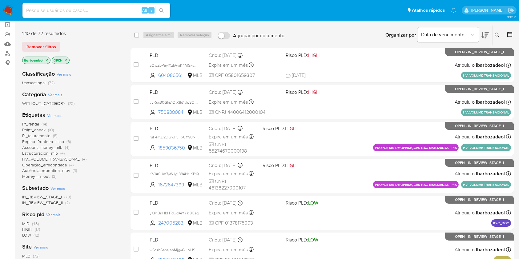
scroll to position [46, 0]
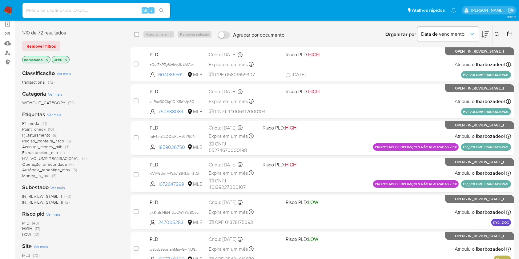
click at [36, 229] on span "(17)" at bounding box center [37, 229] width 5 height 6
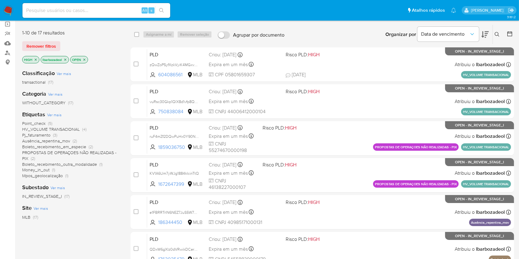
click at [35, 58] on icon "close-filter" at bounding box center [36, 60] width 4 height 4
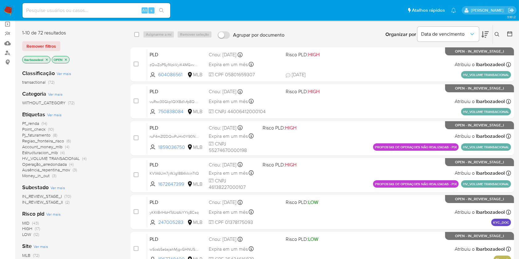
click at [42, 130] on span "Point_check" at bounding box center [33, 129] width 23 height 6
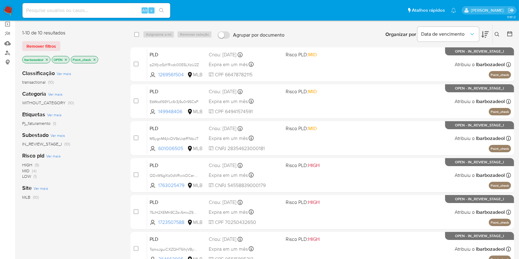
drag, startPoint x: 88, startPoint y: 66, endPoint x: 91, endPoint y: 130, distance: 64.7
click at [99, 110] on div "1-10 de 10 resultados Remover filtros lbarbozadeol OPEN Point_check Classificaç…" at bounding box center [71, 152] width 98 height 244
click at [108, 143] on div "IN_REVIEW_STAGE_I (10)" at bounding box center [71, 144] width 98 height 6
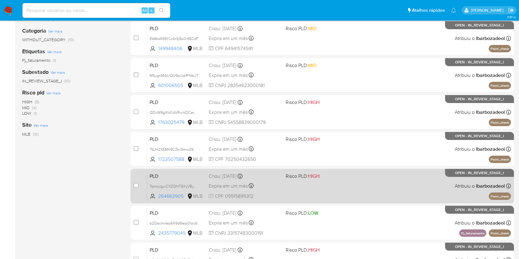
scroll to position [249, 0]
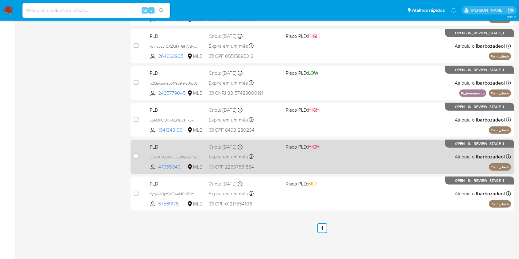
click at [288, 155] on div "PLD OQKKK69XslIIUSWGKrSrnLjt 47955040 MLB Risco PLD: HIGH Criou: [DATE] Criou: …" at bounding box center [329, 156] width 364 height 31
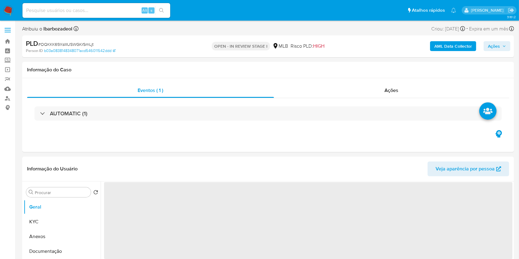
select select "10"
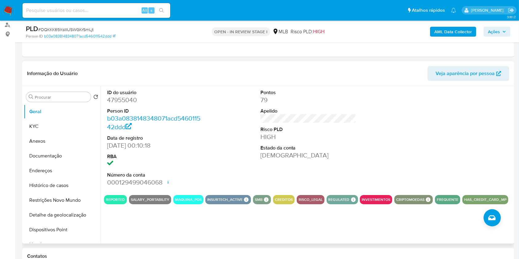
scroll to position [74, 0]
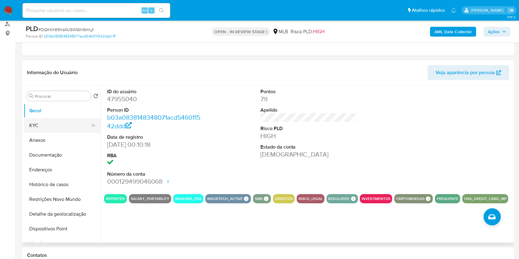
click at [48, 122] on button "KYC" at bounding box center [60, 125] width 72 height 15
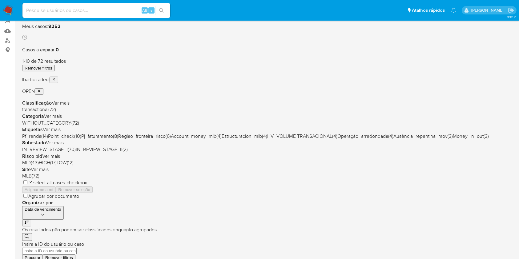
scroll to position [58, 0]
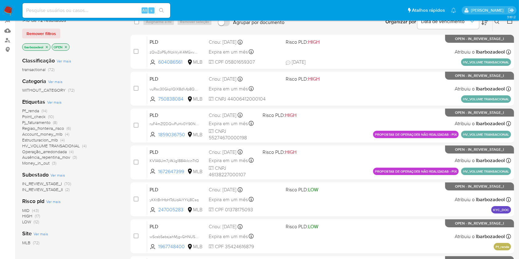
click at [52, 164] on span "(3)" at bounding box center [54, 163] width 4 height 6
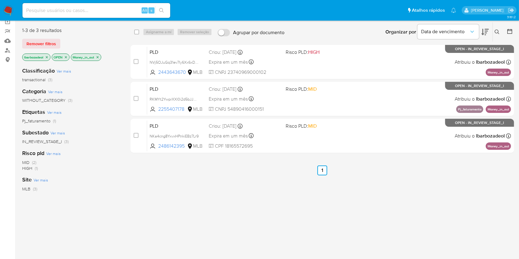
scroll to position [47, 0]
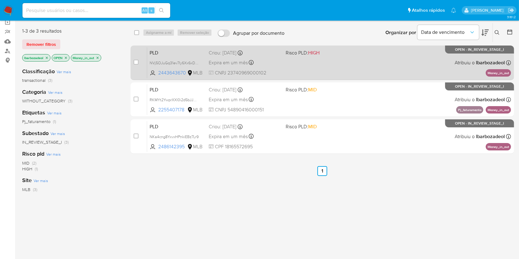
click at [313, 68] on div "PLD NVj5OJuGq31ev7Iy6Xx6xDHJ 2443643670 MLB Risco PLD: HIGH Criou: [DATE] Criou…" at bounding box center [329, 62] width 364 height 31
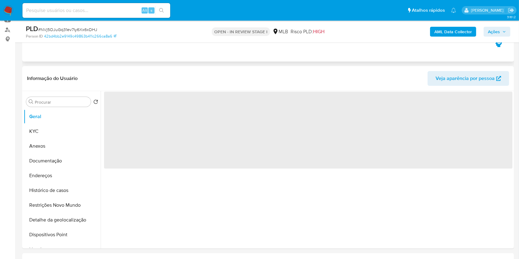
scroll to position [69, 0]
select select "10"
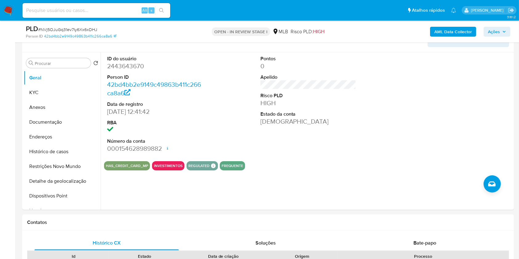
scroll to position [111, 0]
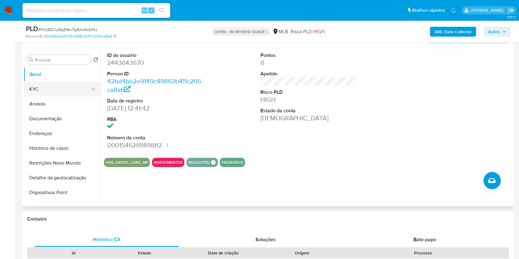
click at [55, 95] on button "KYC" at bounding box center [60, 89] width 72 height 15
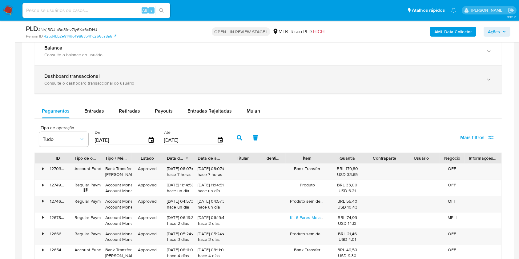
click at [225, 73] on div "Dashboard transaccional Consulte o dashboard transaccional do usuário" at bounding box center [267, 80] width 467 height 28
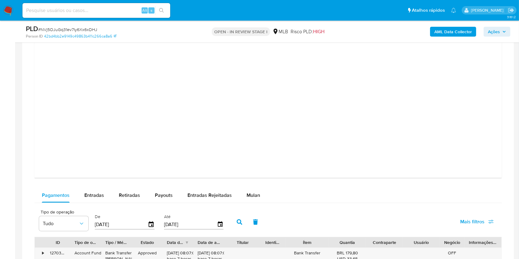
scroll to position [621, 0]
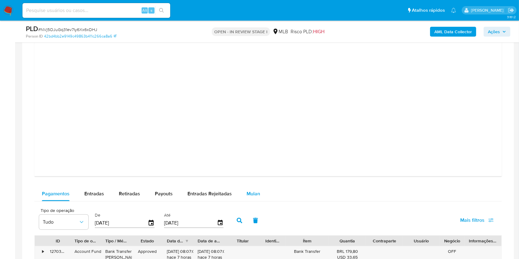
click at [249, 197] on span "Mulan" at bounding box center [253, 193] width 14 height 7
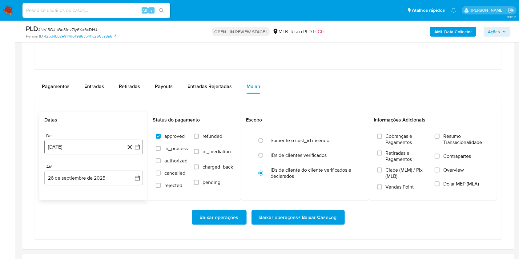
scroll to position [730, 0]
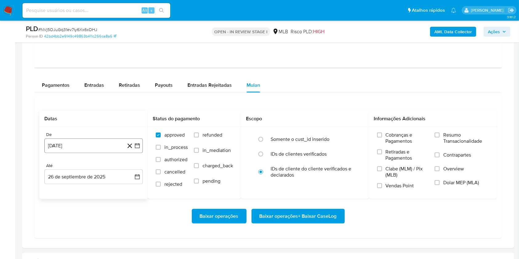
click at [92, 142] on button "[DATE]" at bounding box center [93, 145] width 98 height 15
click at [86, 169] on span "agosto 2024" at bounding box center [91, 168] width 28 height 6
click at [130, 169] on icon "Año siguiente" at bounding box center [130, 168] width 7 height 7
click at [92, 229] on button "ago" at bounding box center [92, 225] width 17 height 10
click at [108, 194] on button "1" at bounding box center [106, 191] width 10 height 10
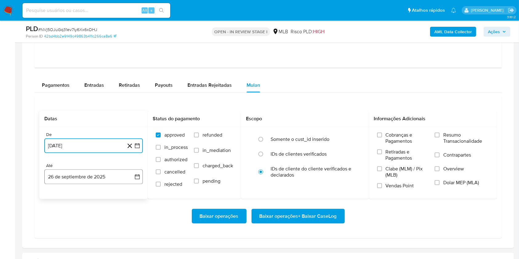
click at [102, 175] on button "26 de septiembre de 2025" at bounding box center [93, 177] width 98 height 15
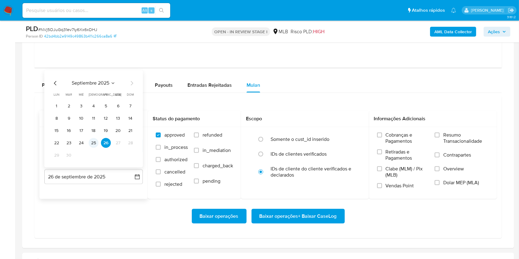
click at [90, 145] on button "25" at bounding box center [94, 143] width 10 height 10
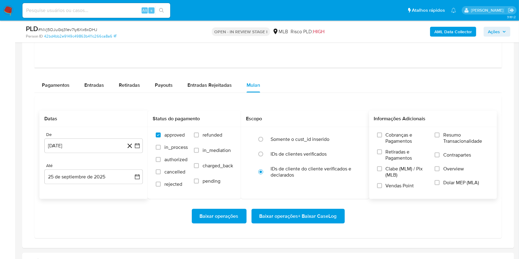
click at [468, 144] on span "Resumo Transacionalidade" at bounding box center [466, 138] width 46 height 12
click at [439, 138] on input "Resumo Transacionalidade" at bounding box center [436, 135] width 5 height 5
click at [326, 217] on span "Baixar operações + Baixar CaseLog" at bounding box center [297, 217] width 77 height 14
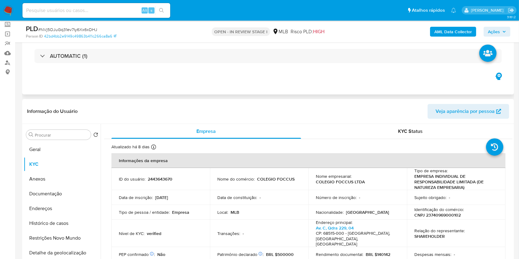
scroll to position [0, 0]
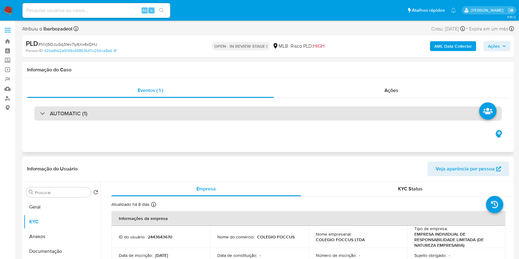
click at [220, 116] on div "AUTOMATIC (1)" at bounding box center [267, 113] width 467 height 14
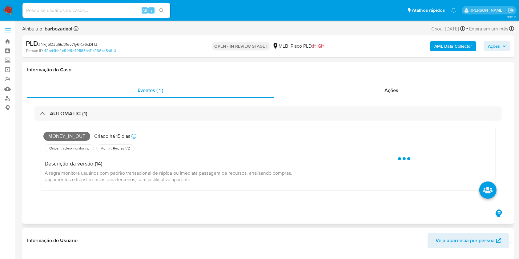
click at [75, 134] on span "Money_in_out" at bounding box center [66, 136] width 47 height 9
copy span "Money_in_out"
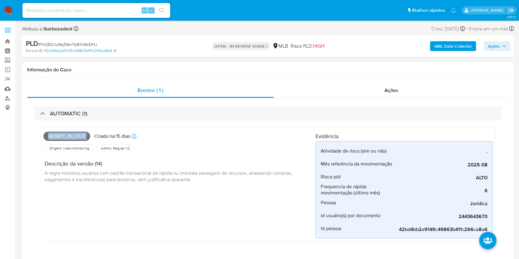
drag, startPoint x: 502, startPoint y: 49, endPoint x: 492, endPoint y: 50, distance: 10.5
click at [500, 49] on span "Ações" at bounding box center [497, 46] width 18 height 9
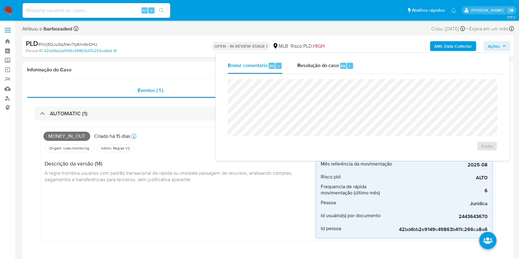
click at [370, 78] on div "Enviar" at bounding box center [362, 115] width 284 height 82
click at [182, 66] on div "Informação do Caso" at bounding box center [268, 70] width 492 height 16
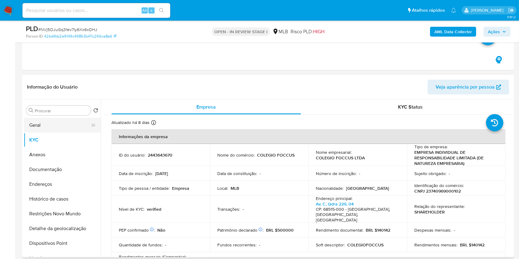
scroll to position [185, 0]
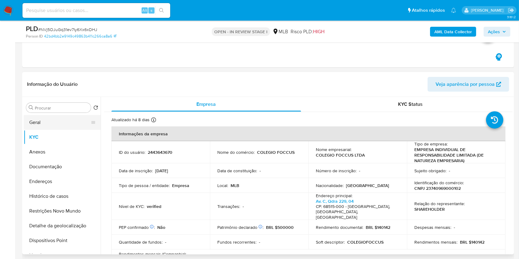
click at [71, 121] on button "Geral" at bounding box center [60, 122] width 72 height 15
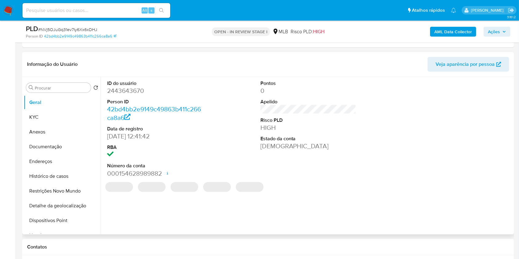
scroll to position [206, 0]
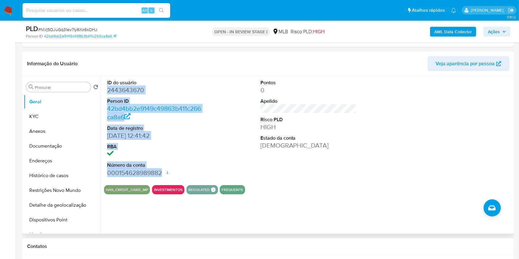
drag, startPoint x: 108, startPoint y: 91, endPoint x: 161, endPoint y: 174, distance: 98.2
click at [161, 174] on dl "ID do usuário 2443643670 Person ID 42bd4bb2e9149c49863b411c266ca8a6 Data de reg…" at bounding box center [155, 128] width 96 height 98
copy dl "2443643670 Person ID 42bd4bb2e9149c49863b411c266ca8a6 Data de registro [DATE] 1…"
click at [499, 32] on span "Ações" at bounding box center [494, 32] width 12 height 10
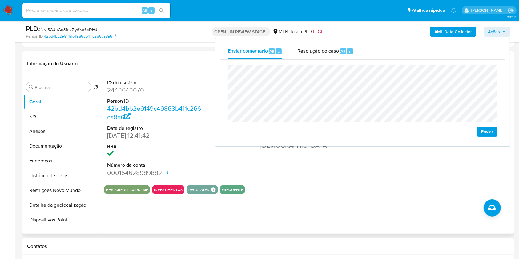
click at [168, 61] on header "Informação do Usuário Veja aparência por pessoa" at bounding box center [268, 63] width 482 height 15
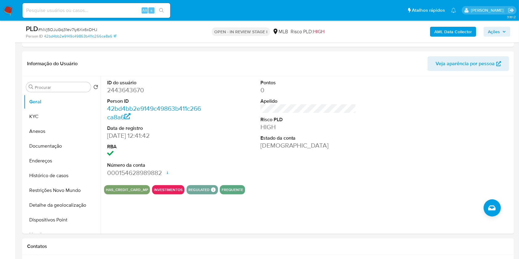
click at [504, 30] on icon "button" at bounding box center [504, 32] width 4 height 4
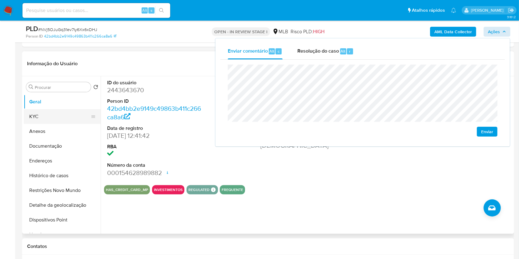
click at [69, 114] on button "KYC" at bounding box center [60, 116] width 72 height 15
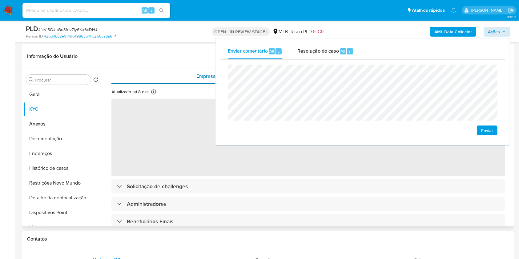
click at [162, 77] on div "Empresa" at bounding box center [206, 76] width 190 height 15
click at [169, 58] on header "Informação do Usuário Veja aparência por pessoa" at bounding box center [268, 56] width 482 height 15
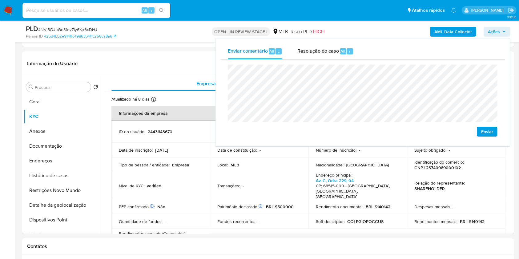
click at [500, 29] on span "Ações" at bounding box center [497, 31] width 18 height 9
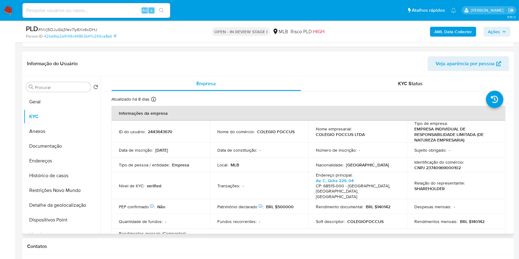
click at [434, 168] on p "CNPJ 23740969000102" at bounding box center [437, 168] width 46 height 6
copy p "23740969000102"
click at [497, 30] on span "Ações" at bounding box center [494, 32] width 12 height 10
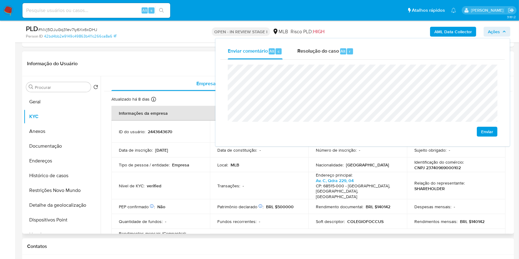
click at [263, 167] on td "Local : MLB" at bounding box center [259, 165] width 98 height 15
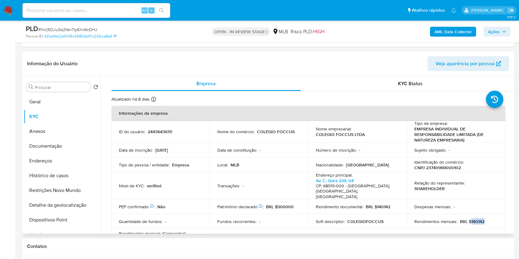
drag, startPoint x: 469, startPoint y: 210, endPoint x: 501, endPoint y: 152, distance: 65.6
click at [488, 219] on div "Rendimentos mensais : BRL $140142" at bounding box center [456, 222] width 84 height 6
copy p "140142"
click at [503, 31] on icon "button" at bounding box center [504, 32] width 2 height 2
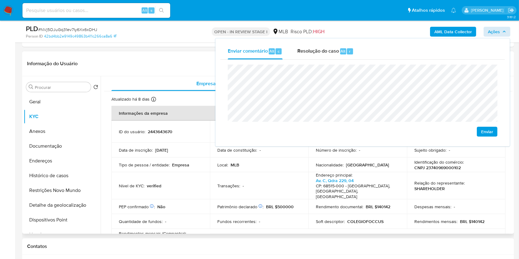
click at [300, 199] on td "Patrimônio declarado Conformado por Investimentos financeiros Não Bens imóveis …" at bounding box center [259, 206] width 98 height 15
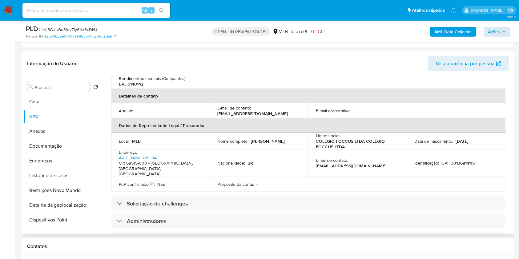
scroll to position [156, 0]
click at [460, 149] on td "Identificação : CPF 30136814115" at bounding box center [456, 162] width 98 height 27
click at [462, 160] on p "CPF 30136814115" at bounding box center [457, 163] width 33 height 6
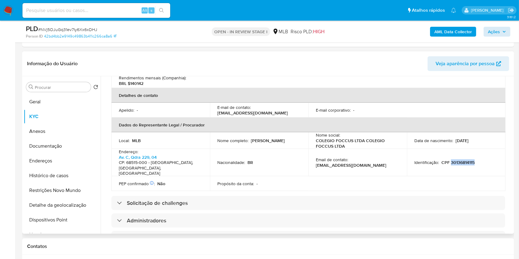
click at [462, 160] on p "CPF 30136814115" at bounding box center [457, 163] width 33 height 6
copy p "30136814115"
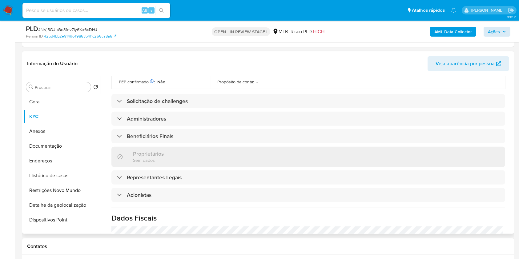
scroll to position [260, 0]
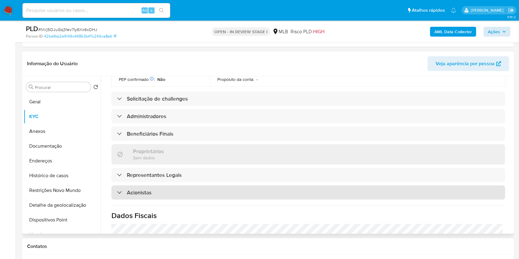
click at [414, 186] on div "Acionistas" at bounding box center [308, 193] width 394 height 14
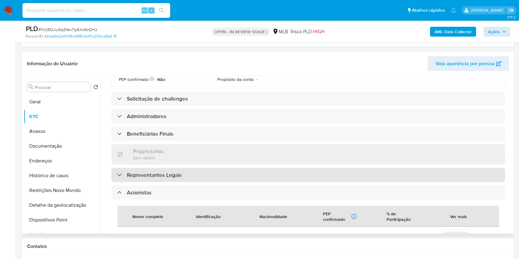
click at [386, 168] on div "Representantes Legais" at bounding box center [308, 175] width 394 height 14
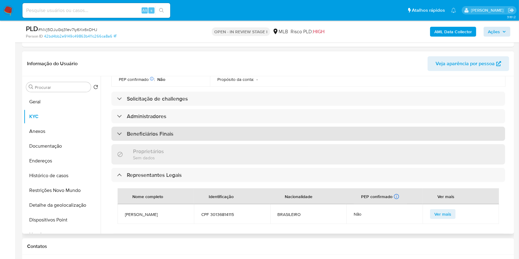
click at [313, 127] on div "Beneficiários Finais" at bounding box center [308, 134] width 394 height 14
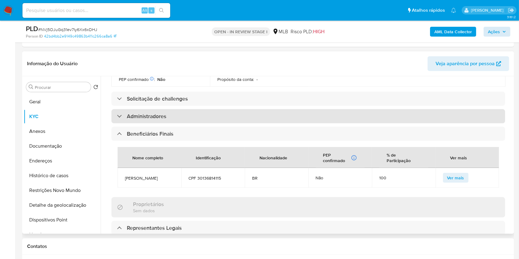
click at [308, 109] on div "Administradores" at bounding box center [308, 116] width 394 height 14
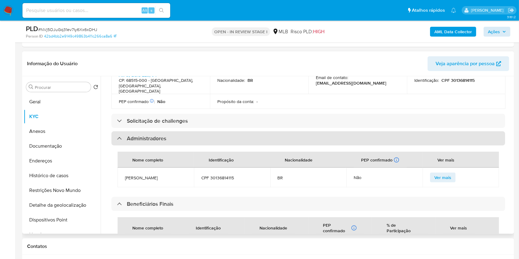
click at [308, 114] on div "Solicitação de challenges" at bounding box center [308, 121] width 394 height 14
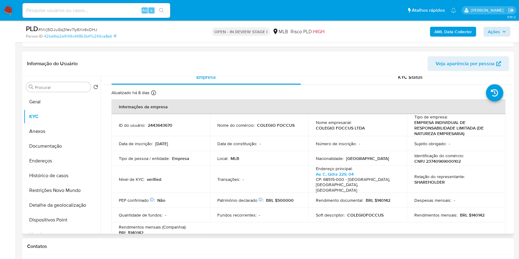
scroll to position [0, 0]
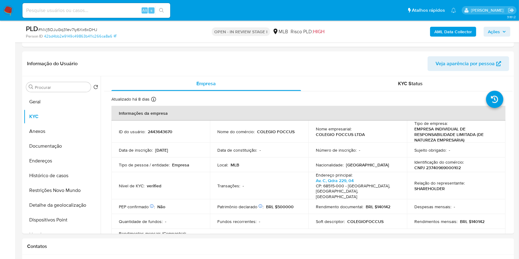
click at [491, 35] on span "Ações" at bounding box center [494, 32] width 12 height 10
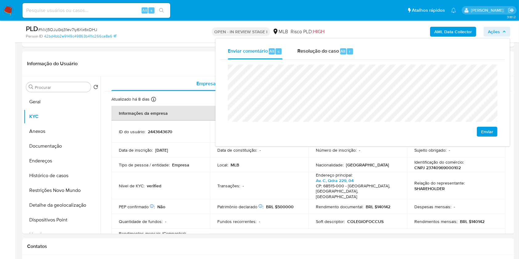
click at [0, 0] on lt-span "econômica" at bounding box center [0, 0] width 0 height 0
click at [52, 160] on button "Endereços" at bounding box center [60, 161] width 72 height 15
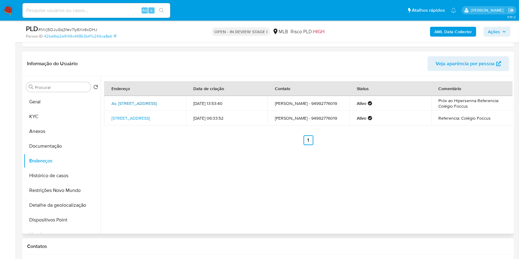
click at [138, 102] on link "Av. [STREET_ADDRESS]" at bounding box center [133, 103] width 45 height 6
click at [133, 120] on link "[STREET_ADDRESS]" at bounding box center [130, 118] width 38 height 6
click at [72, 149] on button "Documentação" at bounding box center [60, 146] width 72 height 15
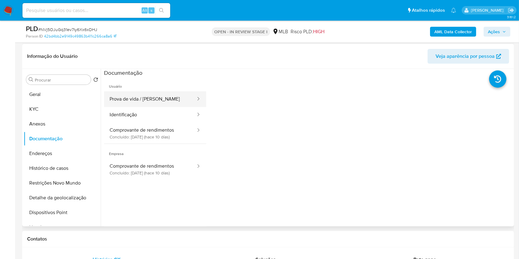
click at [147, 102] on button "Prova de vida / [PERSON_NAME]" at bounding box center [150, 99] width 92 height 16
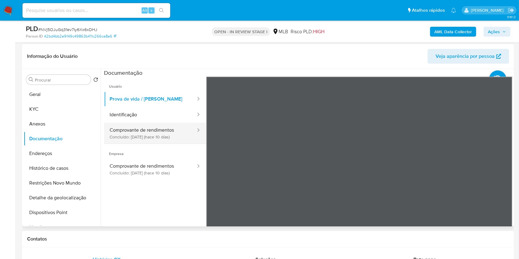
click at [167, 133] on button "Comprovante de rendimentos Concluído: [DATE] (hace 10 días)" at bounding box center [150, 133] width 92 height 21
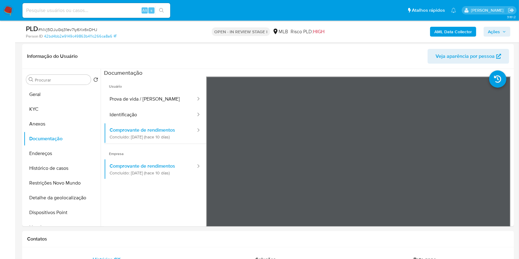
scroll to position [222, 0]
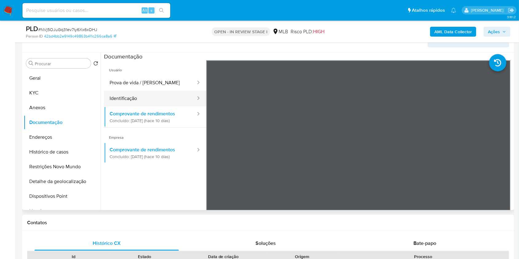
click at [128, 97] on button "Identificação" at bounding box center [150, 99] width 92 height 16
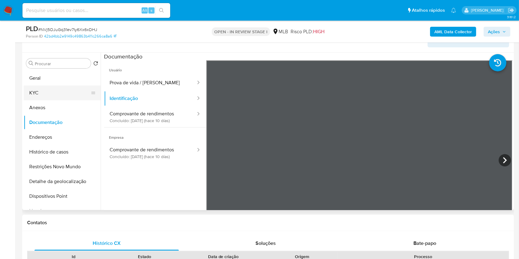
click at [67, 94] on button "KYC" at bounding box center [60, 93] width 72 height 15
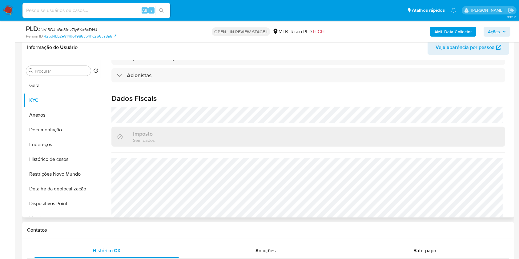
scroll to position [0, 0]
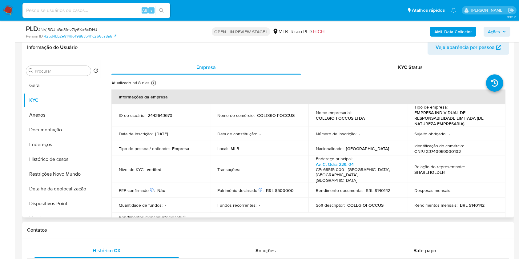
click at [446, 152] on p "CNPJ 23740969000102" at bounding box center [437, 152] width 46 height 6
copy p "23740969000102"
click at [64, 89] on button "Geral" at bounding box center [60, 85] width 72 height 15
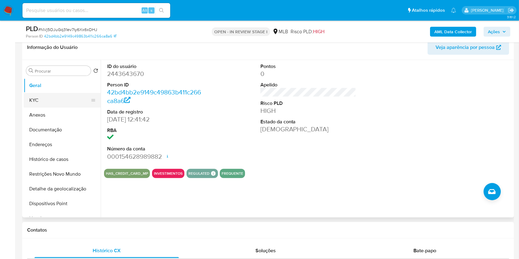
click at [59, 95] on button "KYC" at bounding box center [60, 100] width 72 height 15
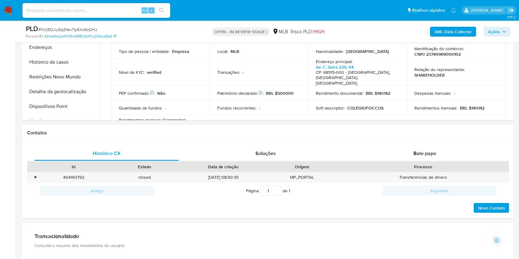
scroll to position [316, 0]
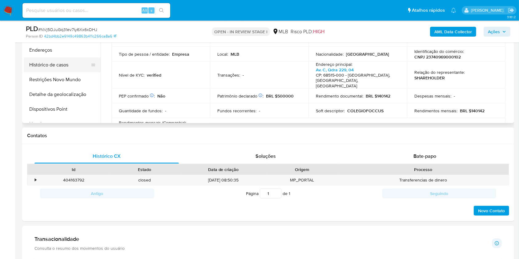
click at [57, 60] on button "Histórico de casos" at bounding box center [60, 65] width 72 height 15
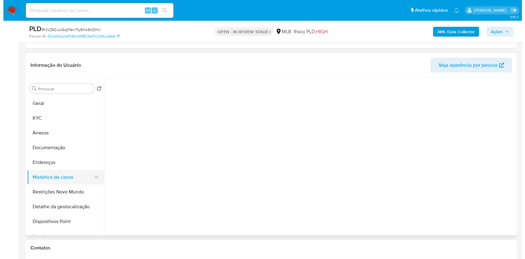
scroll to position [196, 0]
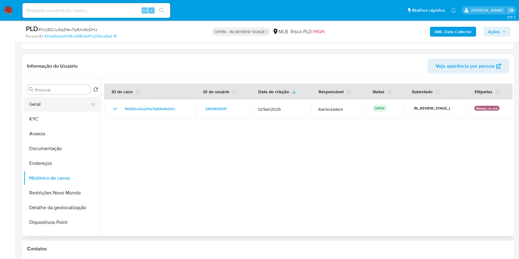
click at [72, 104] on button "Geral" at bounding box center [60, 104] width 72 height 15
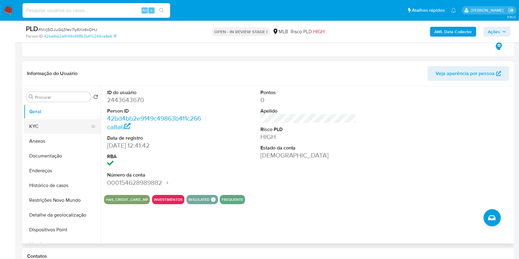
click at [48, 126] on button "KYC" at bounding box center [60, 126] width 72 height 15
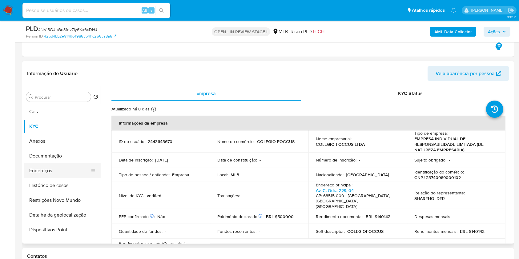
click at [62, 171] on button "Endereços" at bounding box center [60, 170] width 72 height 15
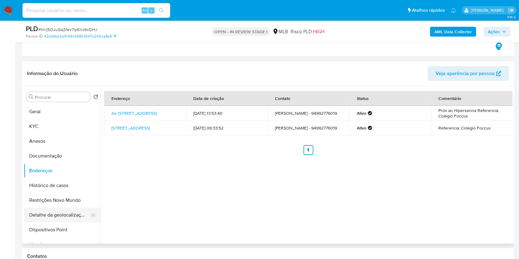
click at [76, 213] on button "Detalhe da geolocalização" at bounding box center [60, 215] width 72 height 15
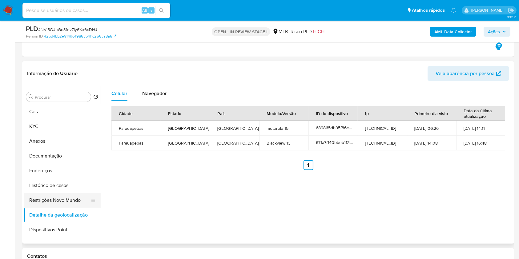
click at [73, 198] on button "Restrições Novo Mundo" at bounding box center [60, 200] width 72 height 15
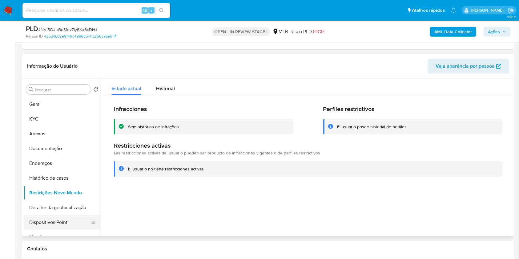
click at [76, 225] on button "Dispositivos Point" at bounding box center [60, 222] width 72 height 15
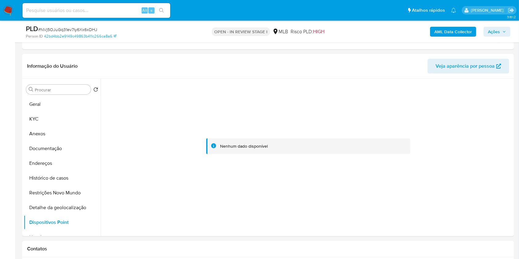
click at [494, 29] on span "Ações" at bounding box center [494, 32] width 12 height 10
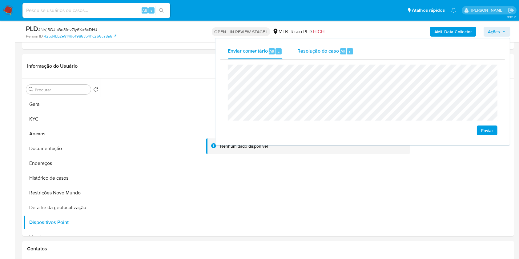
click at [346, 53] on div "Alt r" at bounding box center [346, 51] width 13 height 6
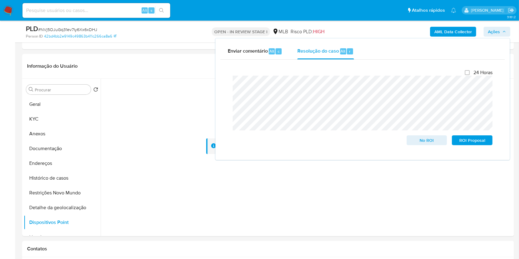
click at [392, 31] on div "AML Data Collector Ações Enviar comentário Alt c Resolução do caso Alt r Fecham…" at bounding box center [430, 31] width 160 height 14
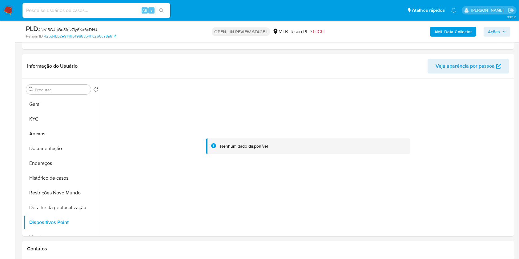
click at [447, 30] on b "AML Data Collector" at bounding box center [453, 32] width 38 height 10
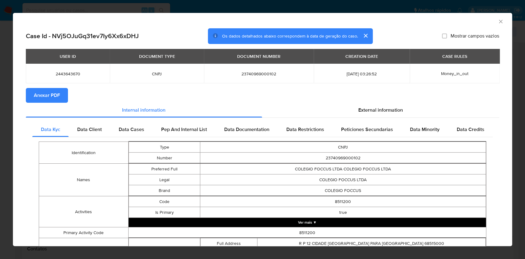
click at [53, 92] on span "Anexar PDF" at bounding box center [47, 96] width 26 height 14
click at [498, 21] on icon "Fechar a janela" at bounding box center [501, 21] width 6 height 6
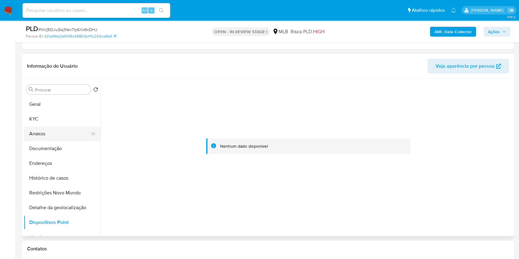
click at [70, 130] on button "Anexos" at bounding box center [60, 133] width 72 height 15
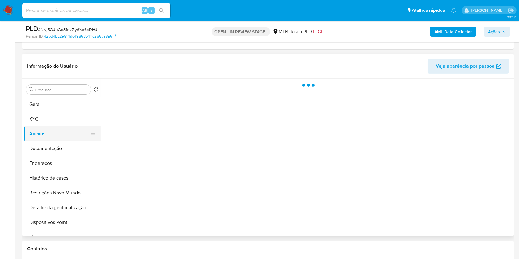
click at [70, 130] on button "Anexos" at bounding box center [60, 133] width 72 height 15
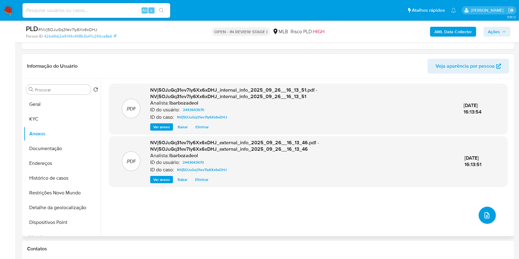
click at [480, 211] on button "upload-file" at bounding box center [486, 215] width 17 height 17
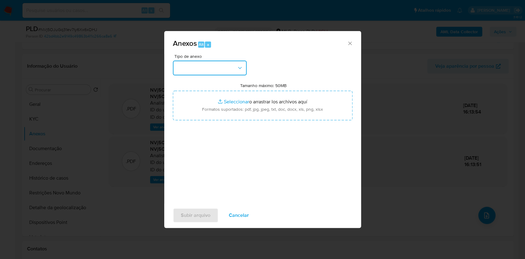
click at [241, 73] on button "button" at bounding box center [210, 68] width 74 height 15
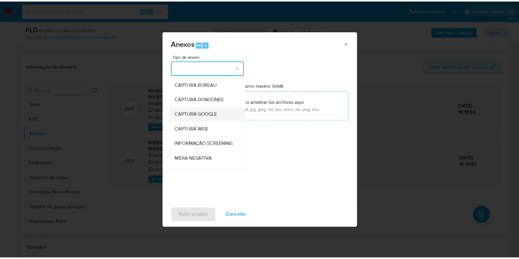
scroll to position [94, 0]
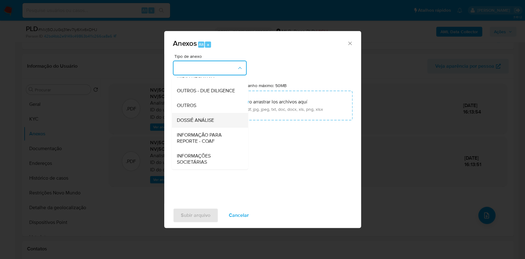
click at [218, 118] on div "DOSSIÊ ANÁLISE" at bounding box center [208, 120] width 63 height 15
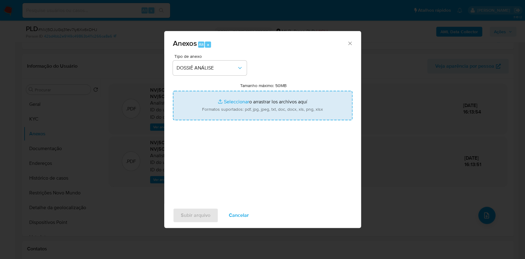
click at [228, 114] on input "Tamanho máximo: 50MB Seleccionar archivos" at bounding box center [263, 106] width 180 height 30
type input "C:\fakepath\Declinio - XXXX - CNPJ 23740969000102 - COLEGIO FOCCUS LTDA.pdf"
click at [254, 107] on input "Tamanho máximo: 50MB Seleccionar archivos" at bounding box center [263, 106] width 180 height 30
type input "C:\fakepath\Mulan 2443643670_2025_09_26_14_46_11.xlsx"
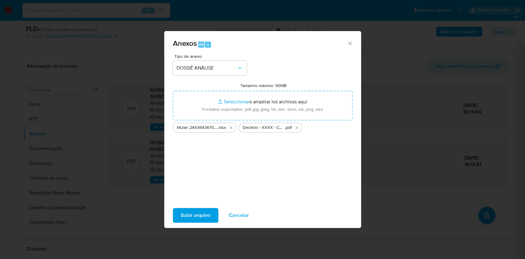
click at [194, 216] on span "Subir arquivo" at bounding box center [196, 216] width 30 height 14
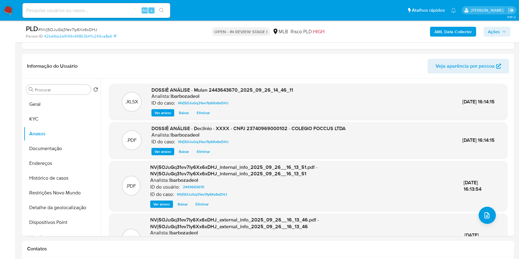
click at [502, 29] on span "Ações" at bounding box center [497, 31] width 18 height 9
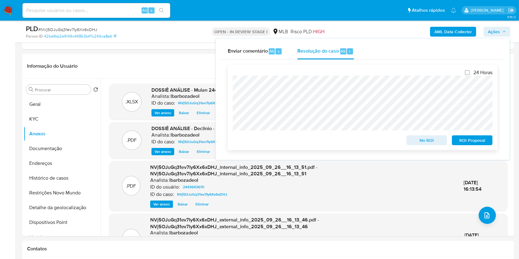
click at [423, 140] on span "No ROI" at bounding box center [427, 140] width 32 height 9
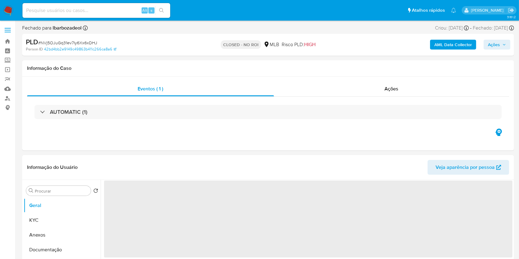
select select "10"
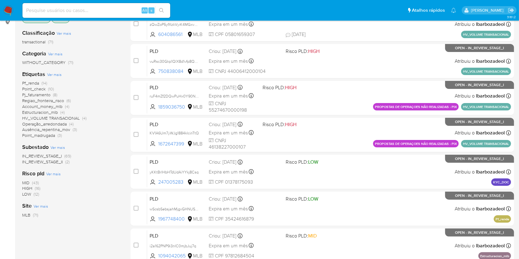
scroll to position [89, 0]
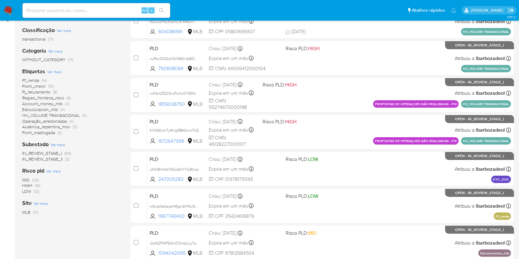
click at [39, 79] on span "Pf_renda (14)" at bounding box center [34, 81] width 25 height 6
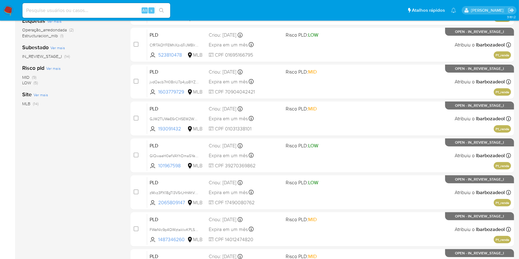
scroll to position [249, 0]
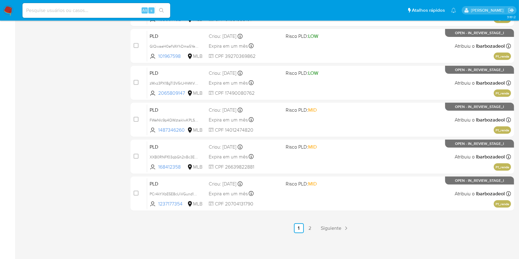
click at [343, 222] on div "select-all-cases-checkbox Asignarme a mí Remover seleção Agrupar por documento …" at bounding box center [321, 28] width 383 height 412
click at [333, 231] on link "Siguiente" at bounding box center [334, 228] width 33 height 10
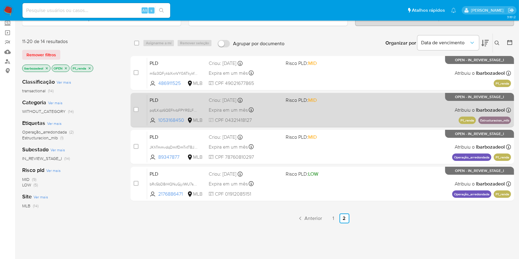
scroll to position [37, 0]
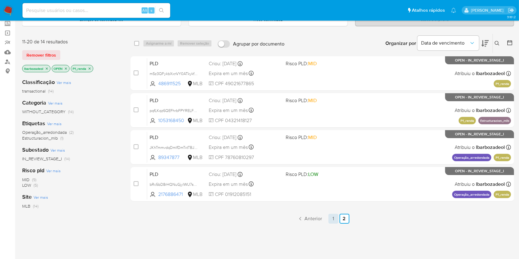
click at [334, 220] on link "1" at bounding box center [333, 219] width 10 height 10
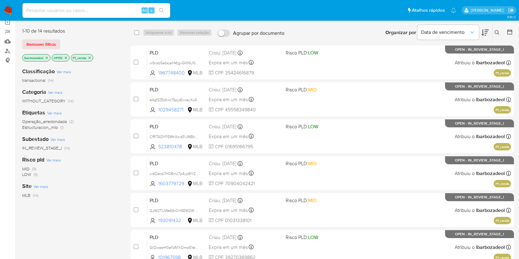
scroll to position [48, 0]
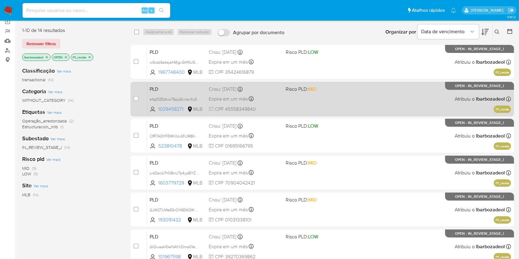
click at [321, 110] on div "PLD e4gf3ZEdkxz75pjqExceyXu5 1029458271 MLB Risco PLD: MID Criou: [DATE] Criou:…" at bounding box center [329, 98] width 364 height 31
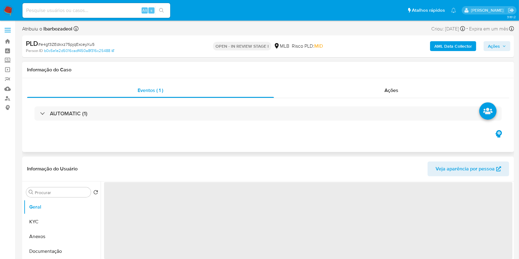
select select "10"
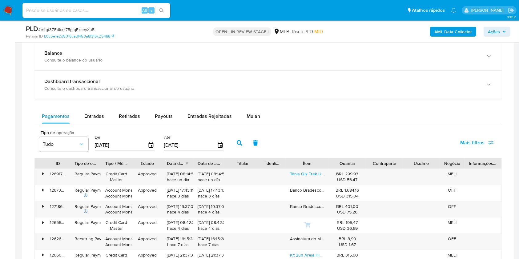
scroll to position [452, 0]
click at [246, 113] on span "Mulan" at bounding box center [253, 115] width 14 height 7
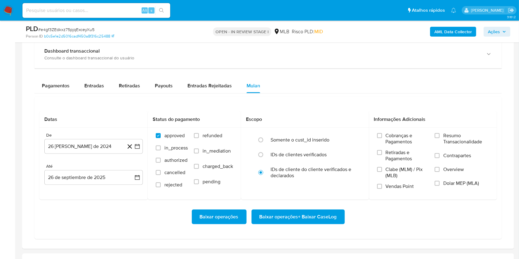
scroll to position [482, 0]
click at [98, 149] on button "26 [PERSON_NAME] de 2024" at bounding box center [93, 146] width 98 height 15
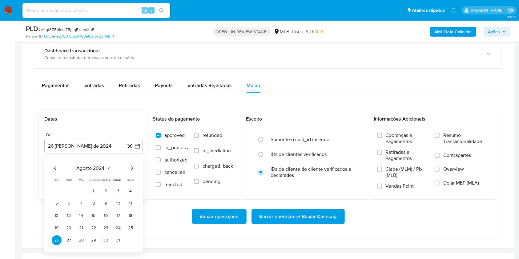
click at [98, 169] on span "agosto 2024" at bounding box center [91, 168] width 28 height 6
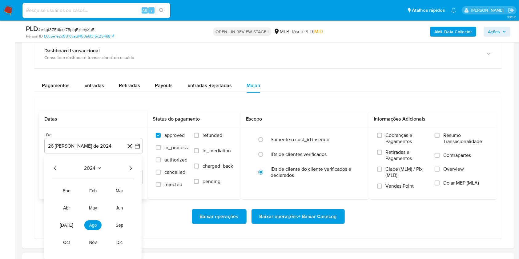
click at [131, 168] on icon "Año siguiente" at bounding box center [131, 168] width 2 height 4
click at [90, 229] on button "ago" at bounding box center [92, 225] width 17 height 10
click at [104, 191] on button "1" at bounding box center [106, 191] width 10 height 10
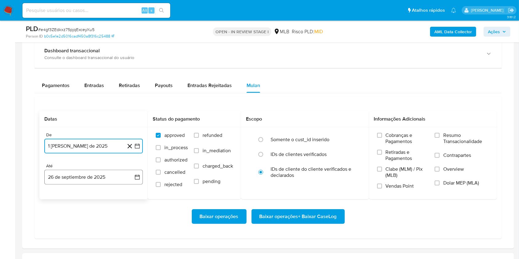
click at [95, 183] on button "26 de septiembre de 2025" at bounding box center [93, 177] width 98 height 15
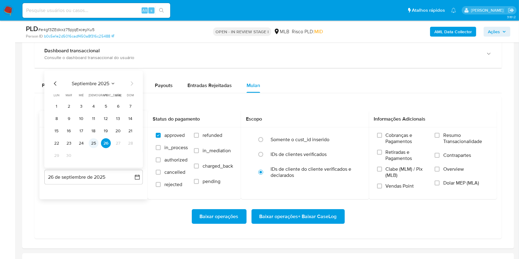
click at [93, 145] on button "25" at bounding box center [94, 143] width 10 height 10
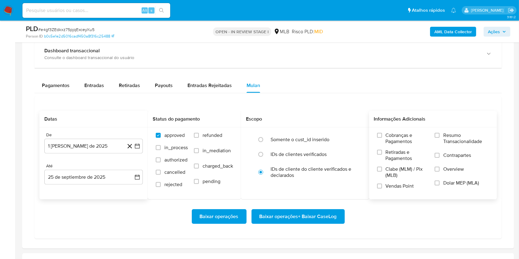
click at [441, 136] on label "Resumo Transacionalidade" at bounding box center [461, 142] width 54 height 20
click at [439, 136] on input "Resumo Transacionalidade" at bounding box center [436, 135] width 5 height 5
click at [316, 215] on span "Baixar operações + Baixar CaseLog" at bounding box center [297, 217] width 77 height 14
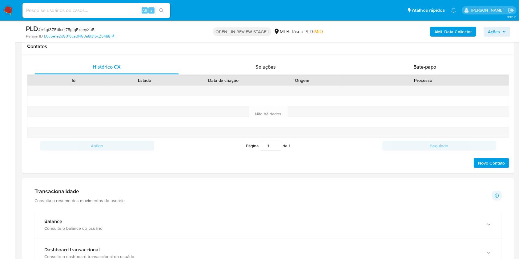
scroll to position [0, 0]
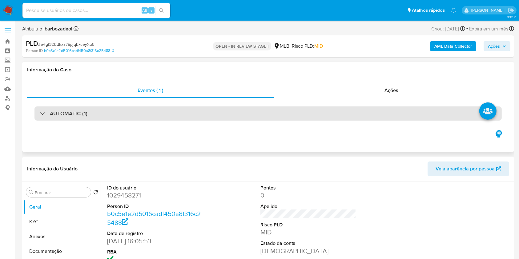
click at [225, 109] on div "AUTOMATIC (1)" at bounding box center [267, 113] width 467 height 14
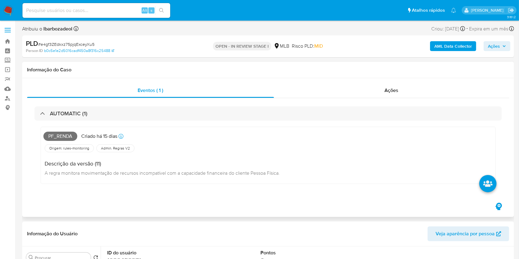
click at [56, 136] on span "Pf_renda" at bounding box center [60, 136] width 34 height 9
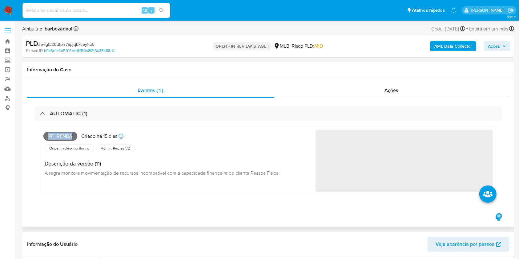
click at [56, 136] on span "Pf_renda" at bounding box center [60, 136] width 34 height 9
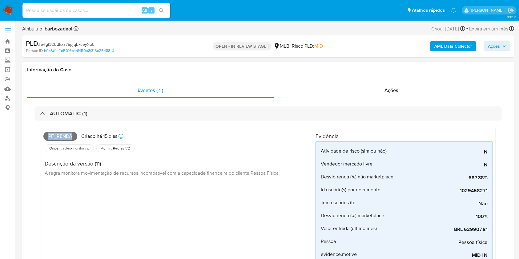
copy span "Pf_renda"
click at [497, 46] on span "Ações" at bounding box center [494, 46] width 12 height 10
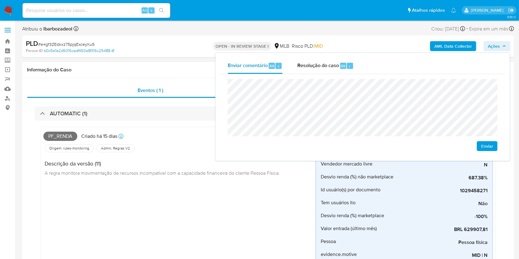
click at [110, 225] on div "Pf_renda [PERSON_NAME] 15 [PERSON_NAME] [PERSON_NAME]: [DATE] 00:36:19 Origem: …" at bounding box center [179, 236] width 272 height 212
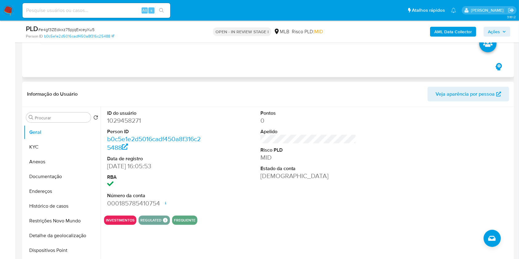
scroll to position [281, 0]
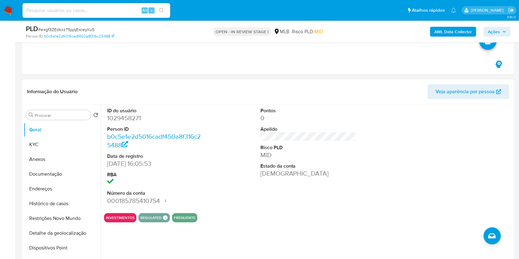
drag, startPoint x: 159, startPoint y: 200, endPoint x: 106, endPoint y: 119, distance: 96.6
click at [106, 119] on div "ID do usuário 1029458271 Person ID b0c5e1e2d5016cadf450a8f316c25488 Data de reg…" at bounding box center [155, 156] width 102 height 104
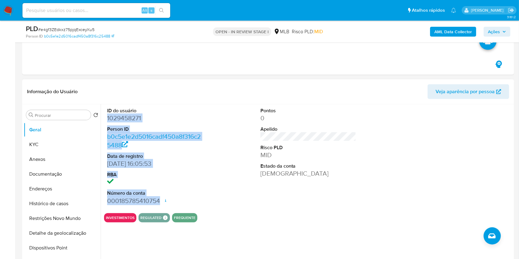
drag, startPoint x: 106, startPoint y: 119, endPoint x: 162, endPoint y: 200, distance: 98.2
click at [162, 200] on div "ID do usuário 1029458271 Person ID b0c5e1e2d5016cadf450a8f316c25488 Data de reg…" at bounding box center [155, 156] width 102 height 104
copy dl "1029458271 Person ID b0c5e1e2d5016cadf450a8f316c25488 Data de registro [DATE] 1…"
click at [507, 34] on button "Ações" at bounding box center [496, 32] width 27 height 10
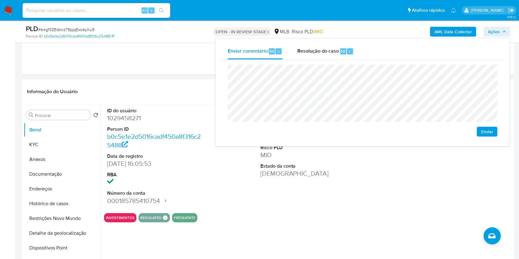
click at [162, 82] on div "Informação do Usuário Veja aparência por pessoa" at bounding box center [268, 91] width 492 height 25
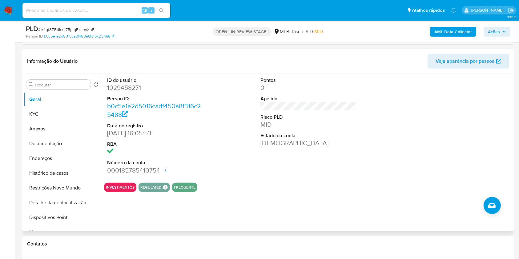
scroll to position [312, 0]
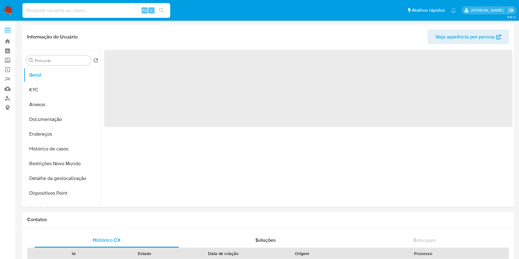
click at [127, 13] on input at bounding box center [96, 10] width 148 height 8
paste input "140902343"
type input "140902343"
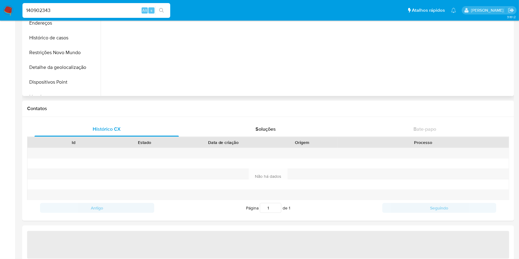
scroll to position [103, 0]
select select "10"
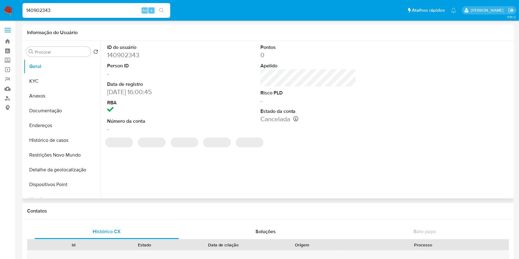
scroll to position [1, 0]
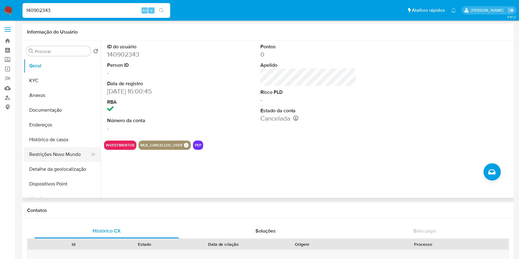
click at [59, 157] on button "Restrições Novo Mundo" at bounding box center [60, 154] width 72 height 15
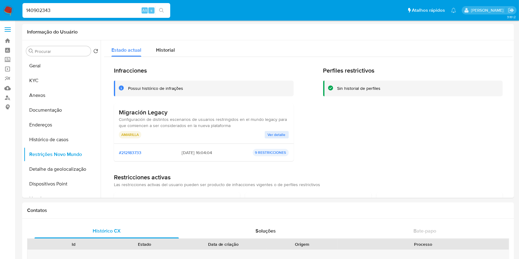
click at [276, 134] on span "Ver detalle" at bounding box center [277, 135] width 18 height 6
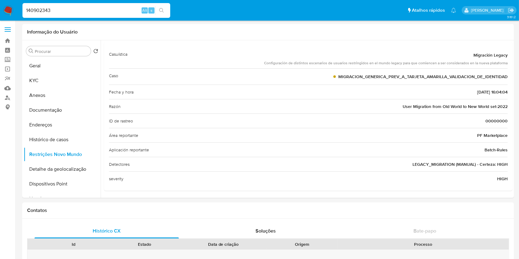
scroll to position [0, 0]
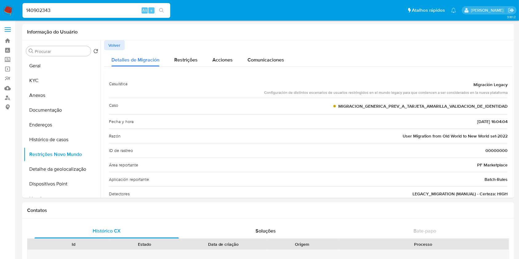
click at [120, 44] on span "Volver" at bounding box center [114, 45] width 12 height 9
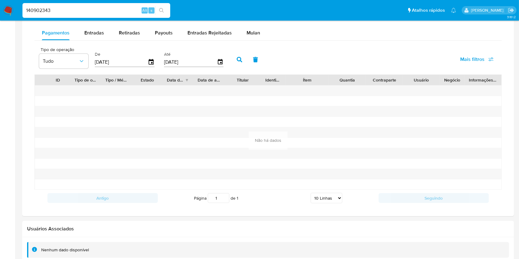
scroll to position [399, 0]
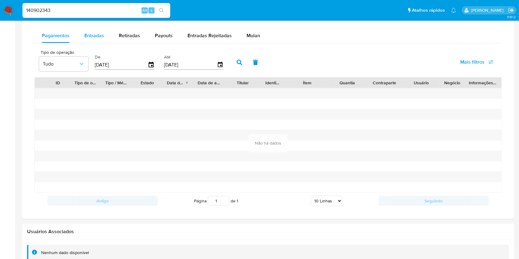
click at [93, 38] on span "Entradas" at bounding box center [94, 35] width 20 height 7
select select "10"
click at [124, 39] on div "Retiradas" at bounding box center [129, 35] width 21 height 15
select select "10"
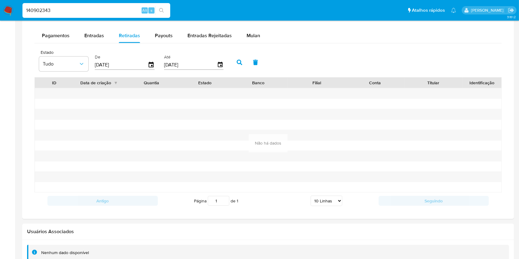
click at [165, 48] on div "Estado Tudo De [DATE] Até [DATE]" at bounding box center [267, 61] width 467 height 31
click at [165, 42] on div "Payouts" at bounding box center [164, 35] width 18 height 15
select select "10"
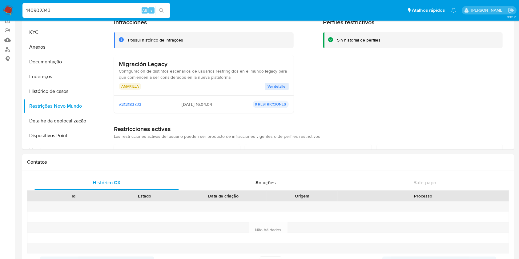
scroll to position [0, 0]
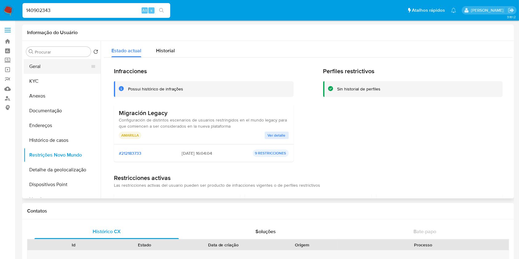
click at [54, 63] on button "Geral" at bounding box center [60, 66] width 72 height 15
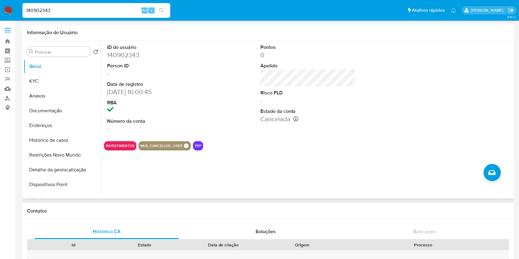
scroll to position [436, 0]
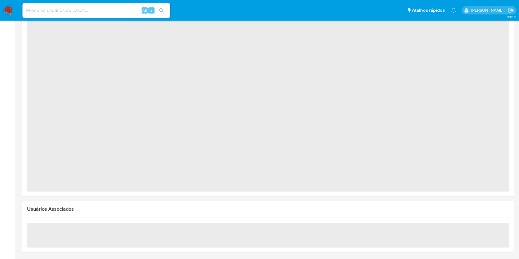
select select "10"
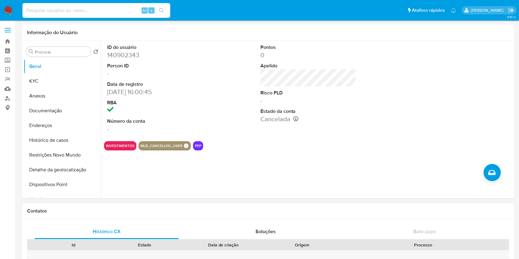
click at [92, 10] on input at bounding box center [96, 10] width 148 height 8
paste input "2691682753"
type input "2691682753"
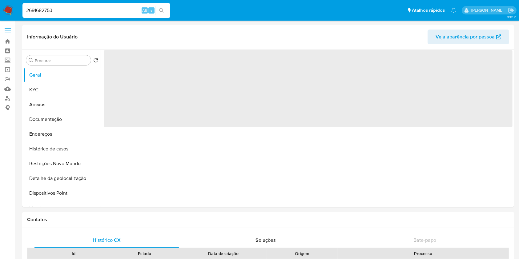
select select "10"
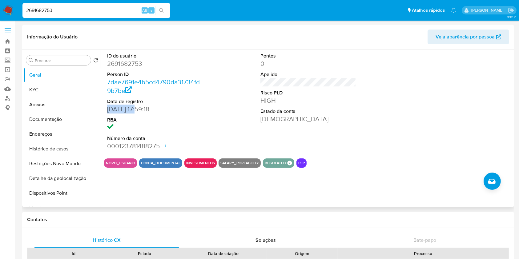
drag, startPoint x: 140, startPoint y: 111, endPoint x: 105, endPoint y: 108, distance: 34.9
click at [105, 108] on div "ID do usuário 2691682753 Person ID 7dae7691e4b5cd4790da31734fd9b7be Data de reg…" at bounding box center [155, 102] width 102 height 104
copy dd "[DATE]"
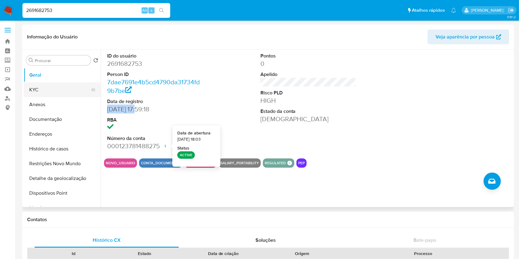
click at [65, 90] on button "KYC" at bounding box center [60, 89] width 72 height 15
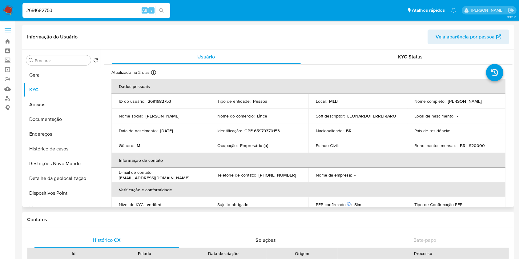
click at [484, 144] on div "Rendimentos mensais : BRL $20000" at bounding box center [456, 146] width 84 height 6
click at [477, 144] on p "BRL $20000" at bounding box center [472, 146] width 25 height 6
copy div "Rendimentos mensais : BRL $20000"
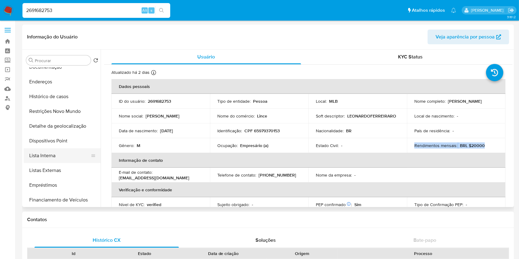
scroll to position [56, 0]
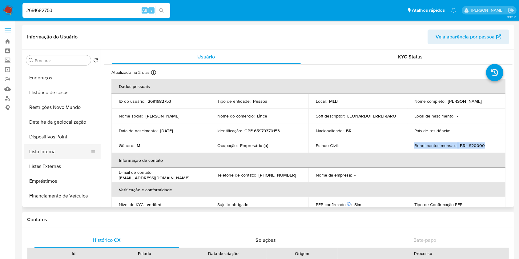
click at [59, 150] on button "Lista Interna" at bounding box center [60, 151] width 72 height 15
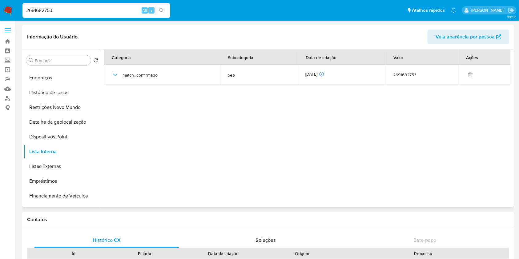
drag, startPoint x: 164, startPoint y: 134, endPoint x: 170, endPoint y: 106, distance: 28.7
click at [164, 134] on section at bounding box center [308, 127] width 408 height 154
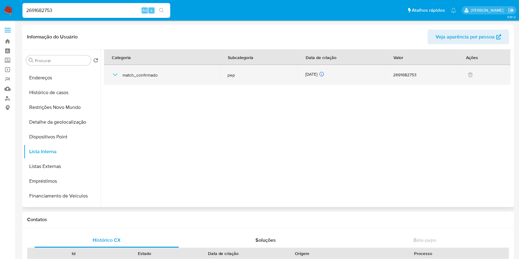
click at [318, 79] on td "[DATE] [DATE] 15:02:39" at bounding box center [342, 75] width 88 height 20
click at [318, 75] on div "[DATE] [DATE] 15:02:39" at bounding box center [341, 74] width 73 height 7
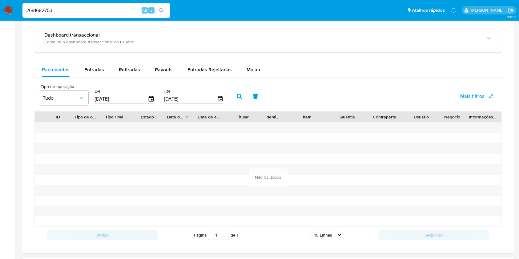
scroll to position [373, 0]
click at [95, 66] on div "Entradas" at bounding box center [94, 70] width 20 height 15
select select "10"
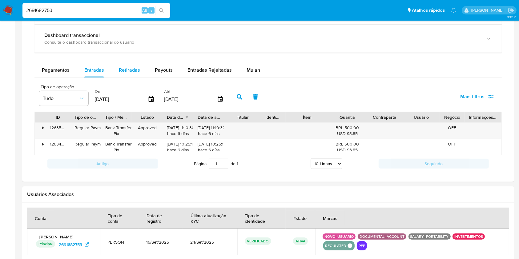
click at [123, 66] on span "Retiradas" at bounding box center [129, 69] width 21 height 7
select select "10"
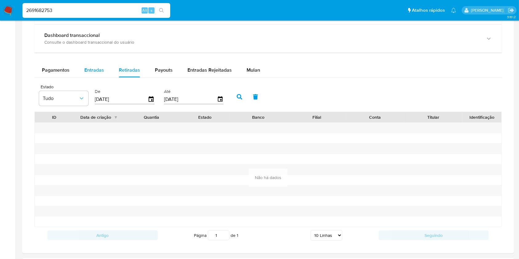
click at [106, 68] on button "Entradas" at bounding box center [94, 70] width 34 height 15
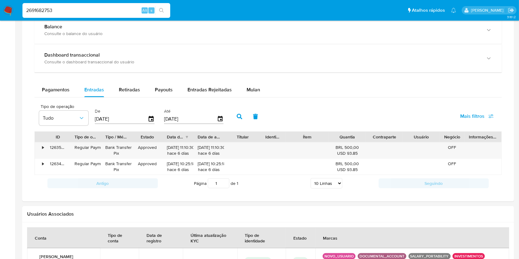
scroll to position [354, 0]
click at [128, 93] on span "Retiradas" at bounding box center [129, 89] width 21 height 7
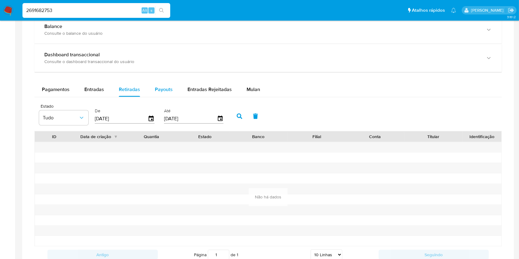
click at [153, 92] on button "Payouts" at bounding box center [163, 89] width 33 height 15
select select "10"
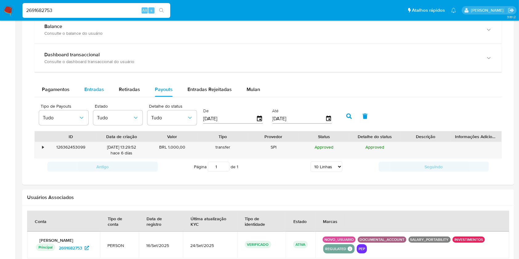
click at [97, 94] on div "Entradas" at bounding box center [94, 89] width 20 height 15
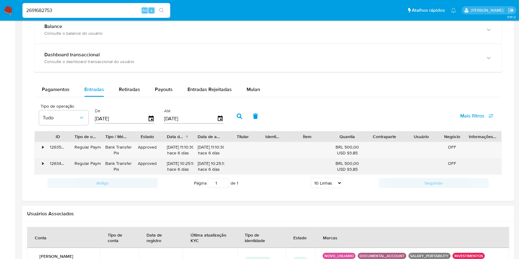
click at [40, 160] on div "•" at bounding box center [40, 166] width 11 height 16
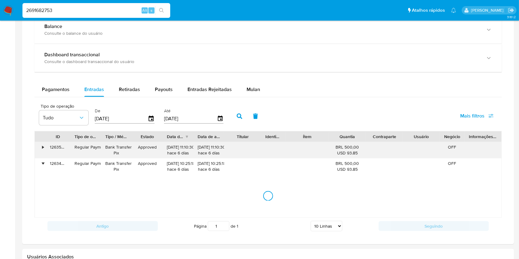
click at [42, 150] on div "•" at bounding box center [40, 150] width 11 height 16
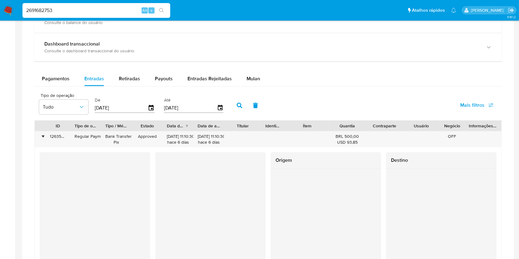
scroll to position [361, 0]
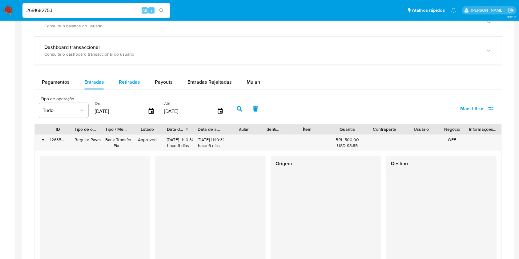
click at [136, 81] on span "Retiradas" at bounding box center [129, 81] width 21 height 7
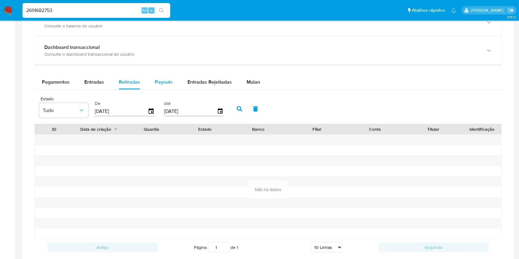
click at [158, 82] on span "Payouts" at bounding box center [164, 81] width 18 height 7
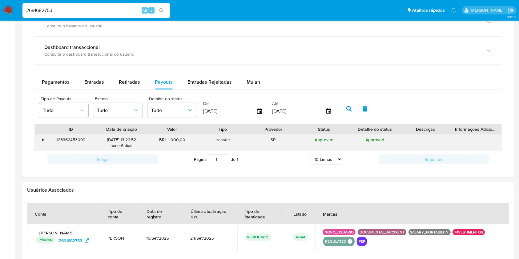
click at [43, 139] on div "•" at bounding box center [43, 140] width 2 height 6
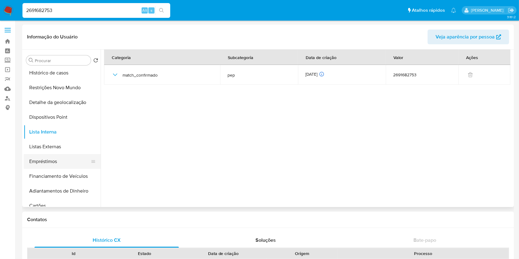
scroll to position [75, 0]
click at [61, 146] on button "Listas Externas" at bounding box center [60, 147] width 72 height 15
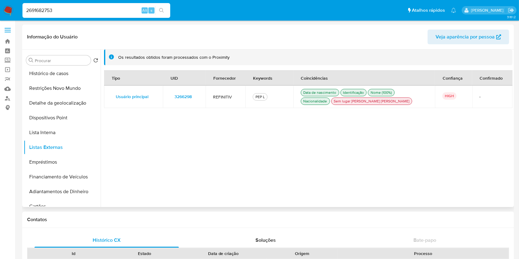
click at [185, 92] on span "3266298" at bounding box center [182, 96] width 17 height 9
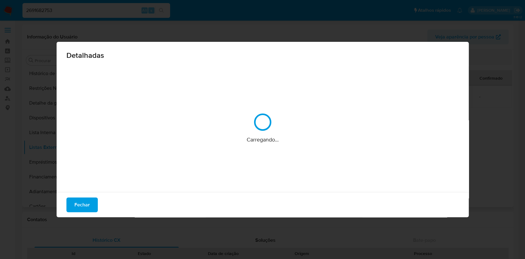
click at [184, 97] on div "Carregando..." at bounding box center [262, 127] width 393 height 123
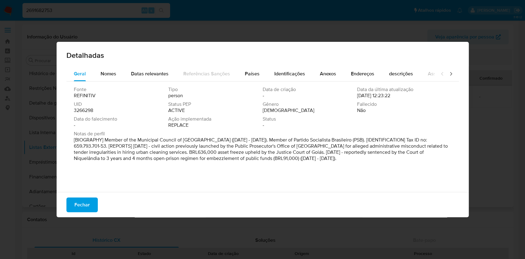
click at [91, 109] on span "3266298" at bounding box center [83, 110] width 19 height 6
click at [84, 203] on span "Fechar" at bounding box center [81, 205] width 15 height 14
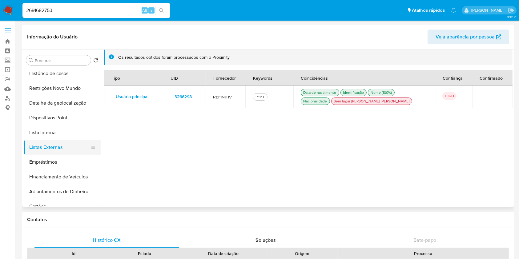
scroll to position [0, 0]
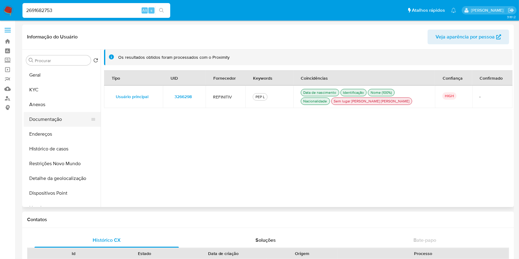
click at [56, 118] on button "Documentação" at bounding box center [60, 119] width 72 height 15
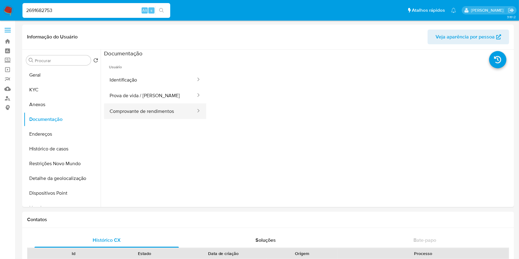
click at [159, 108] on button "Comprovante de rendimentos" at bounding box center [150, 111] width 92 height 16
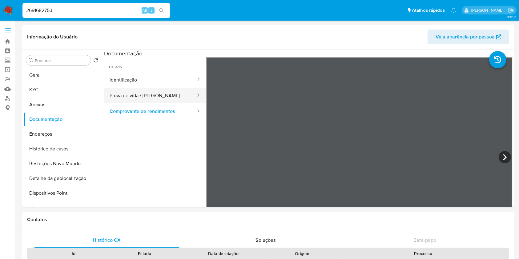
click at [164, 98] on button "Prova de vida / [PERSON_NAME]" at bounding box center [150, 96] width 92 height 16
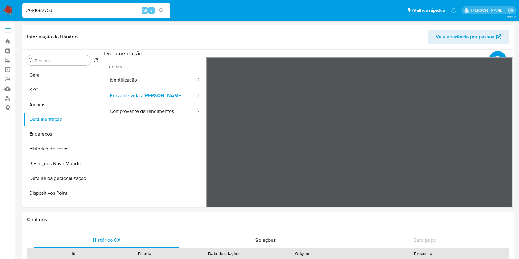
scroll to position [15, 0]
click at [59, 84] on button "KYC" at bounding box center [60, 89] width 72 height 15
